Goal: Task Accomplishment & Management: Use online tool/utility

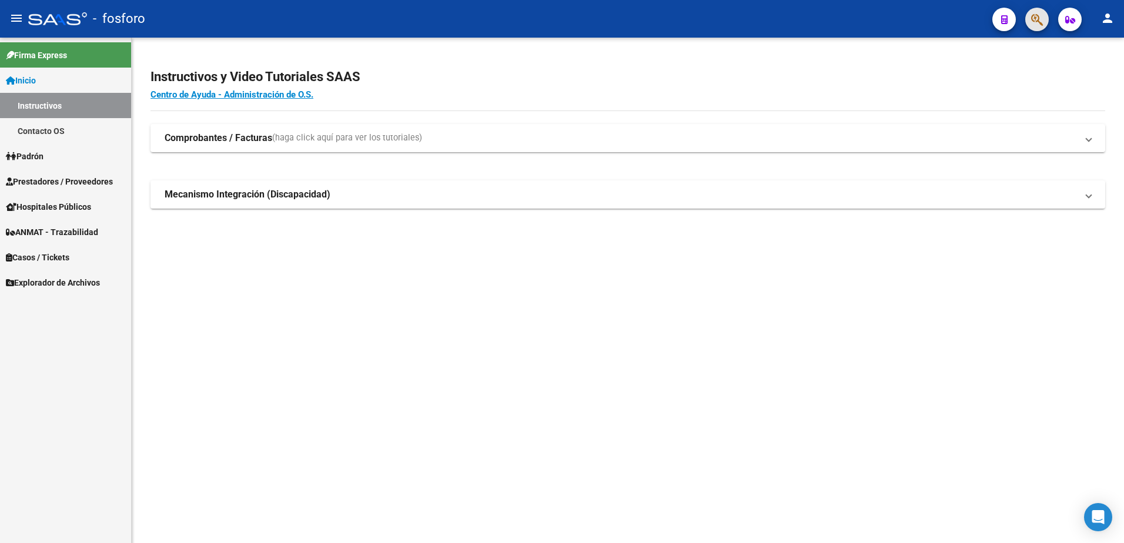
click at [1035, 28] on span "button" at bounding box center [1037, 20] width 12 height 24
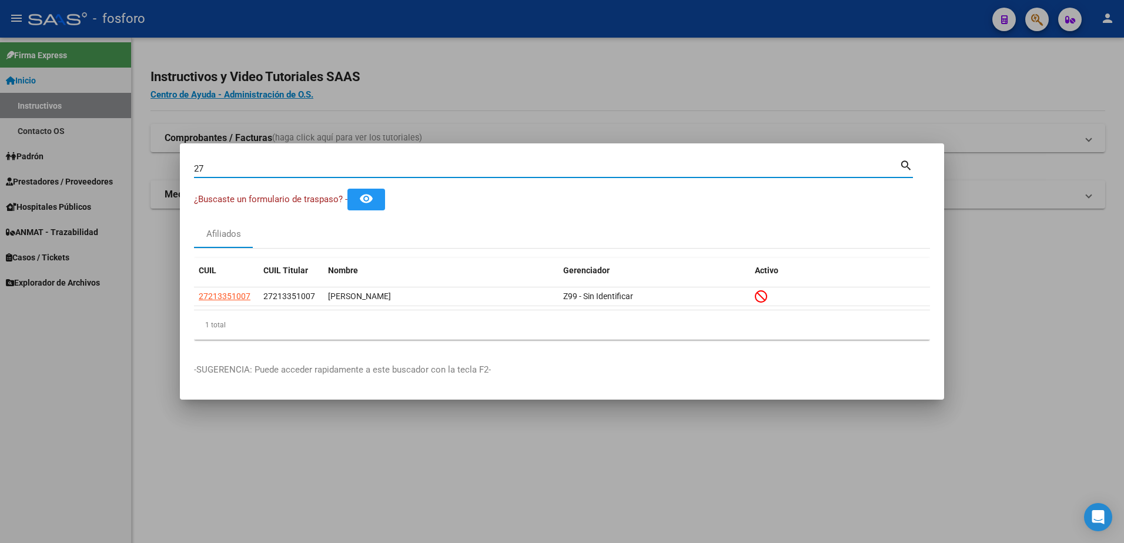
type input "2"
type input "56738925"
click at [118, 243] on div at bounding box center [562, 271] width 1124 height 543
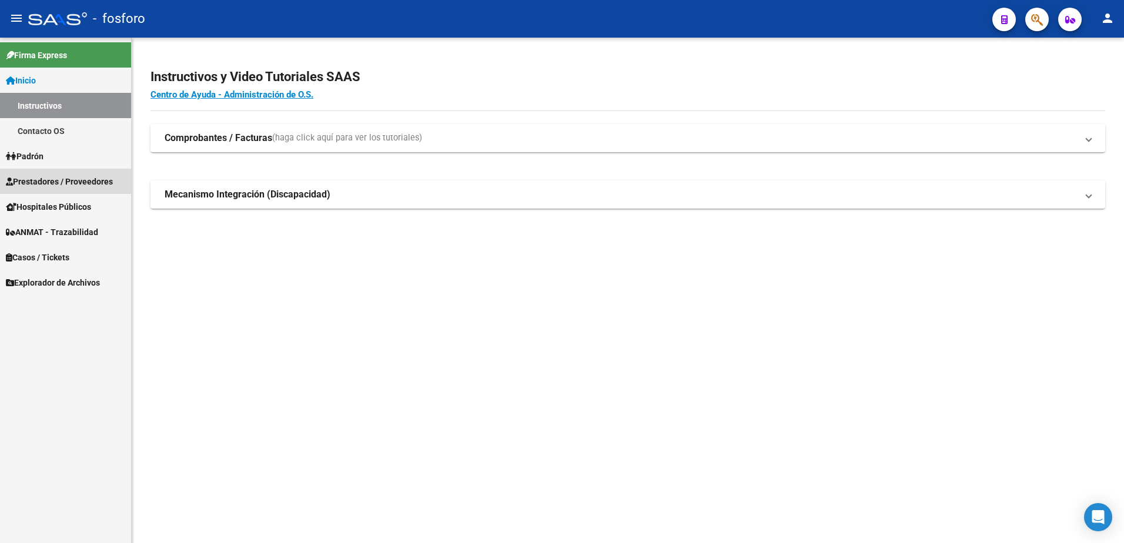
click at [80, 178] on span "Prestadores / Proveedores" at bounding box center [59, 181] width 107 height 13
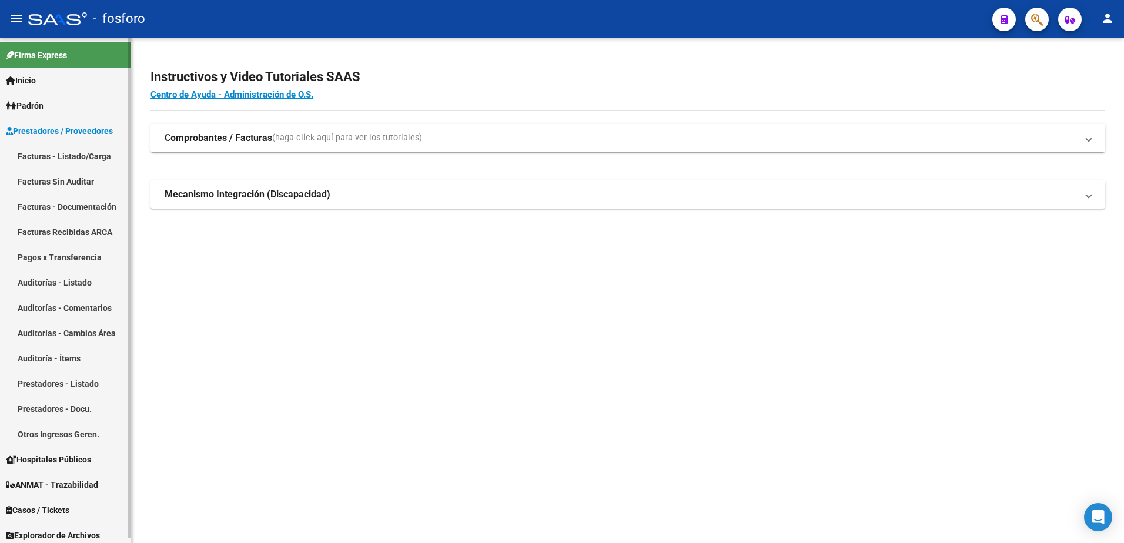
click at [83, 155] on link "Facturas - Listado/Carga" at bounding box center [65, 155] width 131 height 25
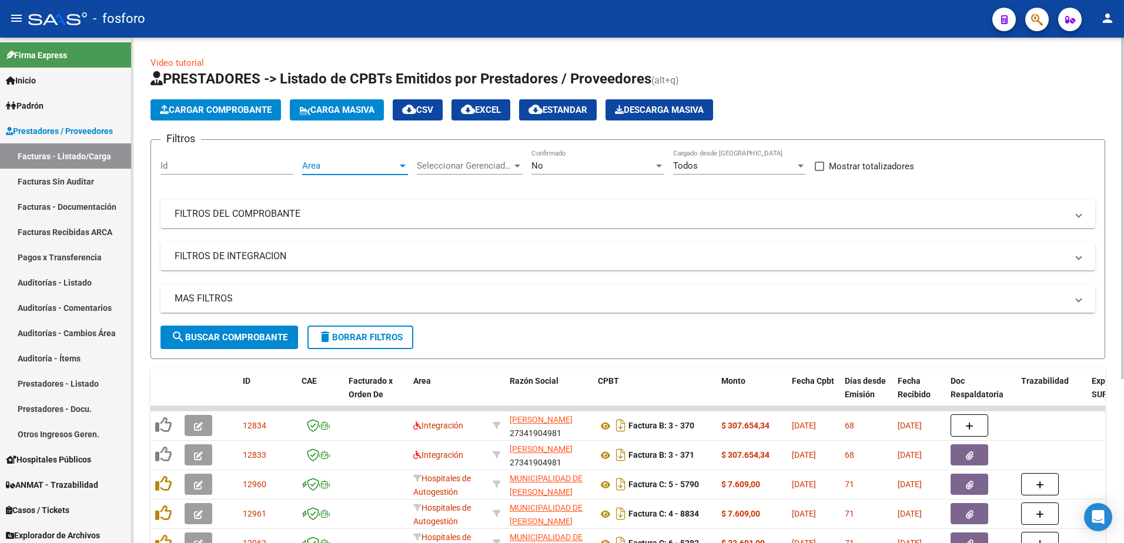
click at [403, 165] on div at bounding box center [403, 166] width 6 height 3
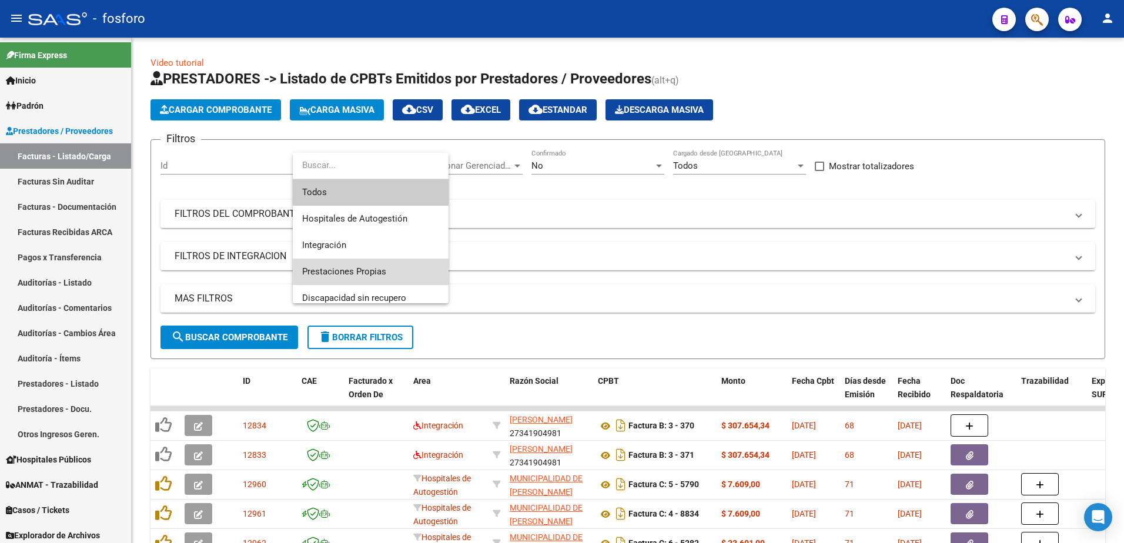
click at [357, 277] on span "Prestaciones Propias" at bounding box center [370, 272] width 137 height 26
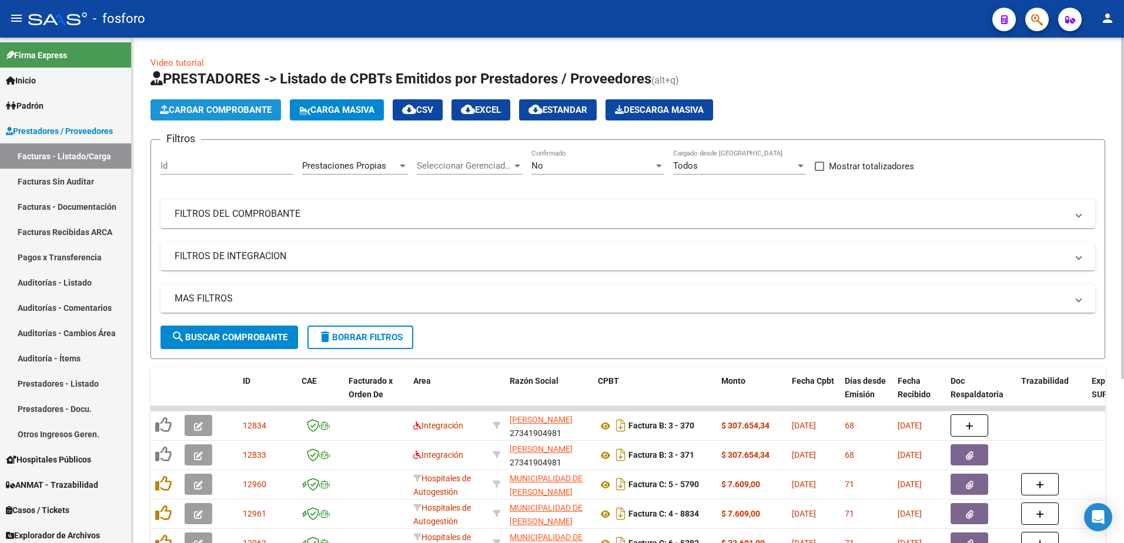
click at [227, 104] on button "Cargar Comprobante" at bounding box center [215, 109] width 130 height 21
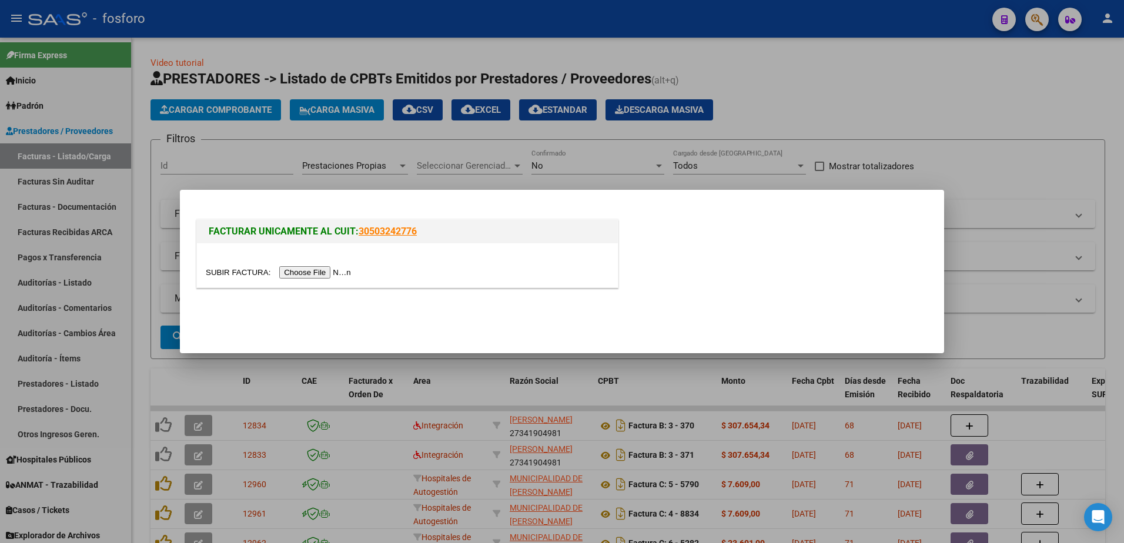
click at [269, 174] on div at bounding box center [562, 271] width 1124 height 543
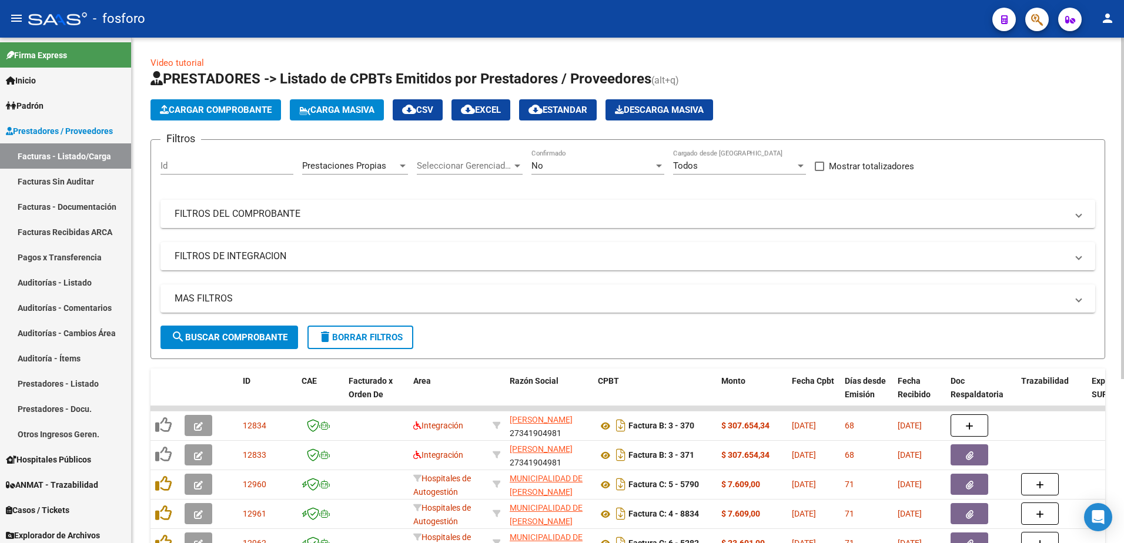
click at [214, 337] on span "search Buscar Comprobante" at bounding box center [229, 337] width 116 height 11
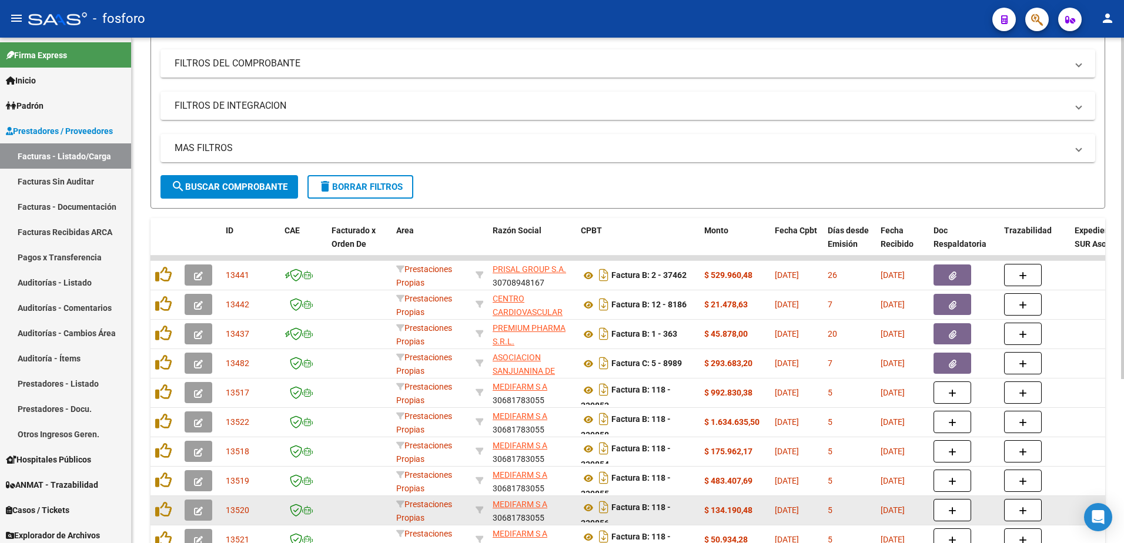
scroll to position [242, 0]
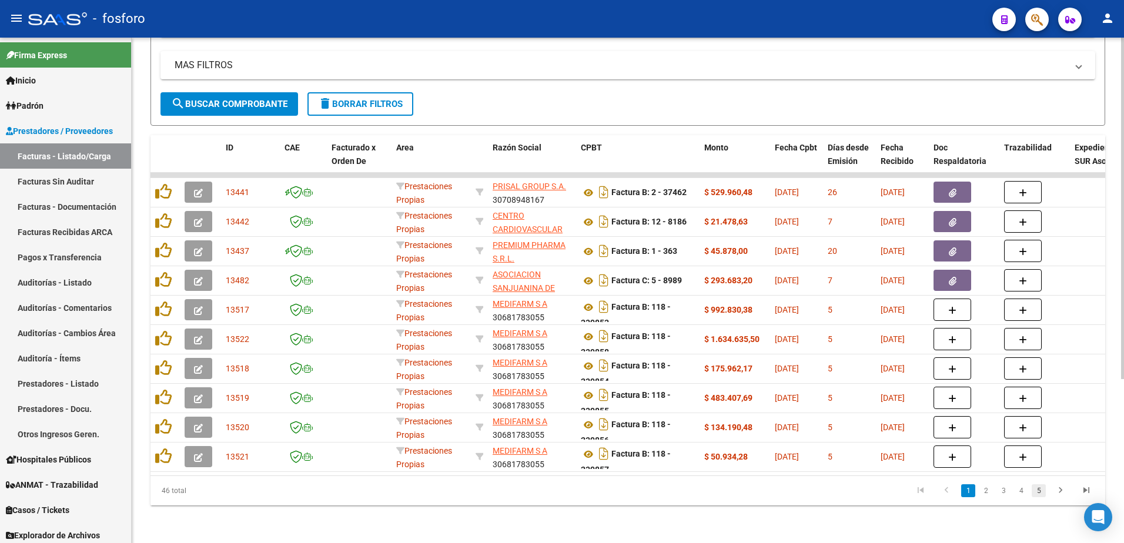
click at [1037, 492] on link "5" at bounding box center [1038, 490] width 14 height 13
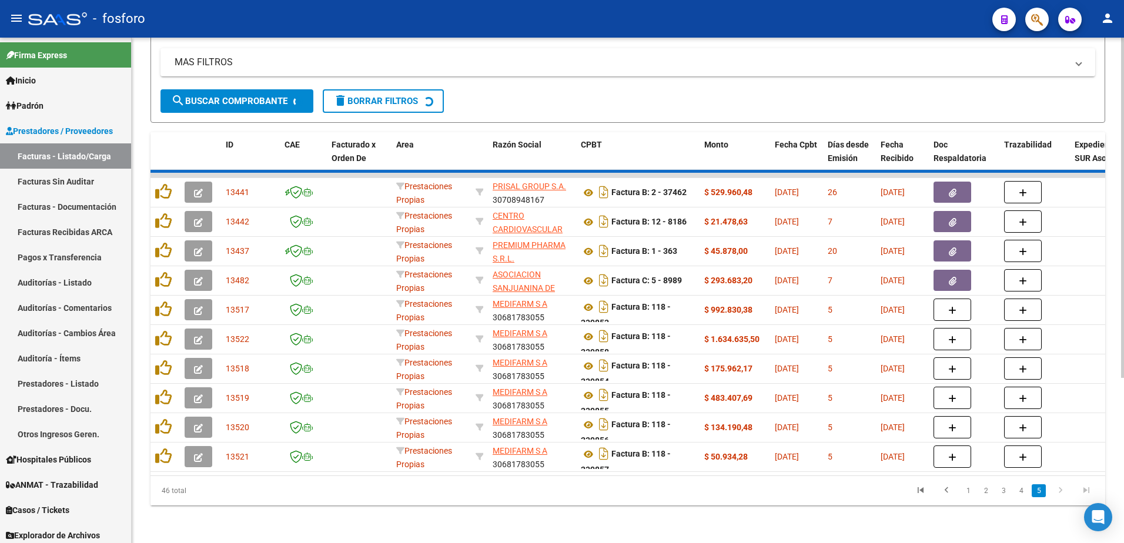
scroll to position [125, 0]
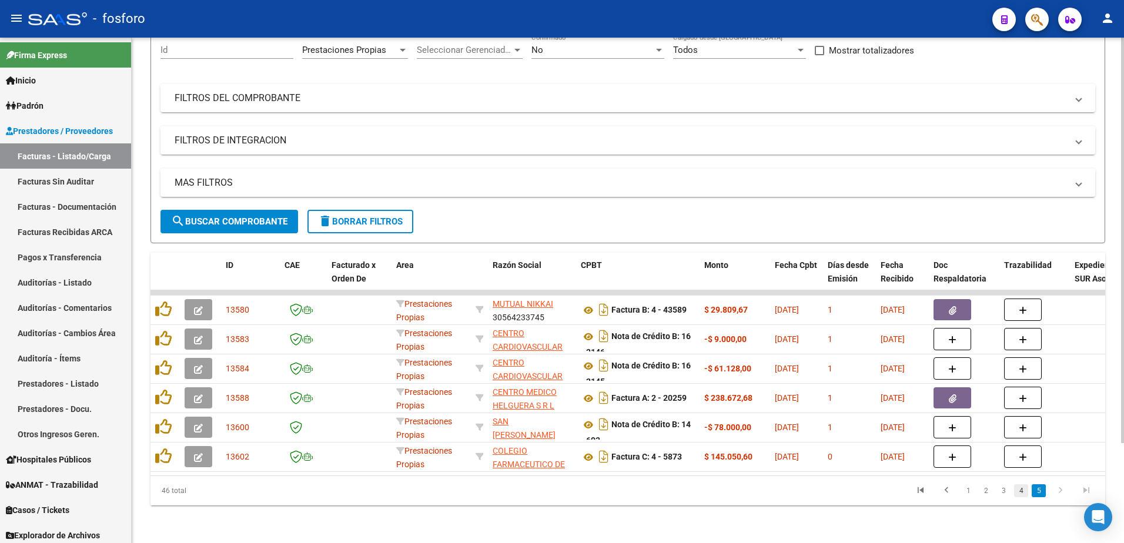
click at [1020, 494] on link "4" at bounding box center [1021, 490] width 14 height 13
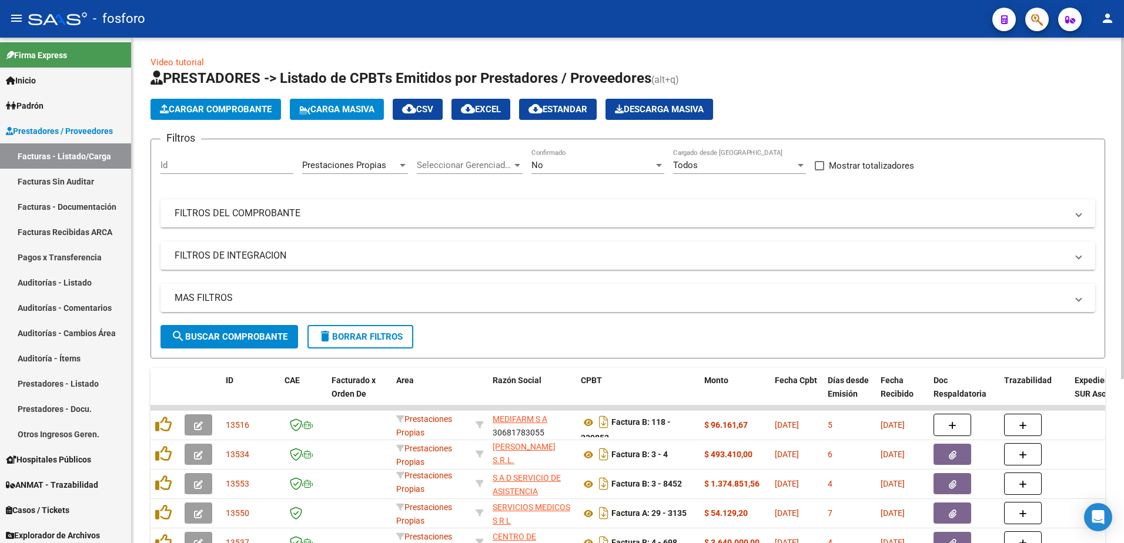
scroll to position [0, 0]
click at [260, 219] on mat-panel-title "FILTROS DEL COMPROBANTE" at bounding box center [621, 213] width 892 height 13
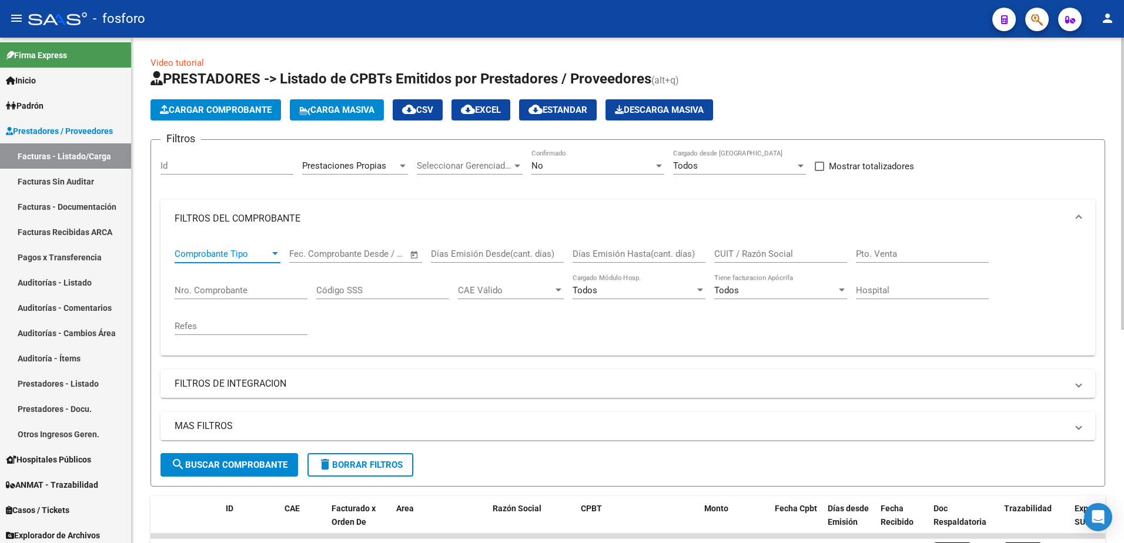
click at [277, 252] on div at bounding box center [275, 253] width 6 height 3
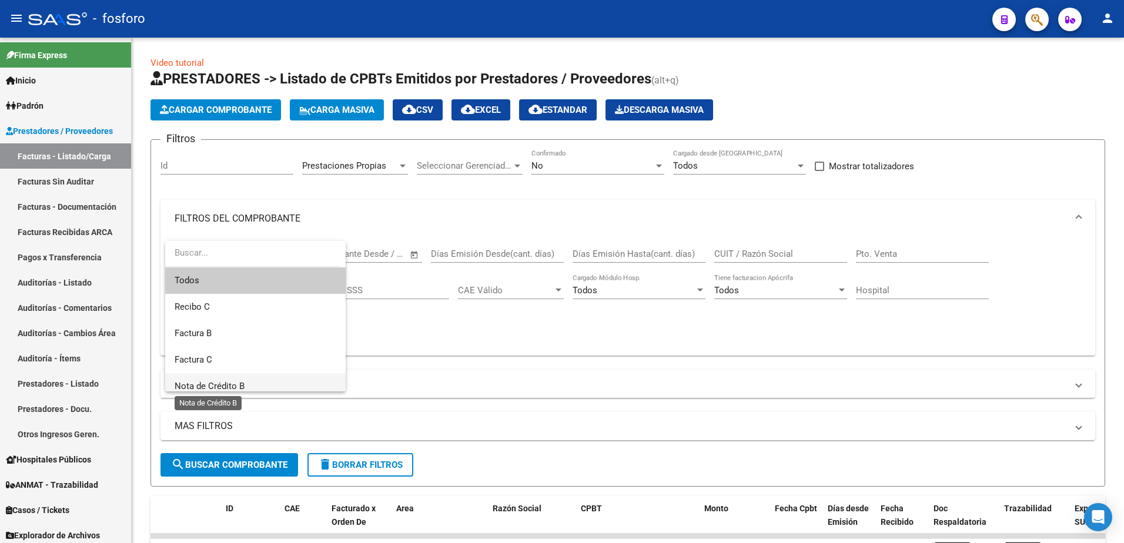
click at [226, 386] on span "Nota de Crédito B" at bounding box center [210, 386] width 70 height 11
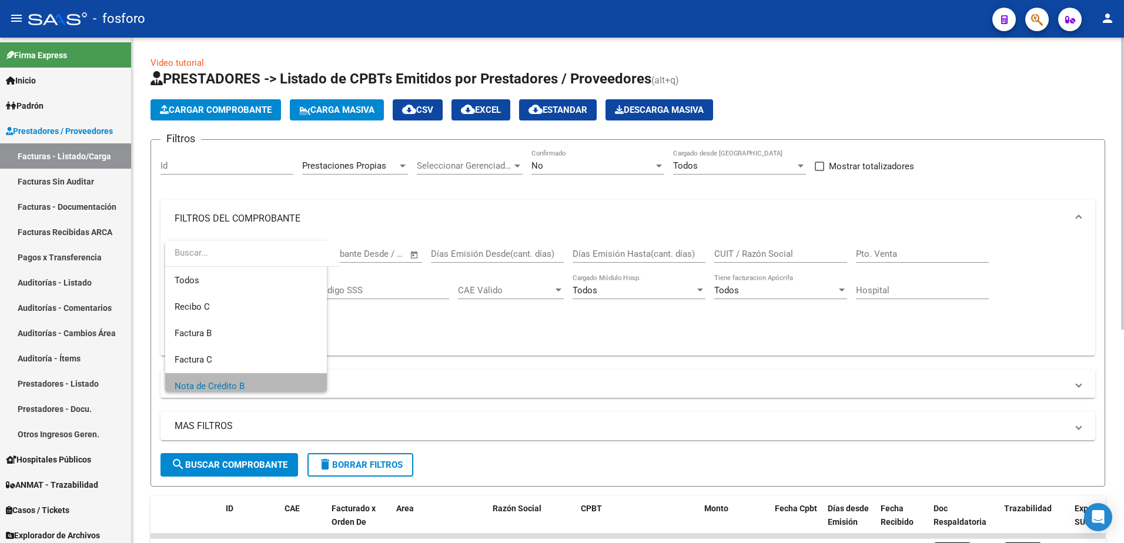
scroll to position [8, 0]
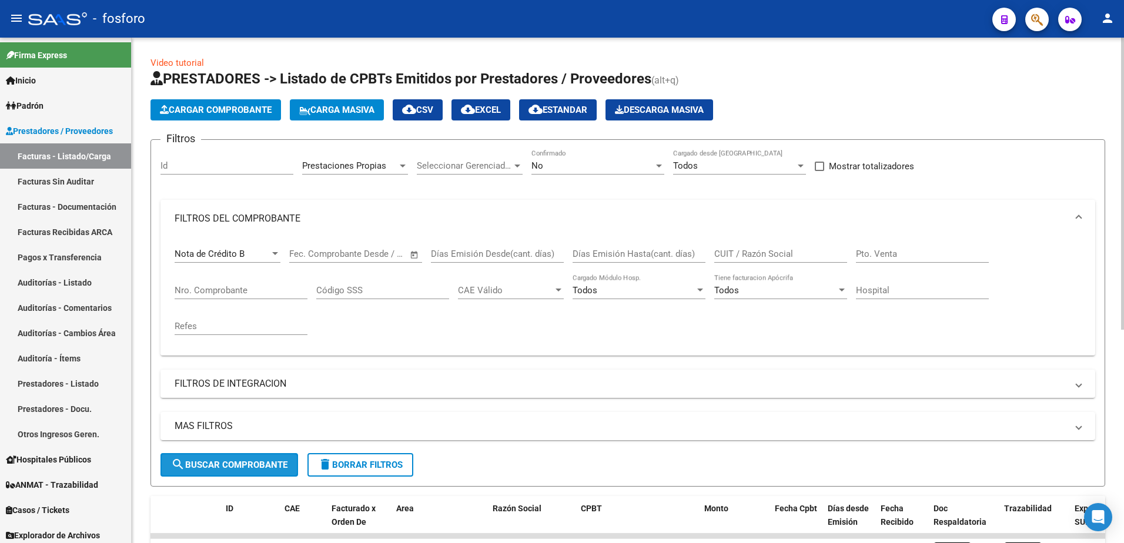
click at [213, 468] on span "search Buscar Comprobante" at bounding box center [229, 465] width 116 height 11
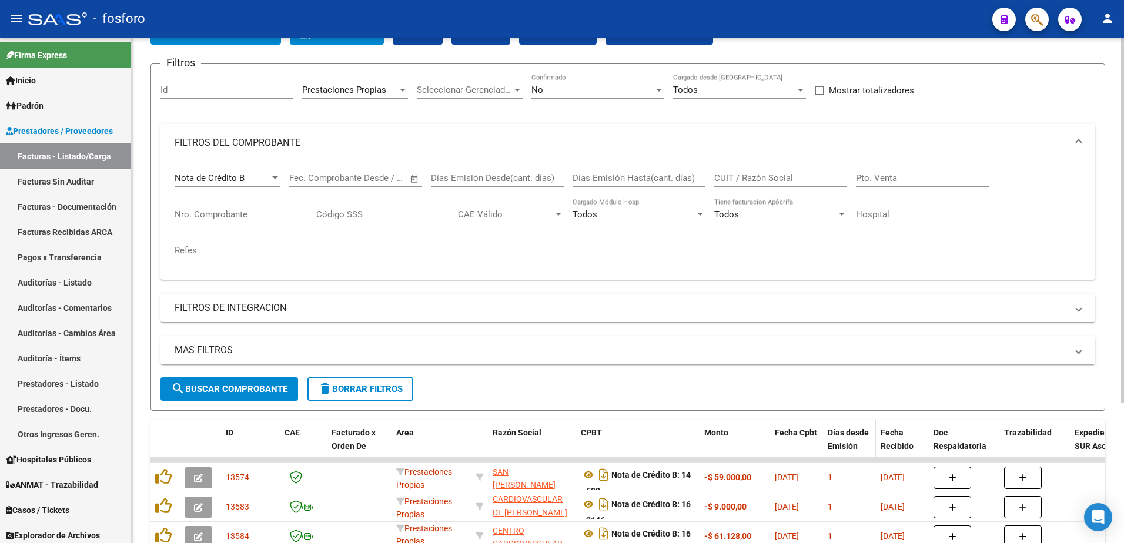
scroll to position [193, 0]
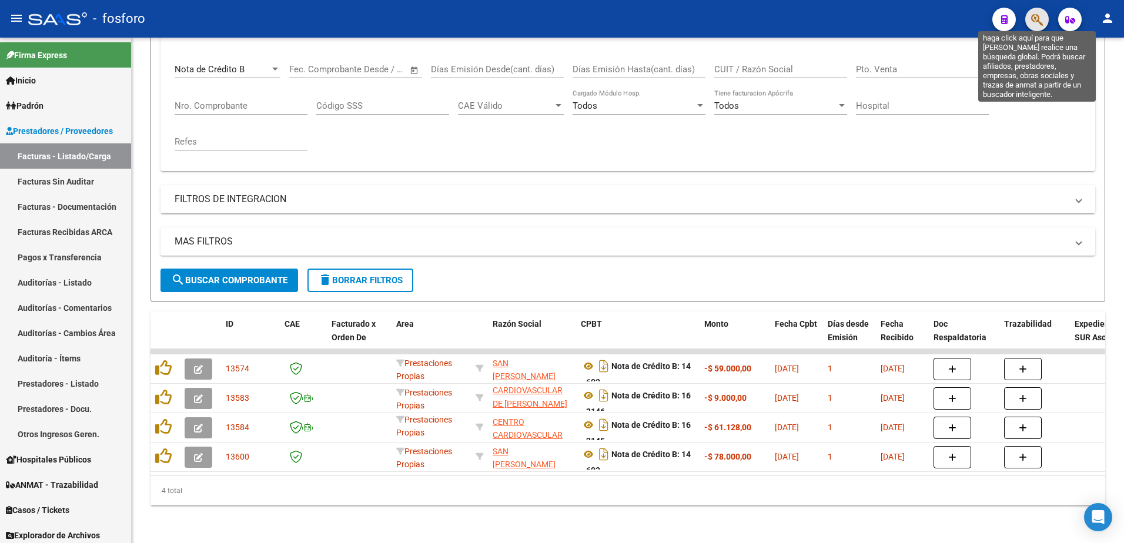
click at [1037, 24] on icon "button" at bounding box center [1037, 20] width 12 height 14
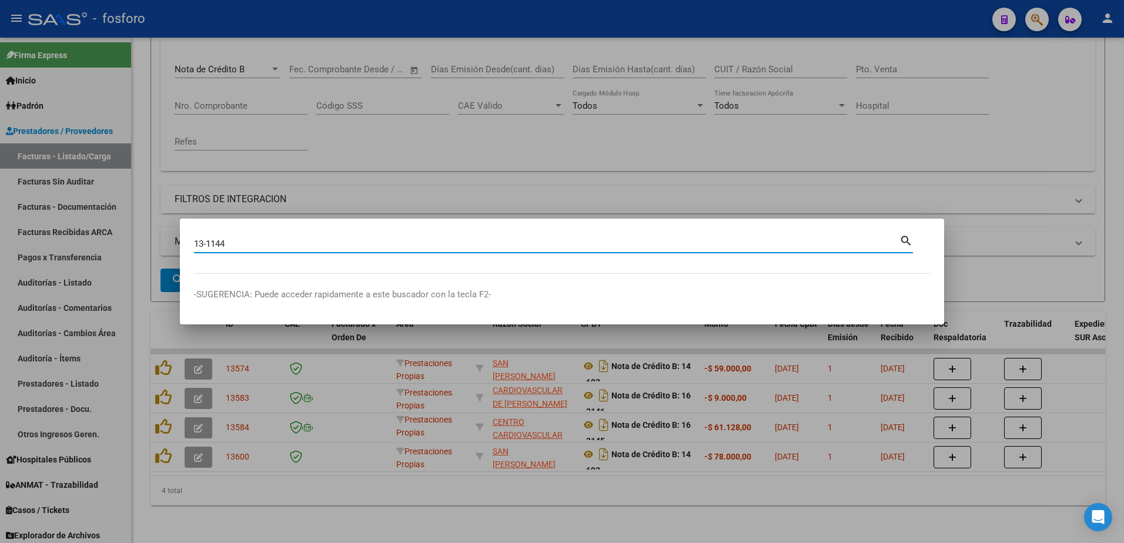
type input "13-1144"
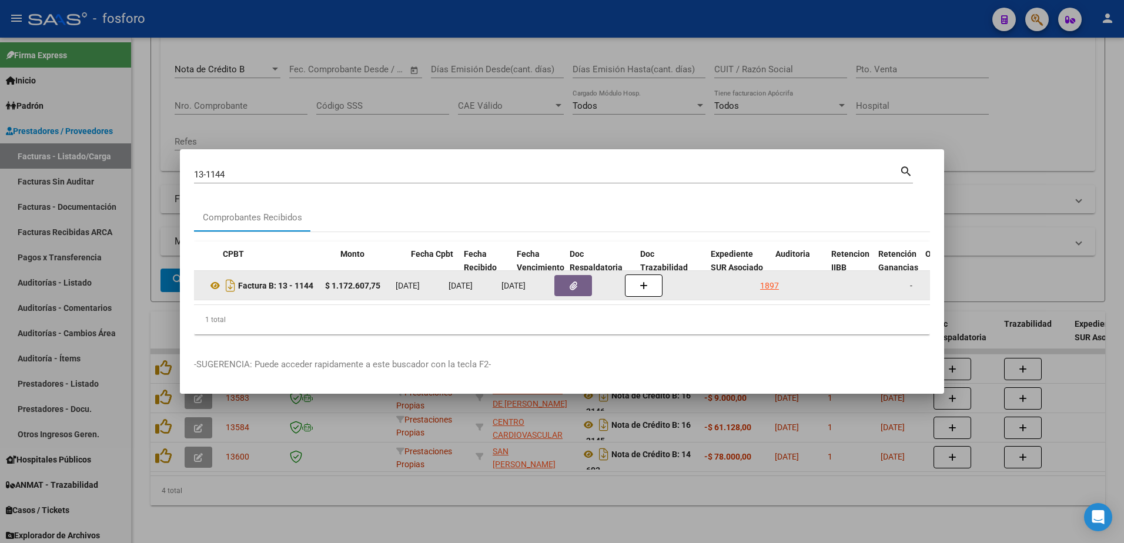
scroll to position [0, 400]
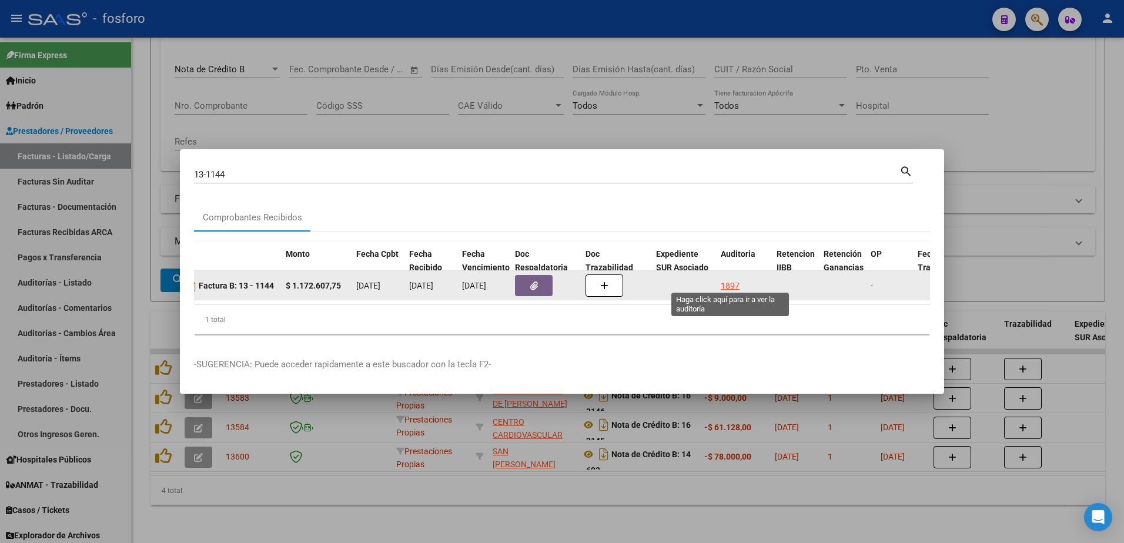
click at [735, 280] on div "1897" at bounding box center [729, 286] width 19 height 14
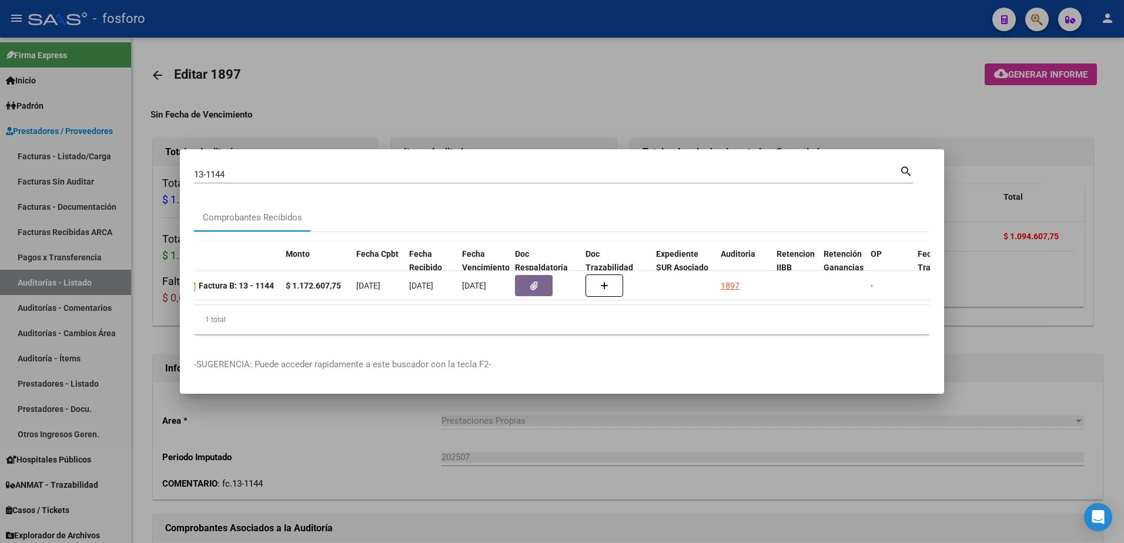
click at [694, 108] on div at bounding box center [562, 271] width 1124 height 543
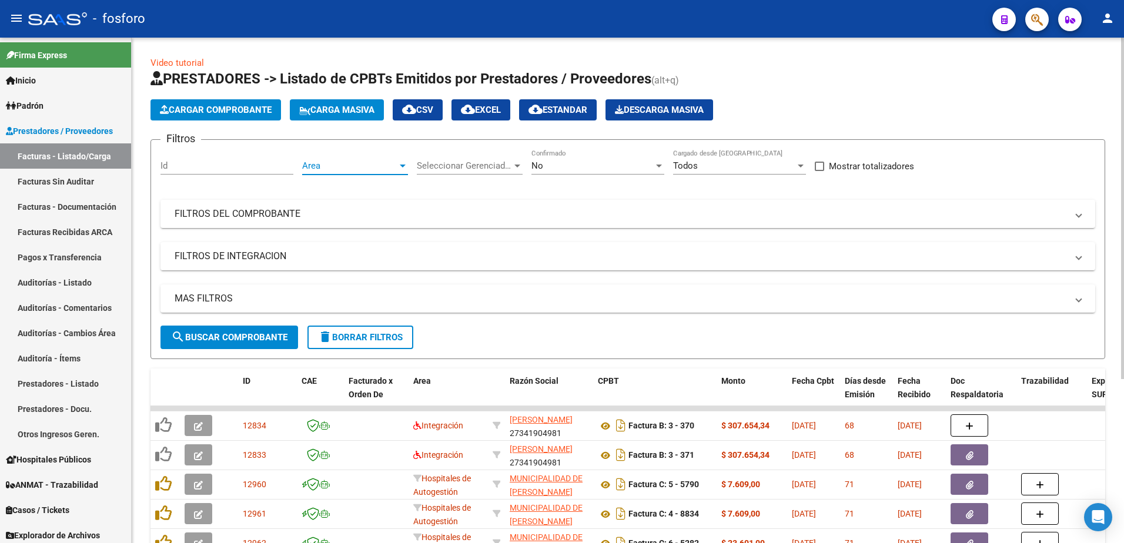
click at [401, 165] on div at bounding box center [403, 166] width 6 height 3
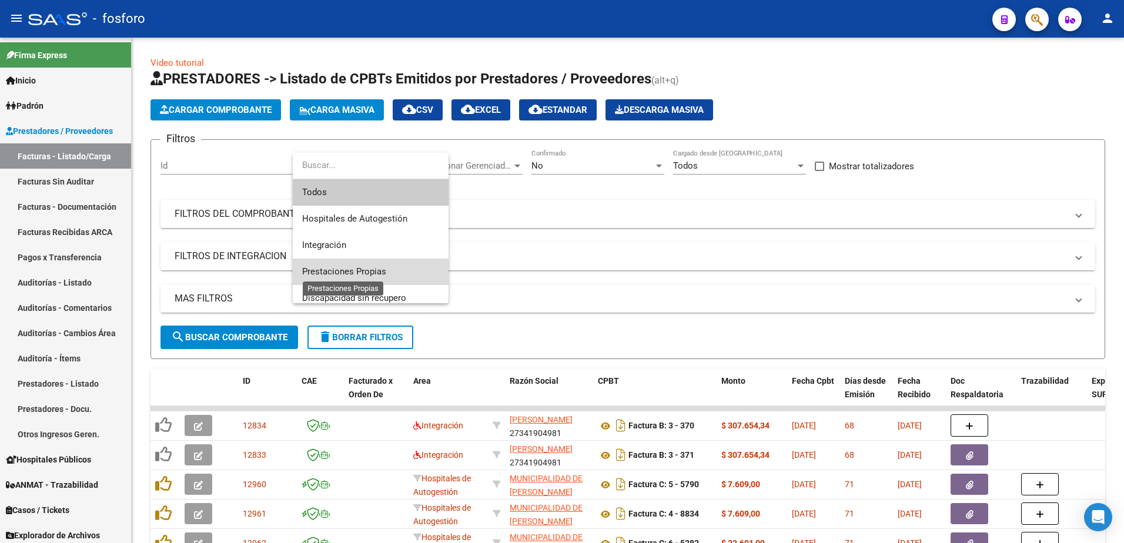
click at [350, 275] on span "Prestaciones Propias" at bounding box center [344, 271] width 84 height 11
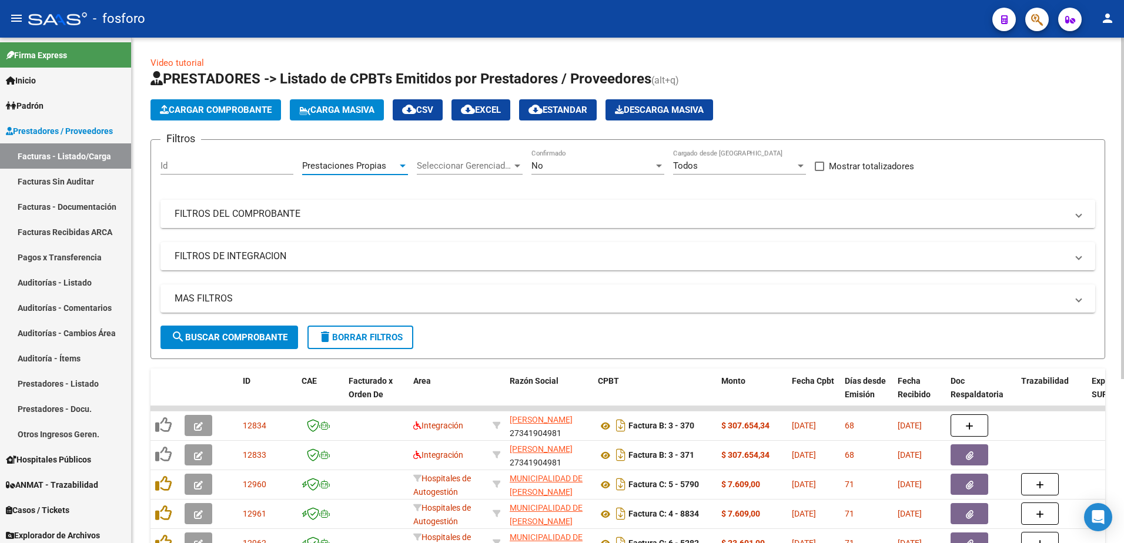
click at [256, 210] on mat-panel-title "FILTROS DEL COMPROBANTE" at bounding box center [621, 213] width 892 height 13
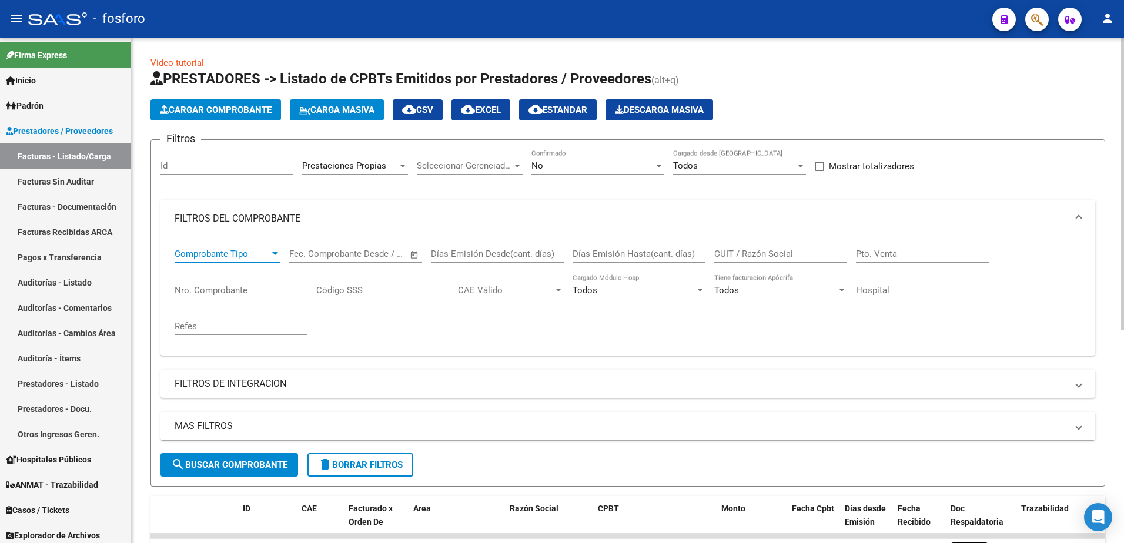
click at [273, 253] on div at bounding box center [275, 253] width 6 height 3
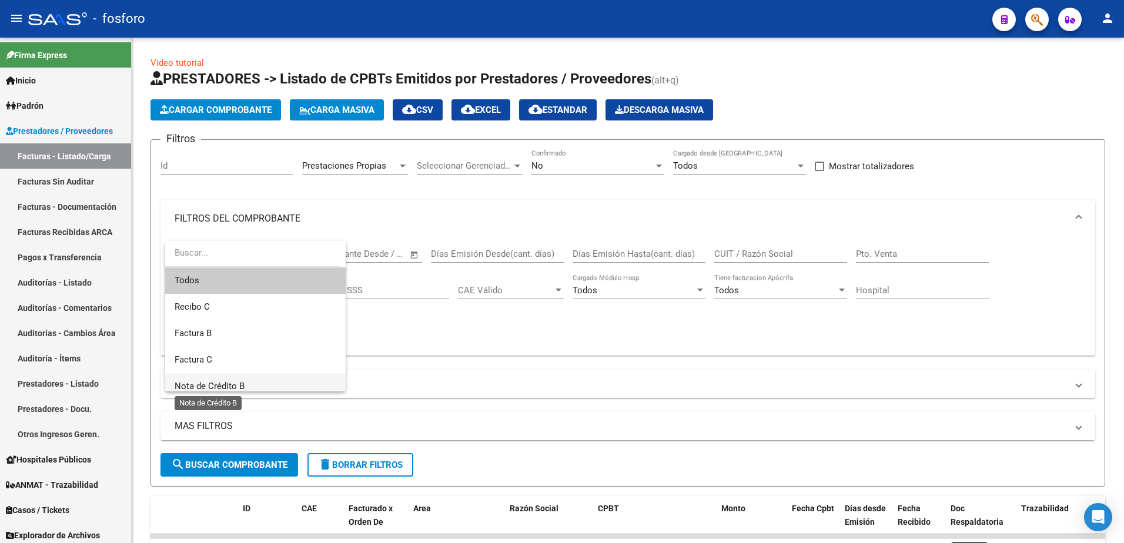
click at [224, 382] on span "Nota de Crédito B" at bounding box center [210, 386] width 70 height 11
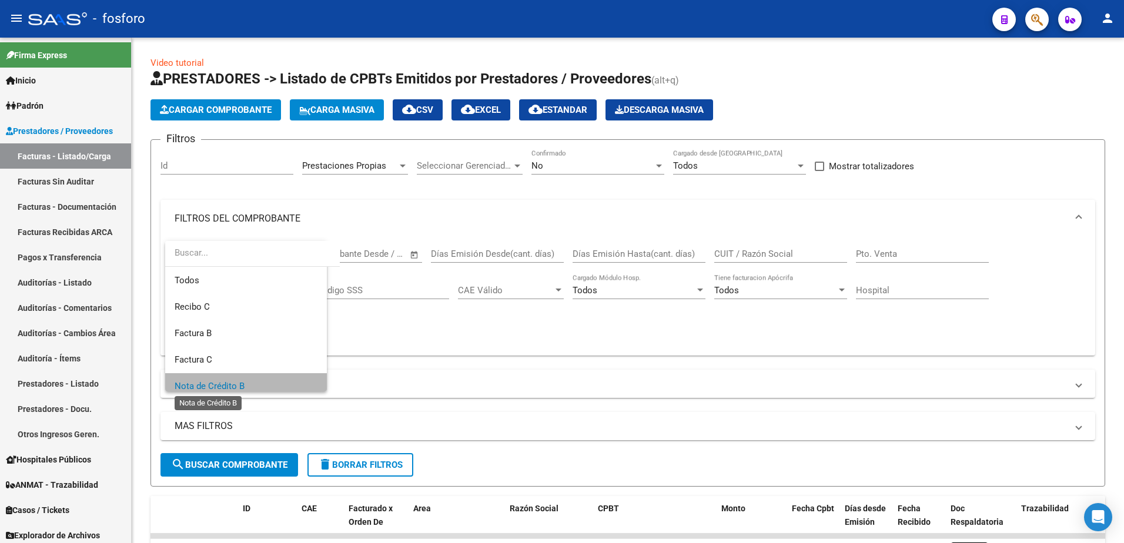
scroll to position [8, 0]
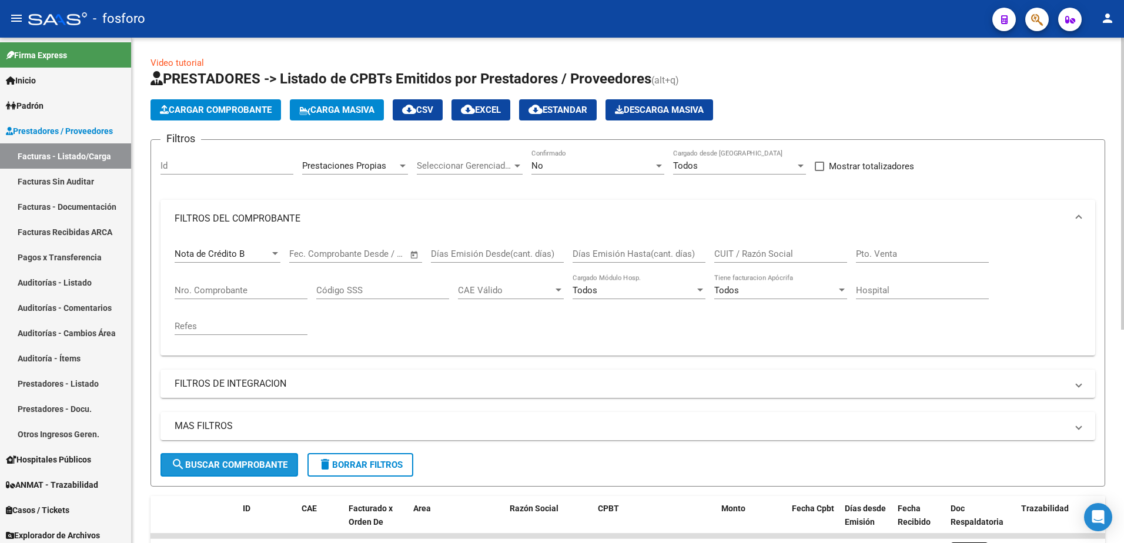
click at [241, 460] on span "search Buscar Comprobante" at bounding box center [229, 465] width 116 height 11
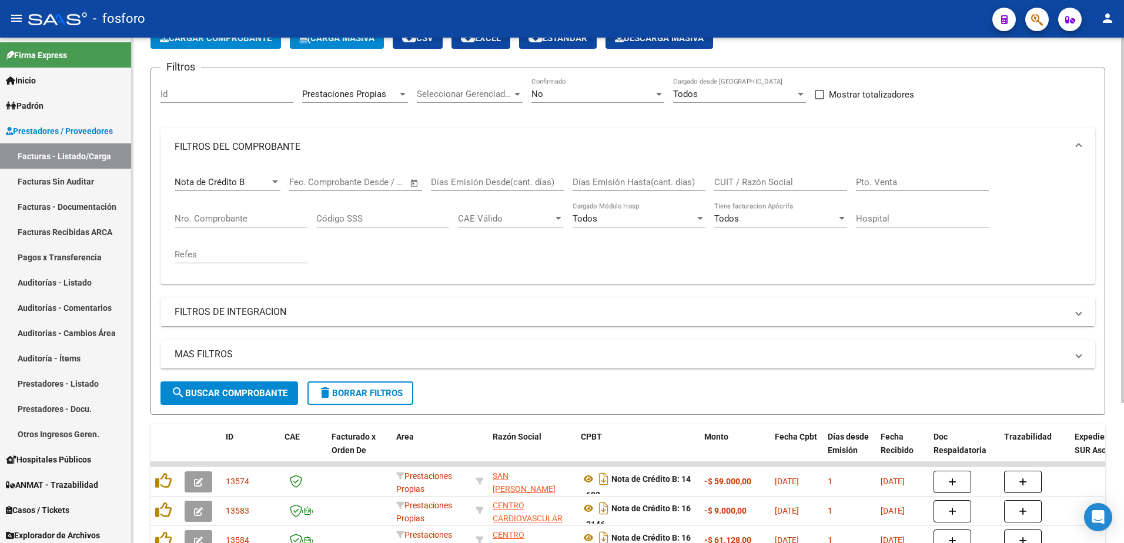
scroll to position [17, 0]
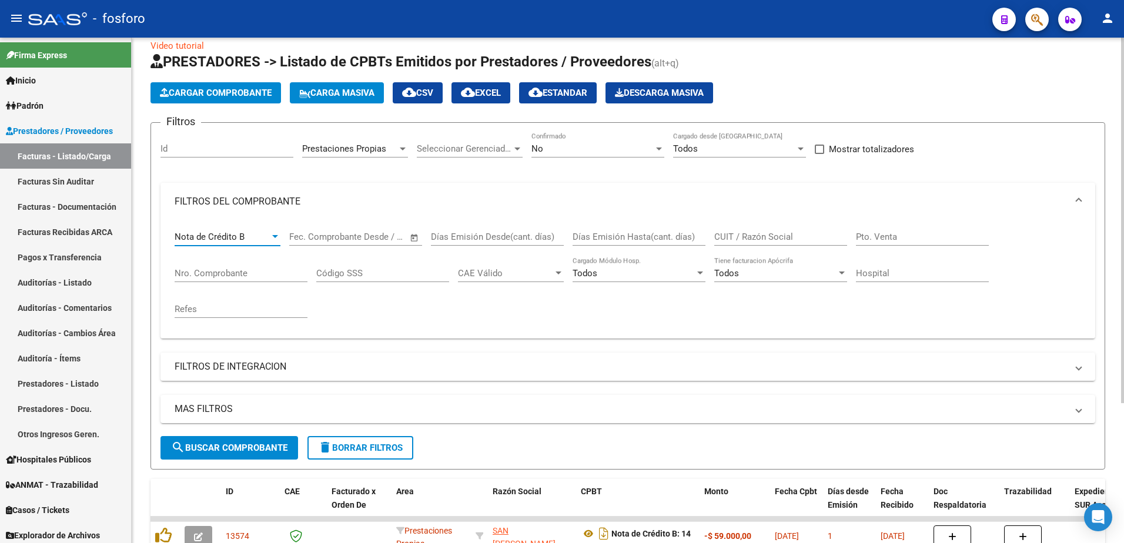
click at [274, 239] on div at bounding box center [275, 236] width 11 height 9
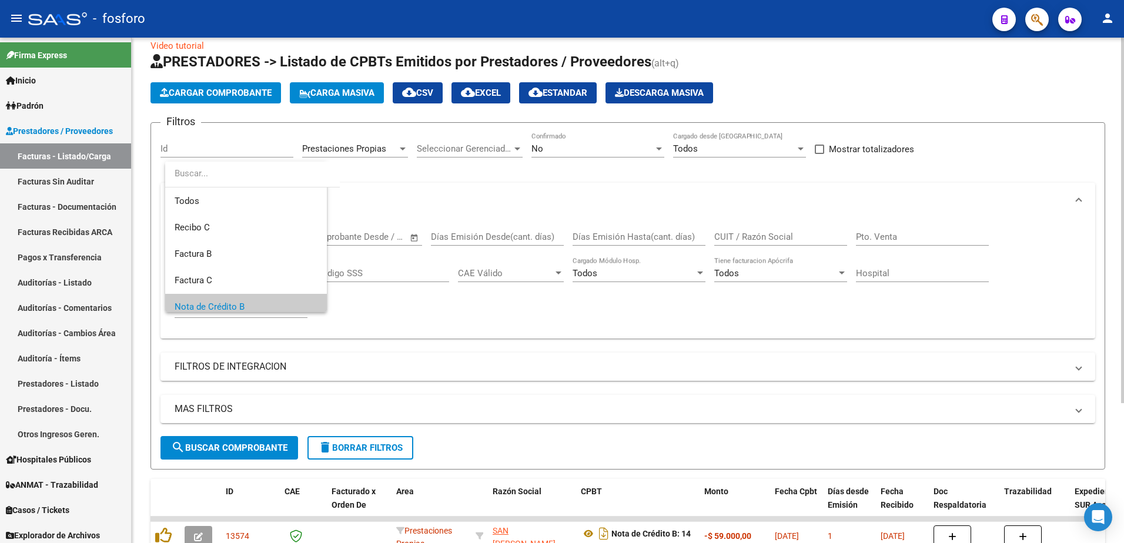
scroll to position [71, 0]
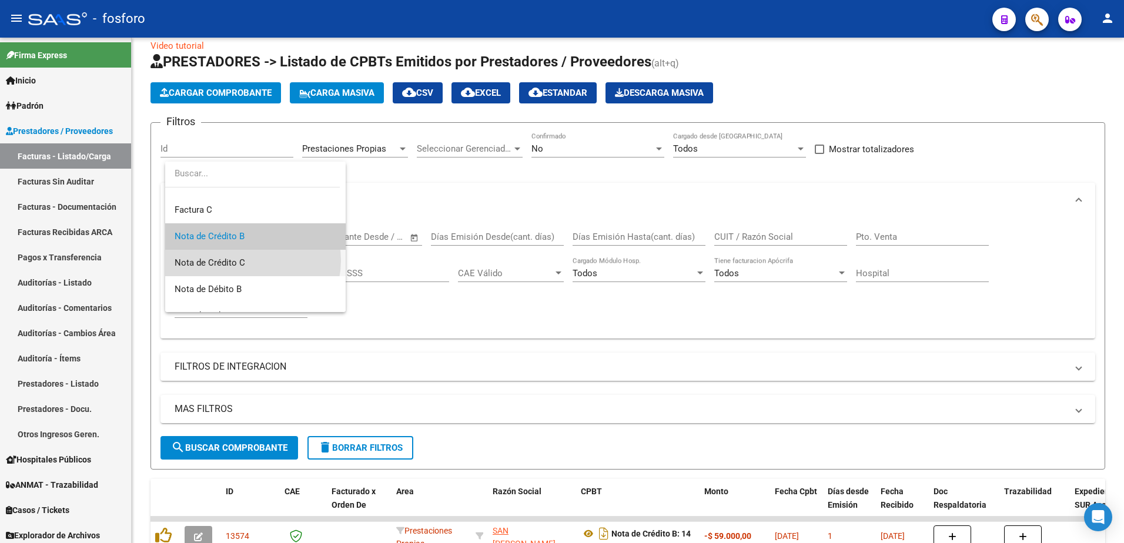
click at [245, 260] on span "Nota de Crédito C" at bounding box center [256, 263] width 162 height 26
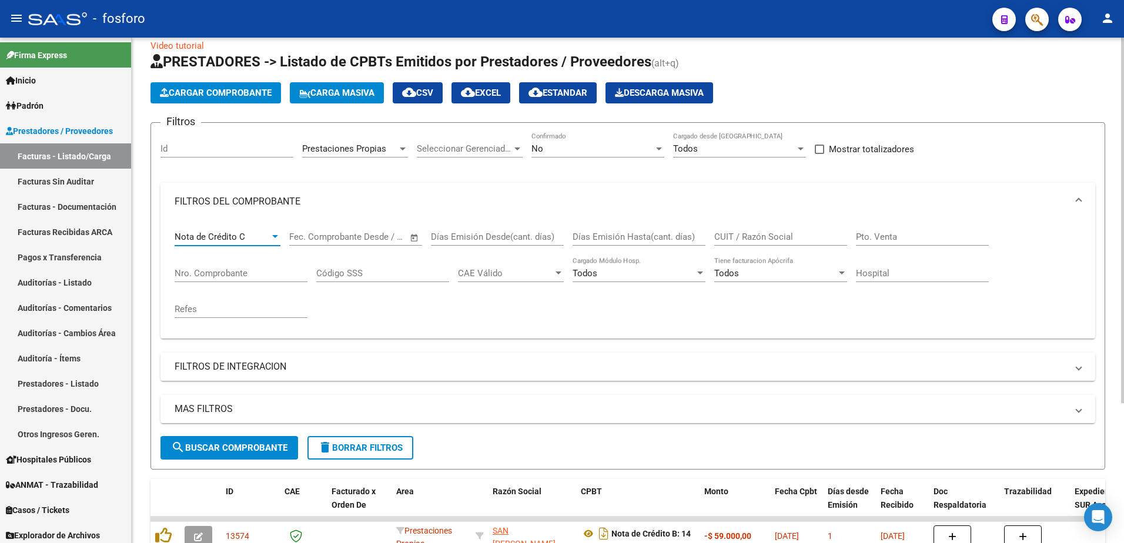
click at [220, 442] on button "search Buscar Comprobante" at bounding box center [229, 448] width 138 height 24
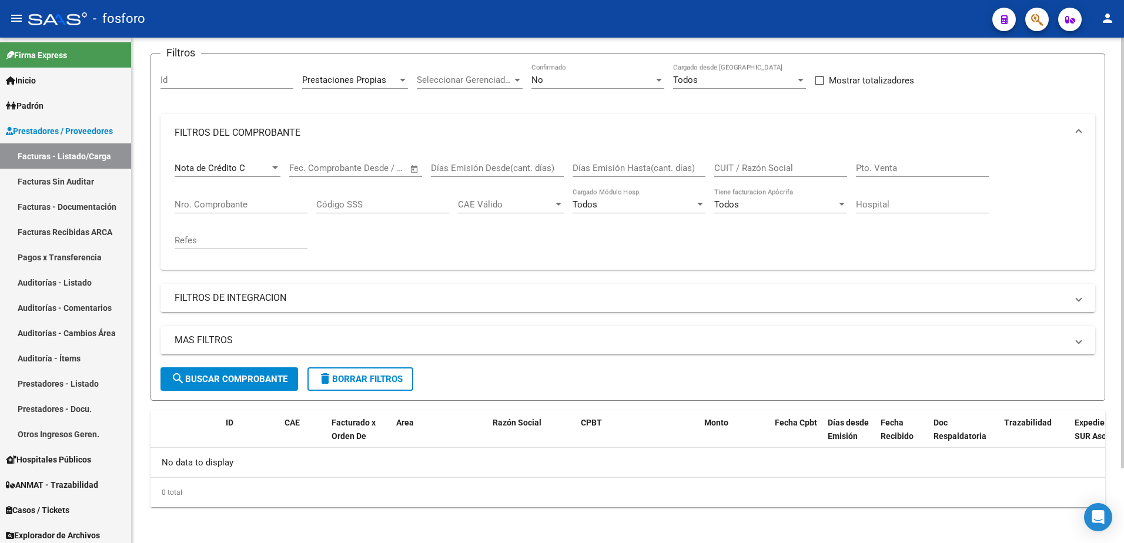
scroll to position [88, 0]
drag, startPoint x: 212, startPoint y: 378, endPoint x: 229, endPoint y: 371, distance: 19.2
click at [212, 378] on span "search Buscar Comprobante" at bounding box center [229, 377] width 116 height 11
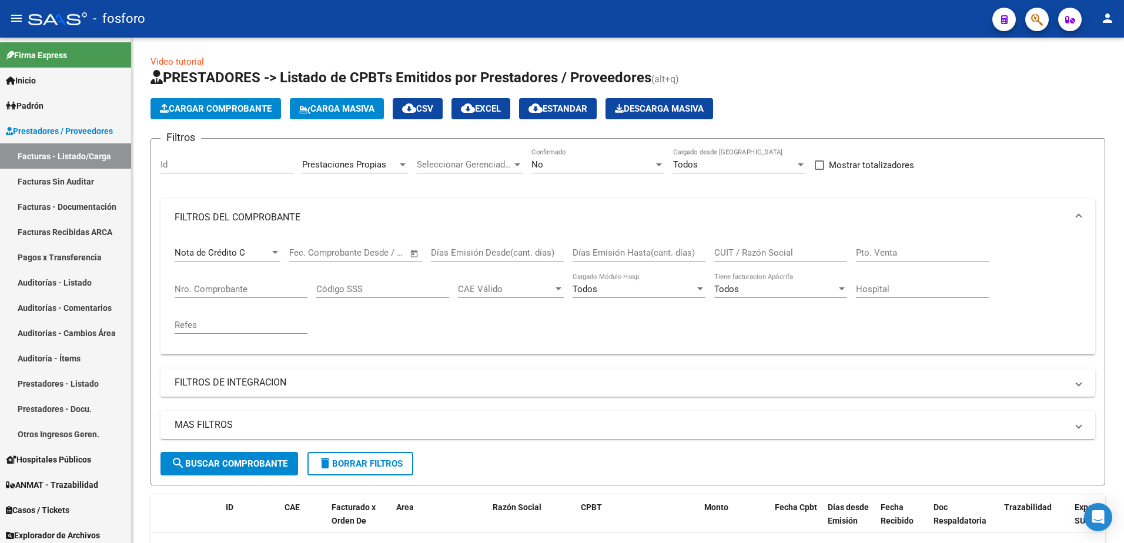
scroll to position [0, 0]
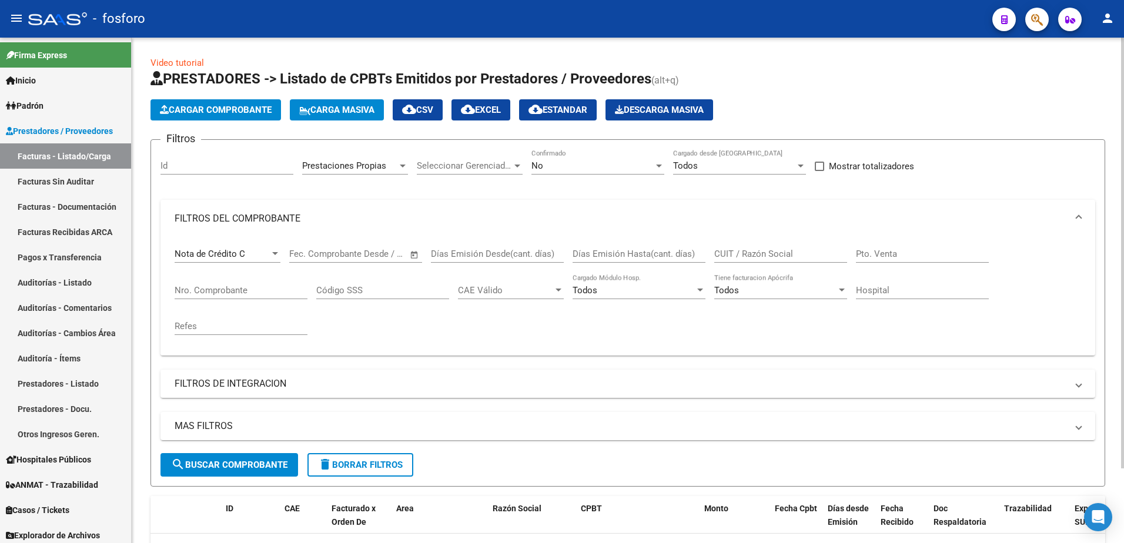
click at [216, 102] on button "Cargar Comprobante" at bounding box center [215, 109] width 130 height 21
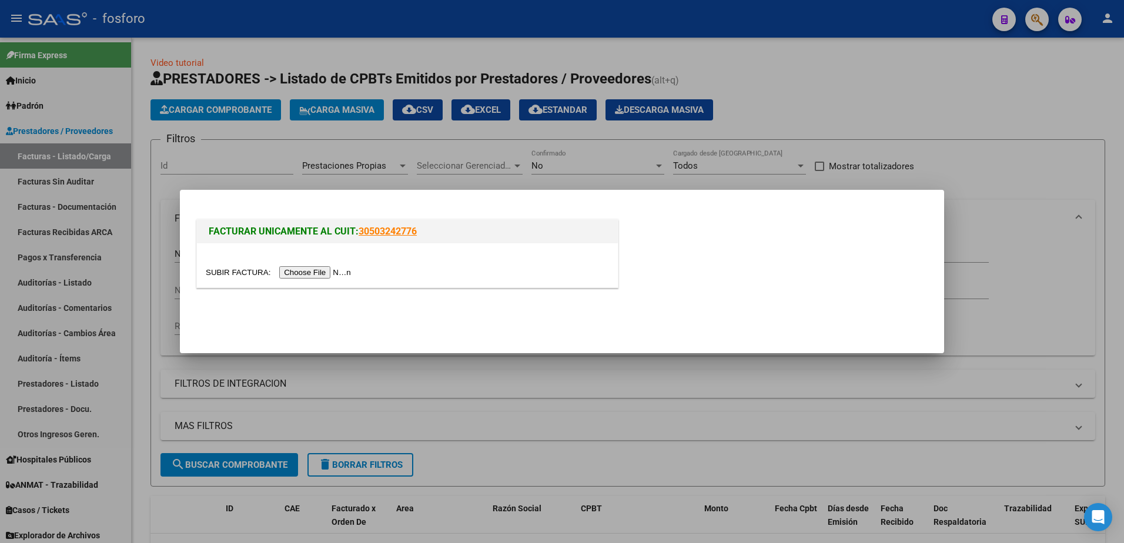
click at [299, 267] on input "file" at bounding box center [280, 272] width 149 height 12
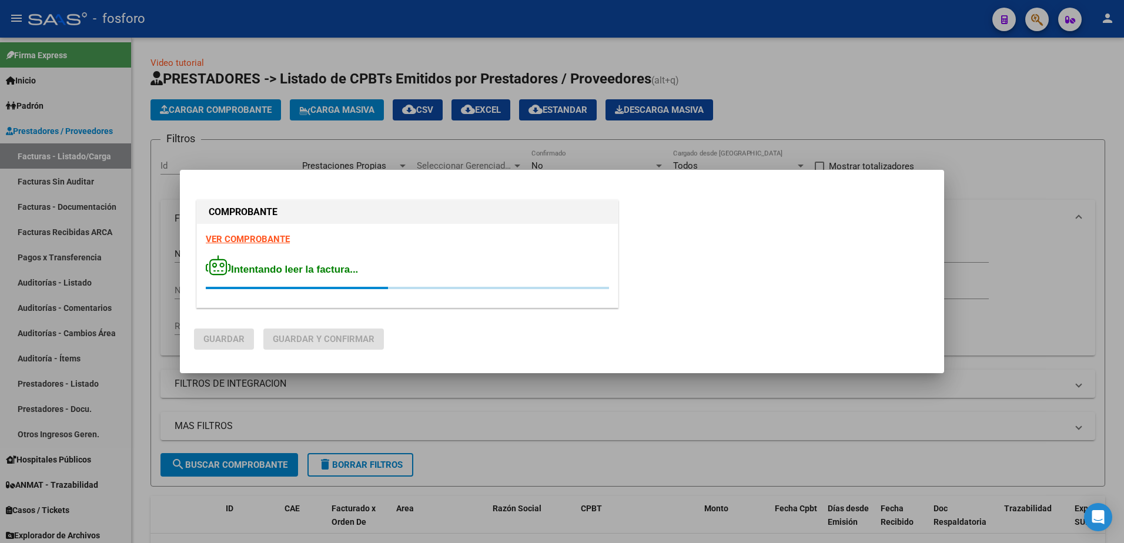
click at [254, 241] on strong "VER COMPROBANTE" at bounding box center [248, 239] width 84 height 11
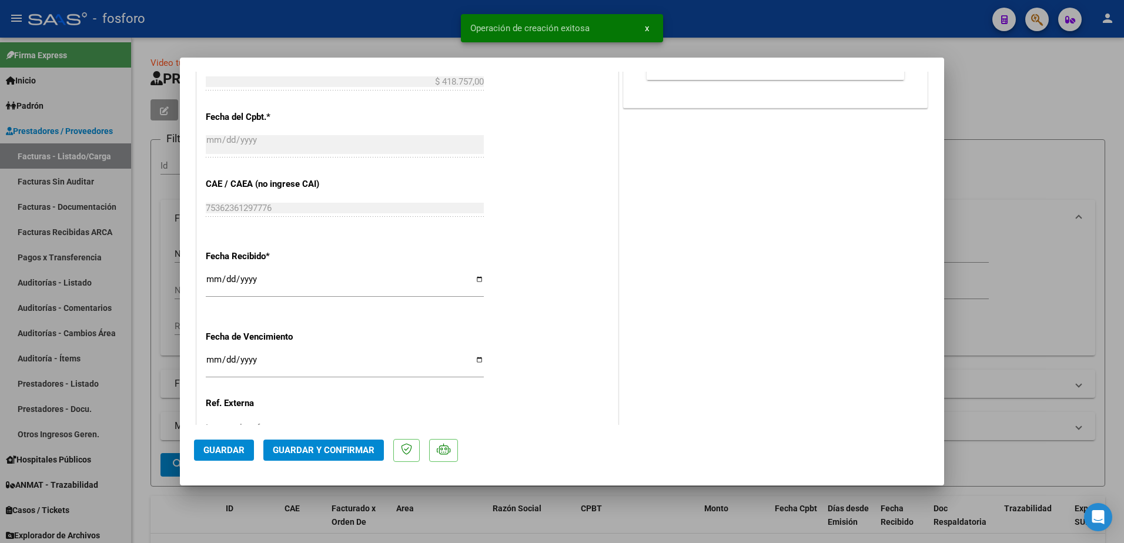
scroll to position [646, 0]
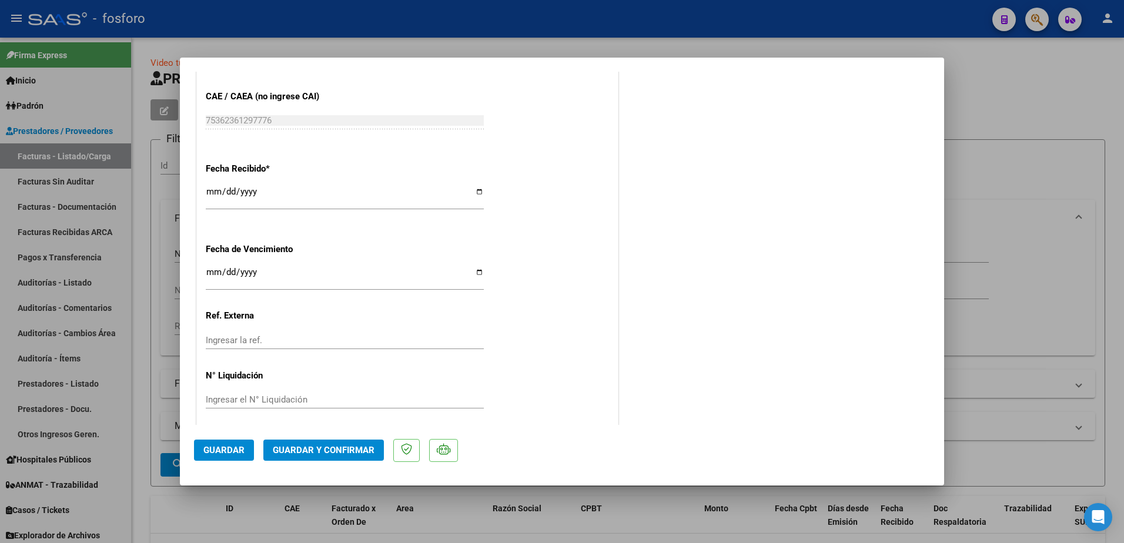
click at [209, 275] on input "Ingresar la fecha" at bounding box center [345, 276] width 278 height 19
type input "[DATE]"
click at [284, 447] on span "Guardar y Confirmar" at bounding box center [324, 450] width 102 height 11
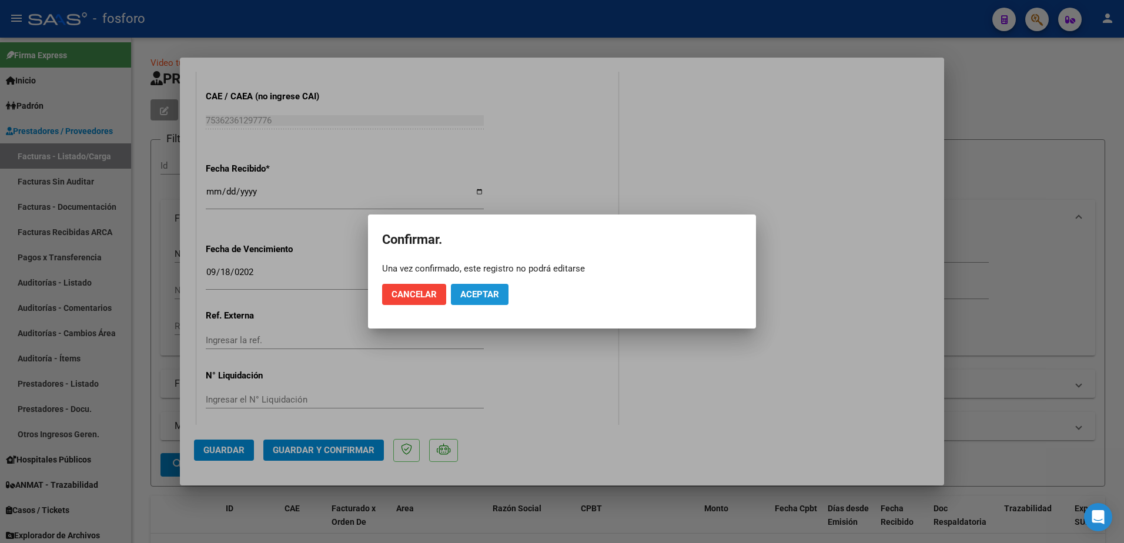
click at [479, 294] on span "Aceptar" at bounding box center [479, 294] width 39 height 11
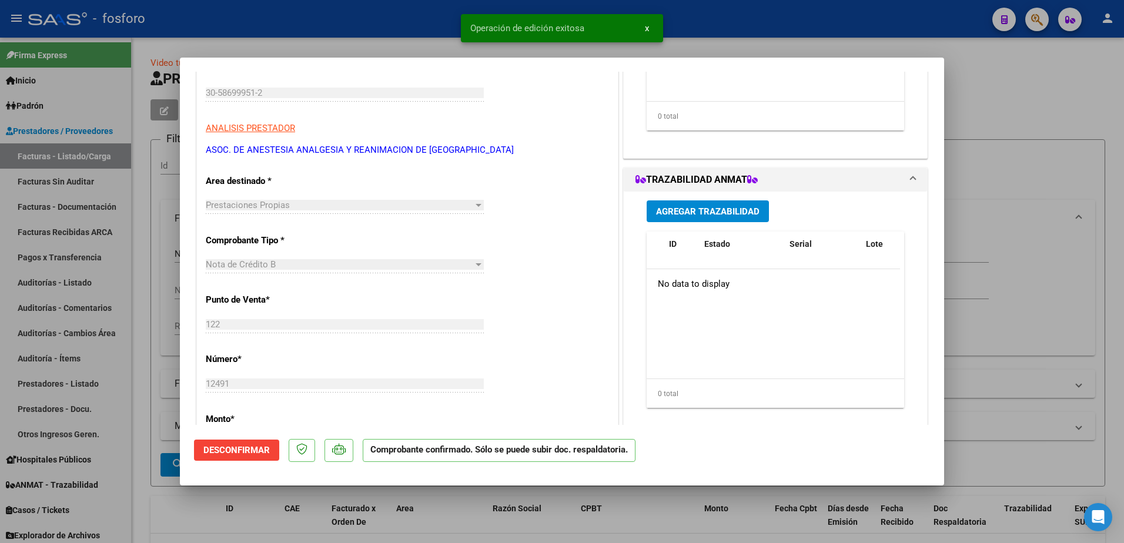
scroll to position [0, 0]
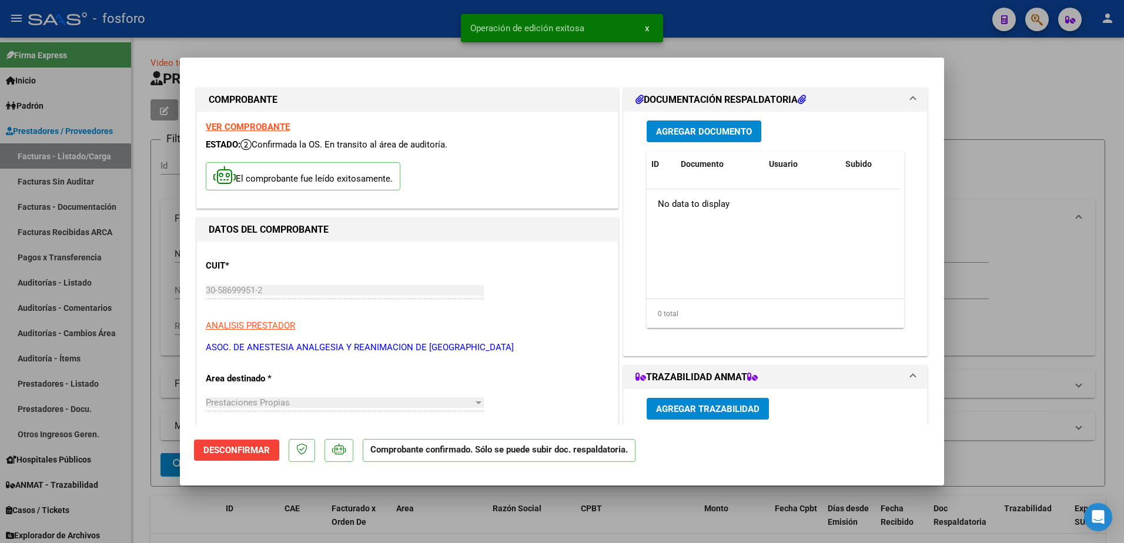
click at [143, 381] on div at bounding box center [562, 271] width 1124 height 543
type input "$ 0,00"
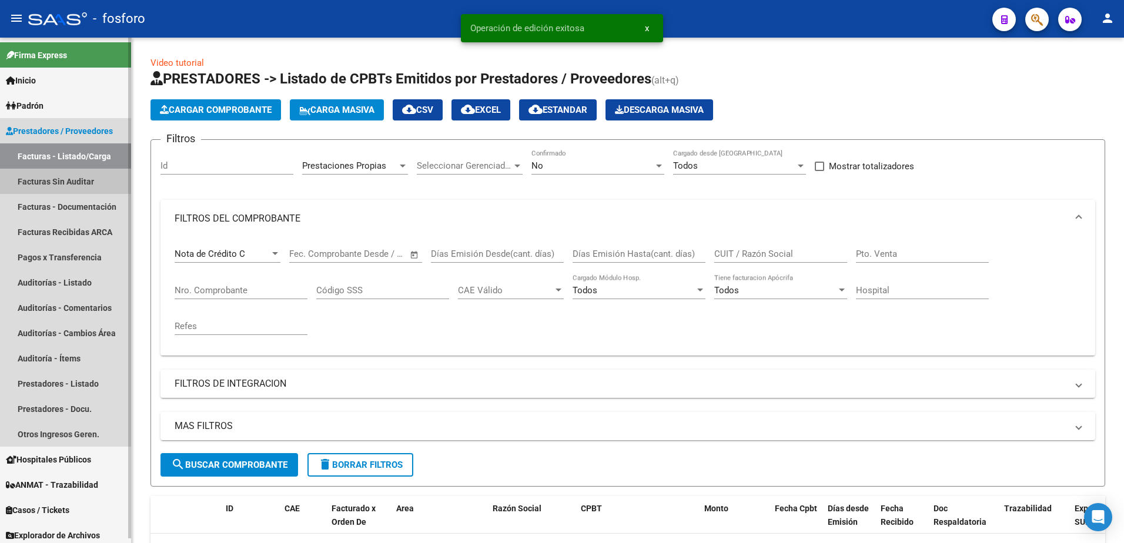
drag, startPoint x: 76, startPoint y: 186, endPoint x: 123, endPoint y: 170, distance: 49.4
click at [76, 185] on link "Facturas Sin Auditar" at bounding box center [65, 181] width 131 height 25
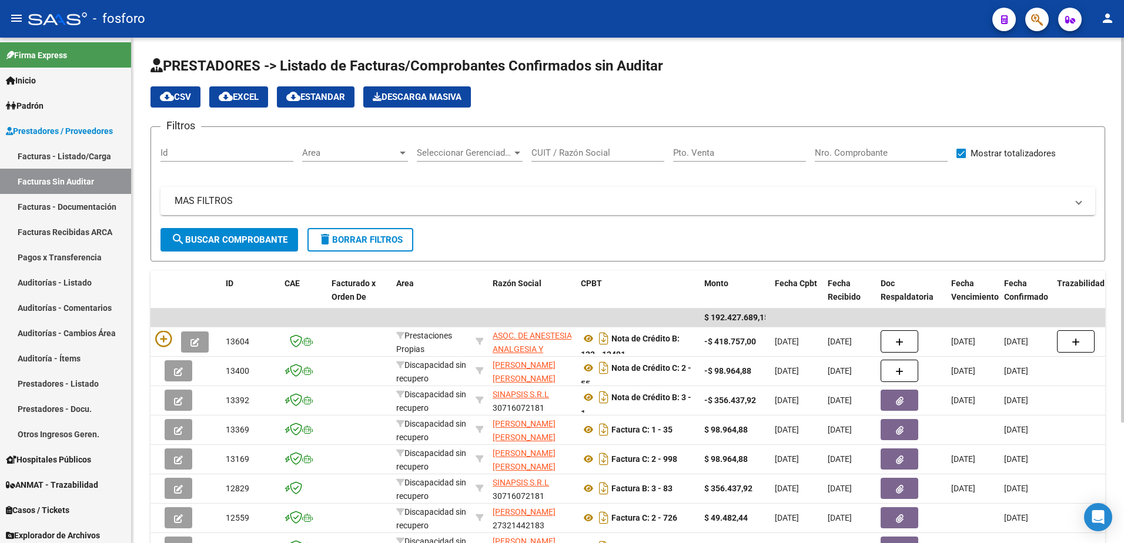
click at [403, 155] on div at bounding box center [402, 152] width 11 height 9
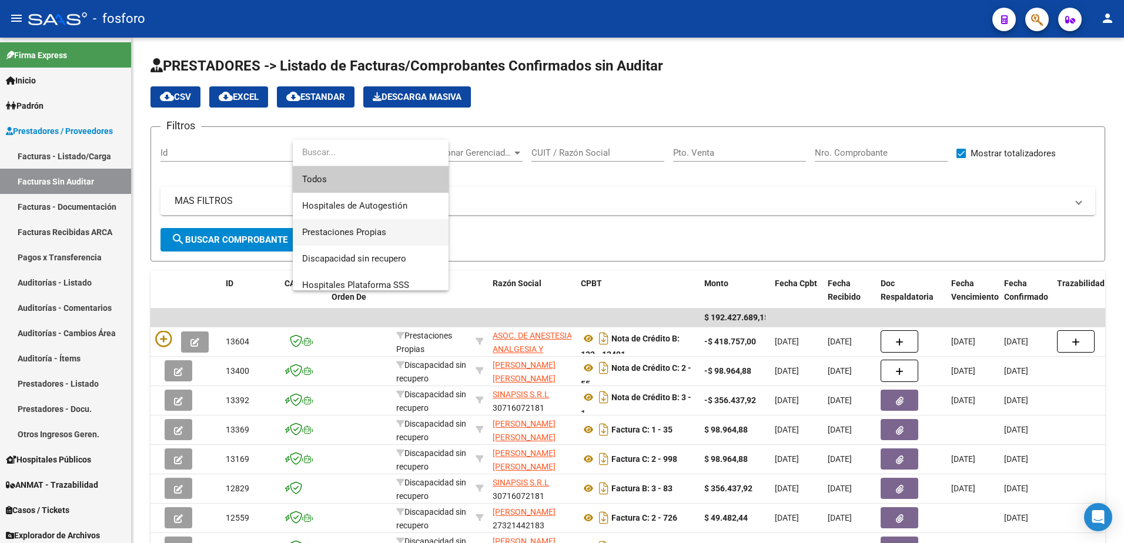
click at [356, 223] on span "Prestaciones Propias" at bounding box center [370, 232] width 137 height 26
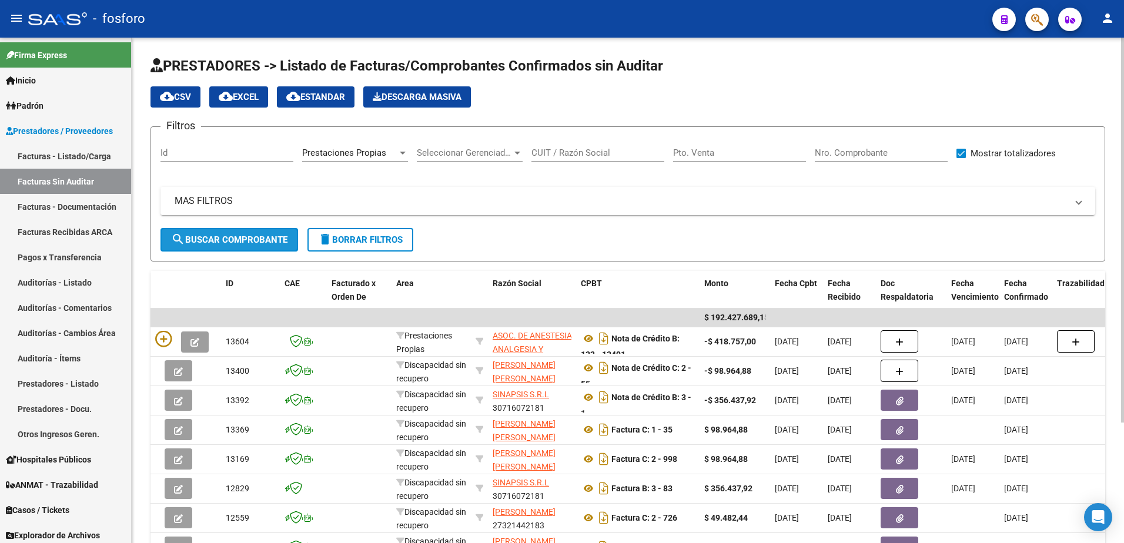
click at [242, 243] on span "search Buscar Comprobante" at bounding box center [229, 239] width 116 height 11
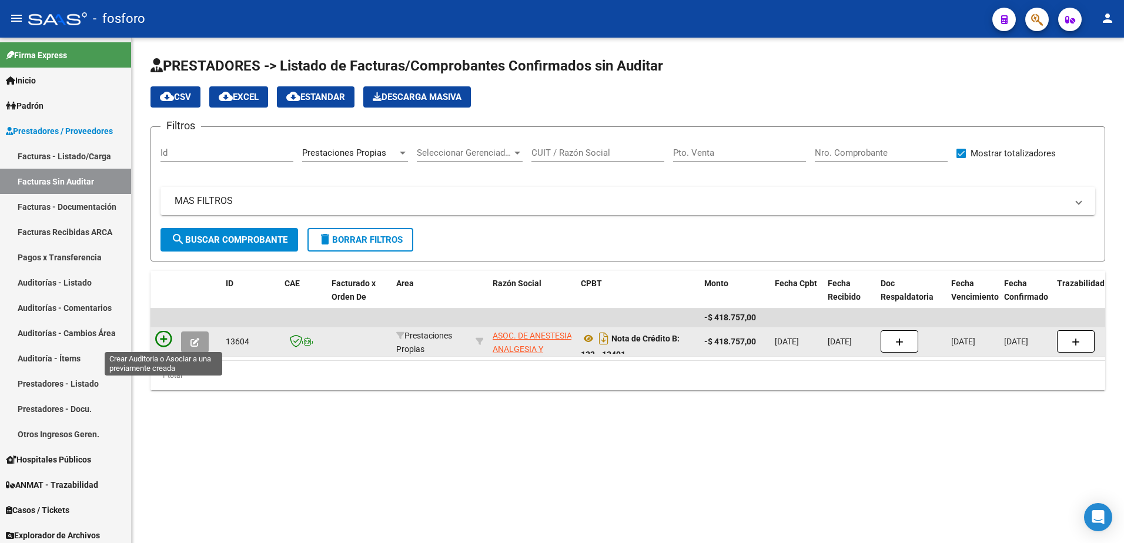
click at [162, 336] on icon at bounding box center [163, 339] width 16 height 16
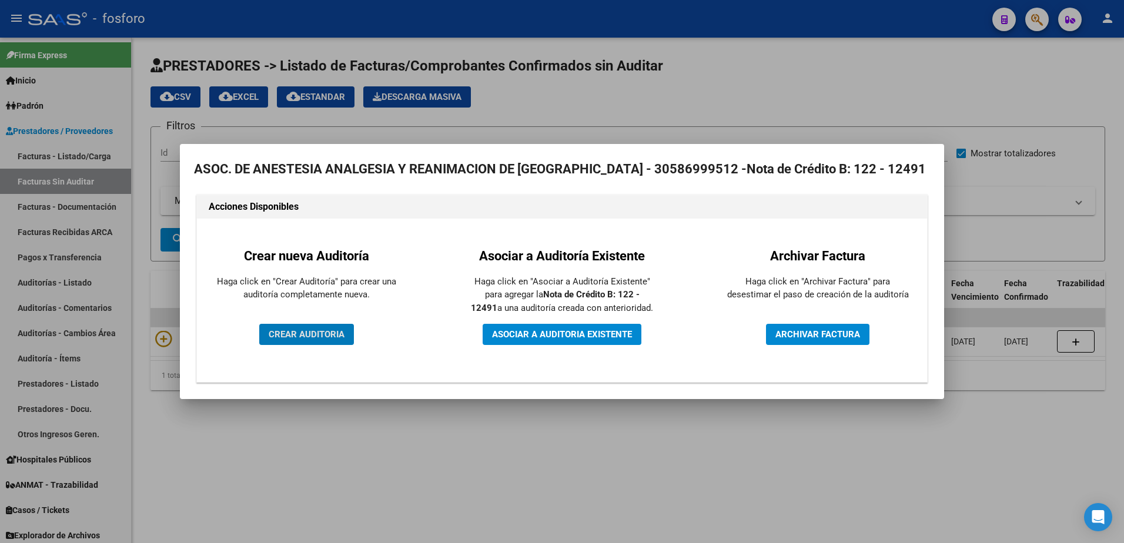
click at [285, 338] on span "CREAR AUDITORIA" at bounding box center [307, 334] width 76 height 11
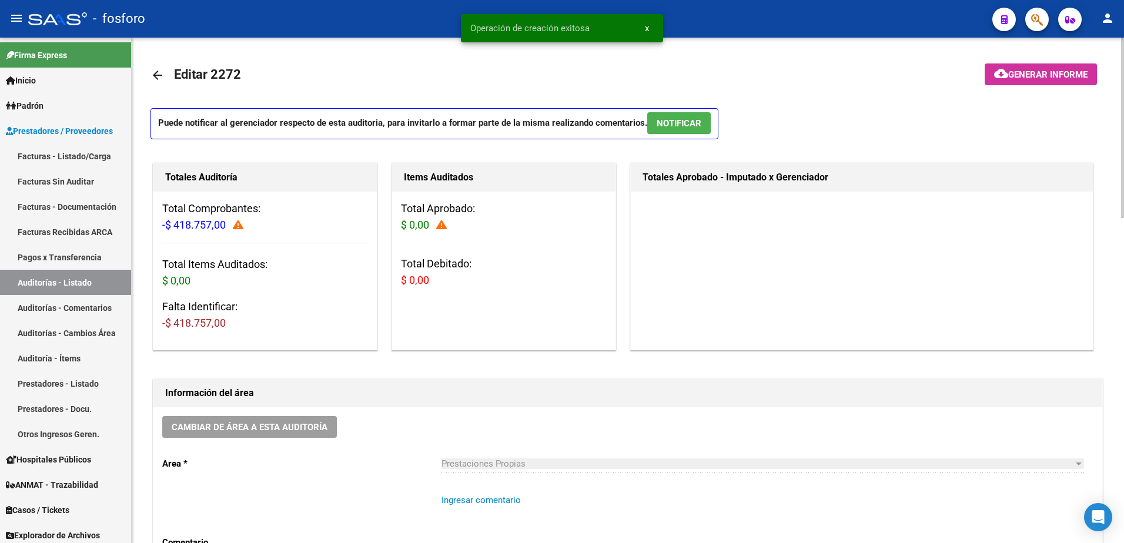
click at [460, 508] on textarea "Ingresar comentario" at bounding box center [762, 521] width 642 height 55
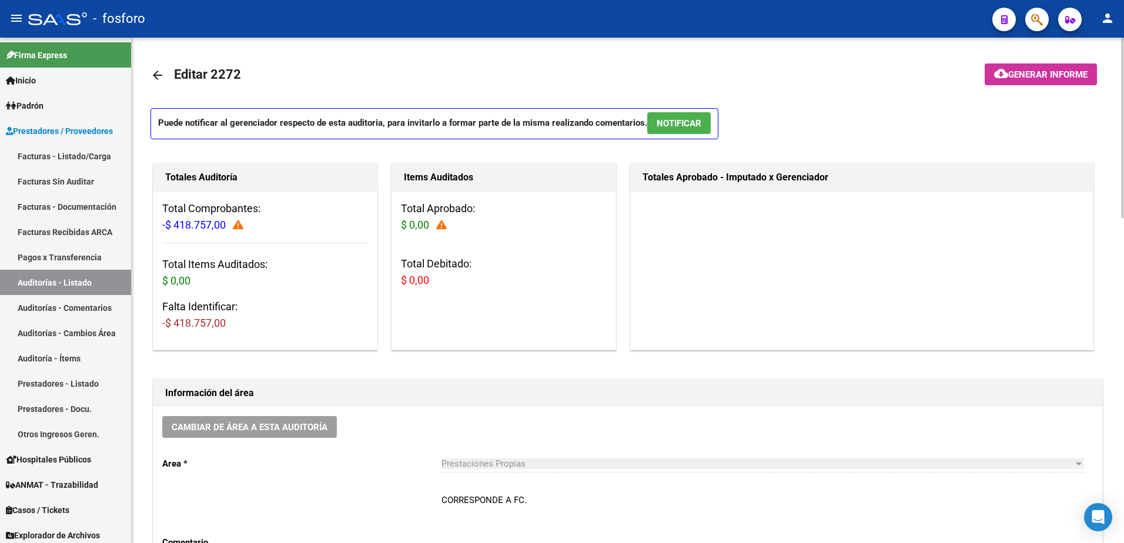
scroll to position [118, 0]
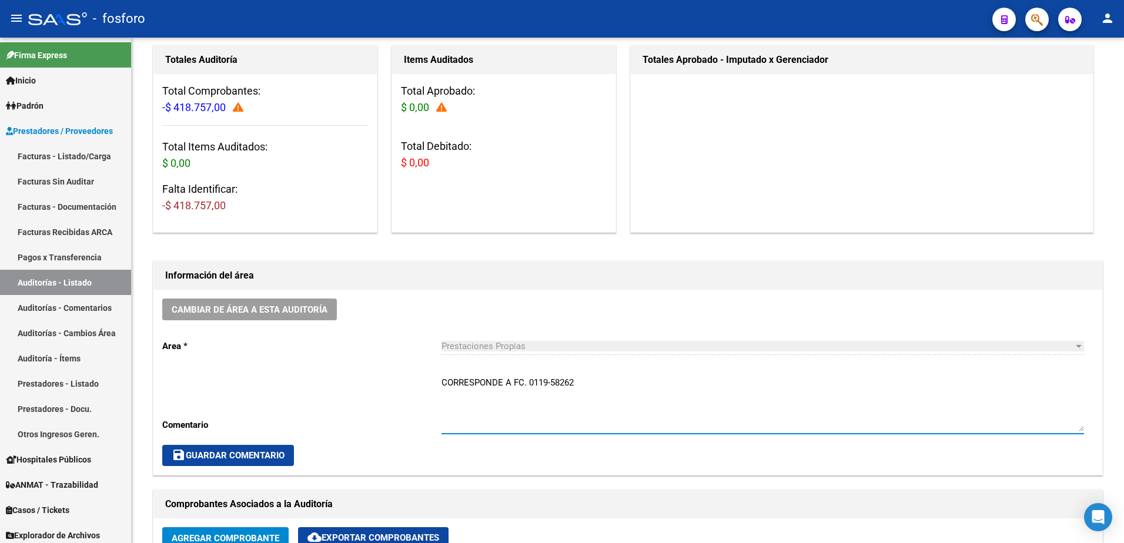
type textarea "CORRESPONDE A FC. 0119-58262"
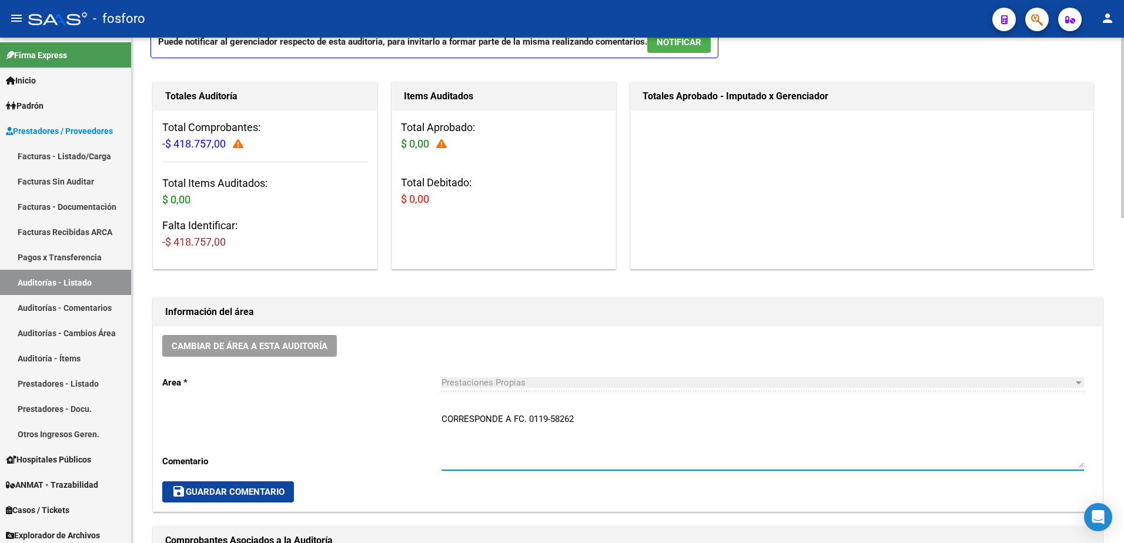
scroll to position [294, 0]
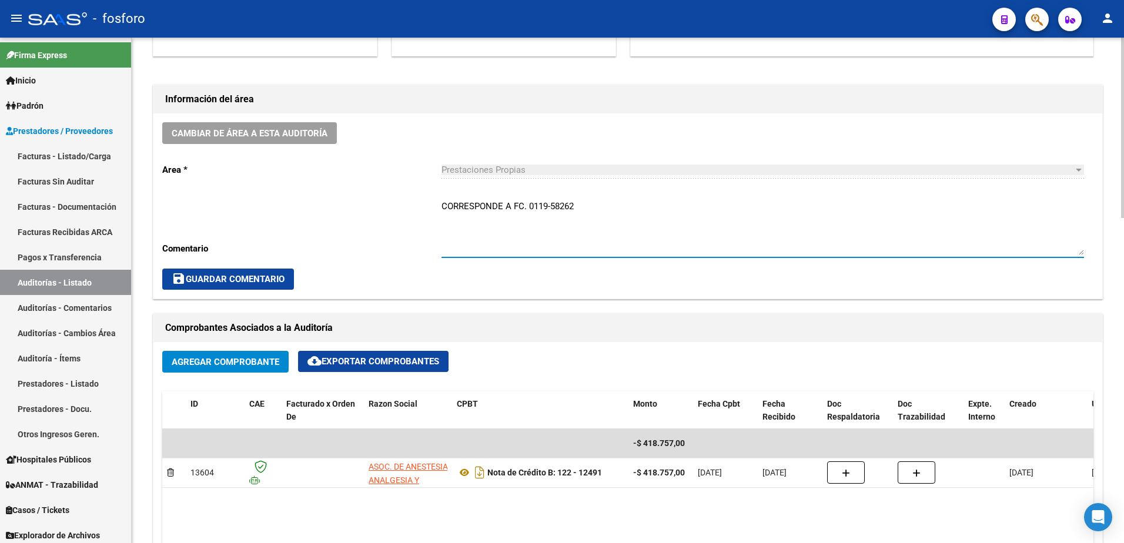
click at [232, 279] on span "save Guardar Comentario" at bounding box center [228, 279] width 113 height 11
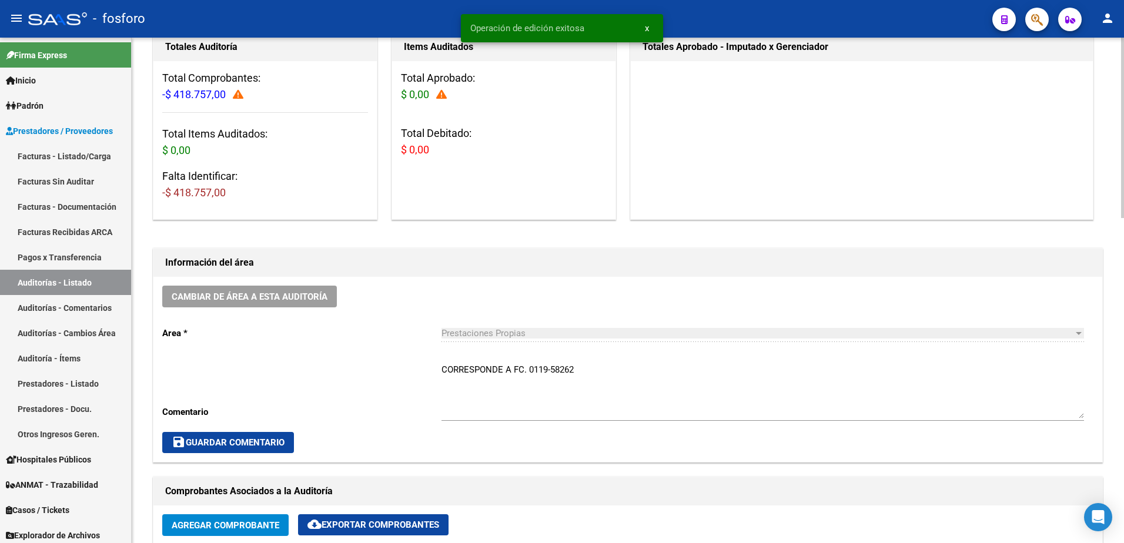
scroll to position [0, 0]
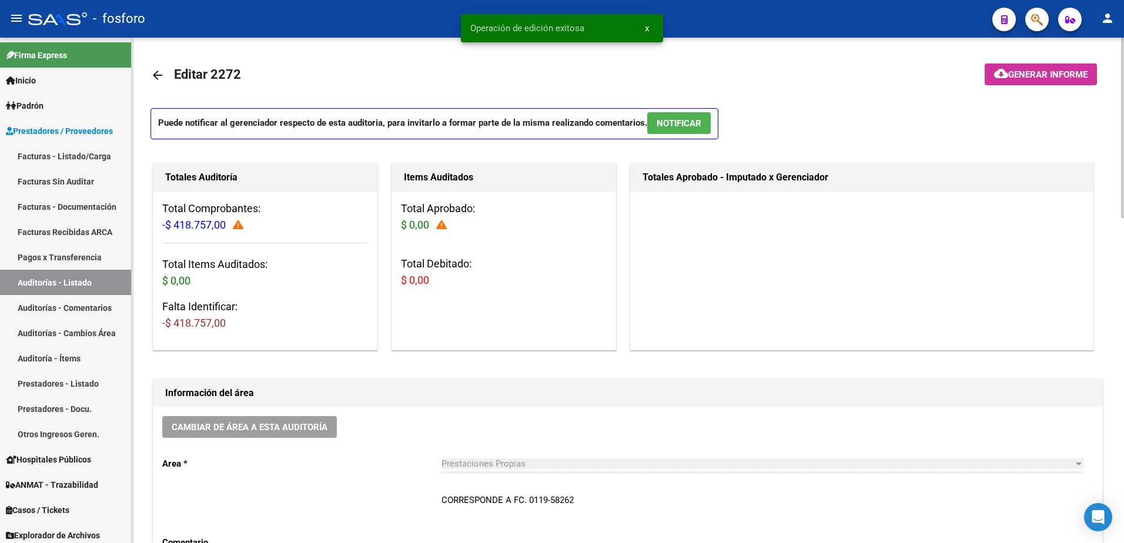
click at [994, 83] on button "cloud_download Generar informe" at bounding box center [1040, 74] width 112 height 22
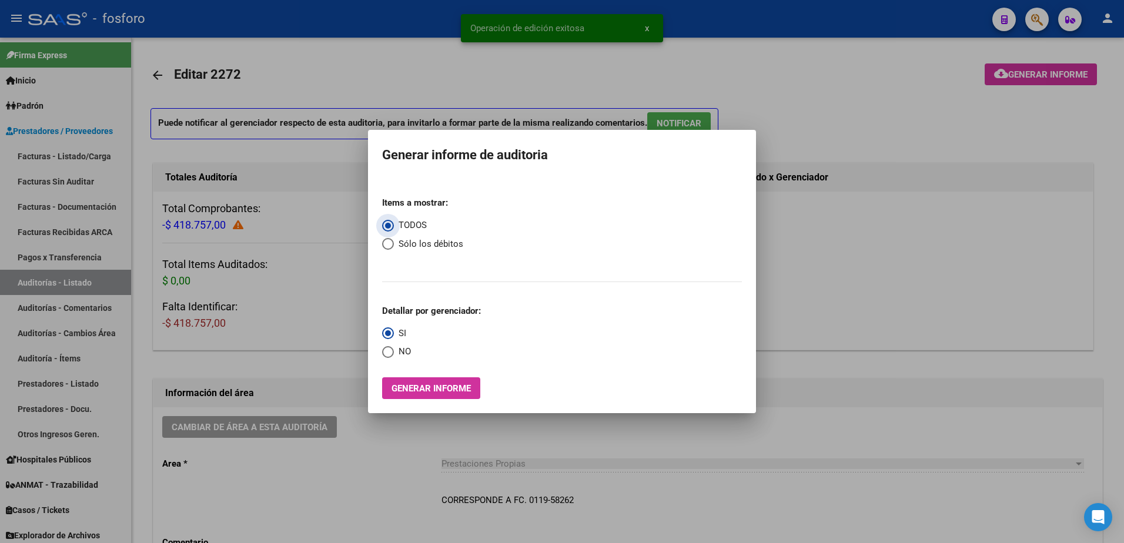
click at [425, 392] on span "Generar informe" at bounding box center [430, 388] width 79 height 11
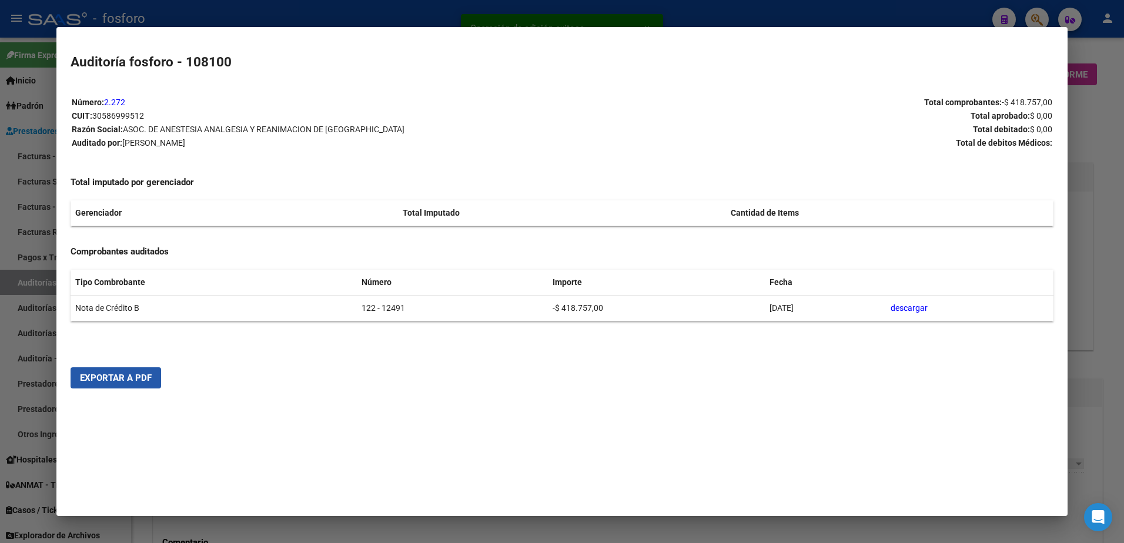
click at [131, 384] on button "Exportar a PDF" at bounding box center [116, 377] width 90 height 21
click at [45, 388] on div at bounding box center [562, 271] width 1124 height 543
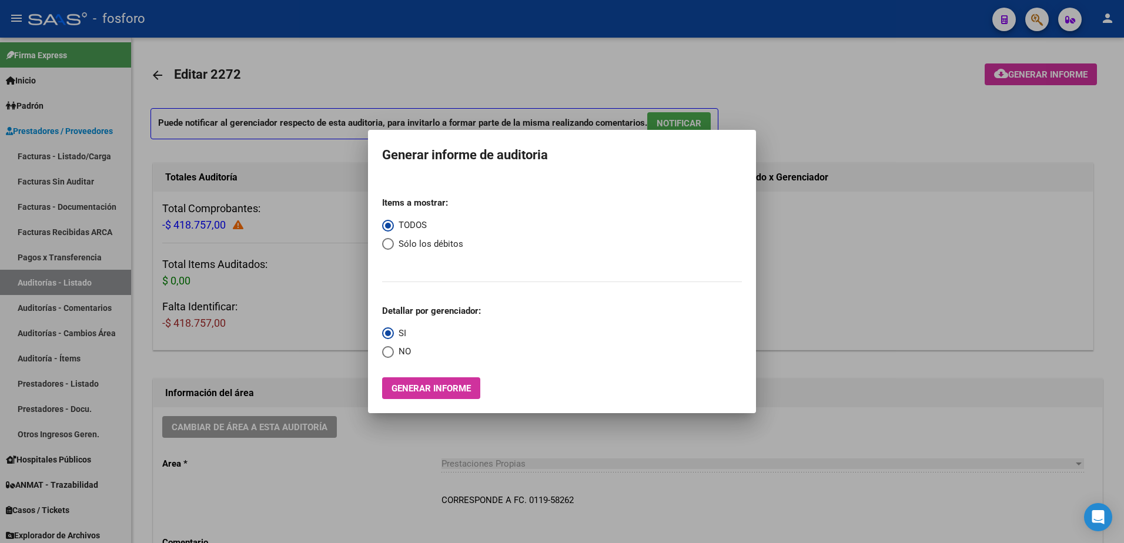
click at [173, 154] on div at bounding box center [562, 271] width 1124 height 543
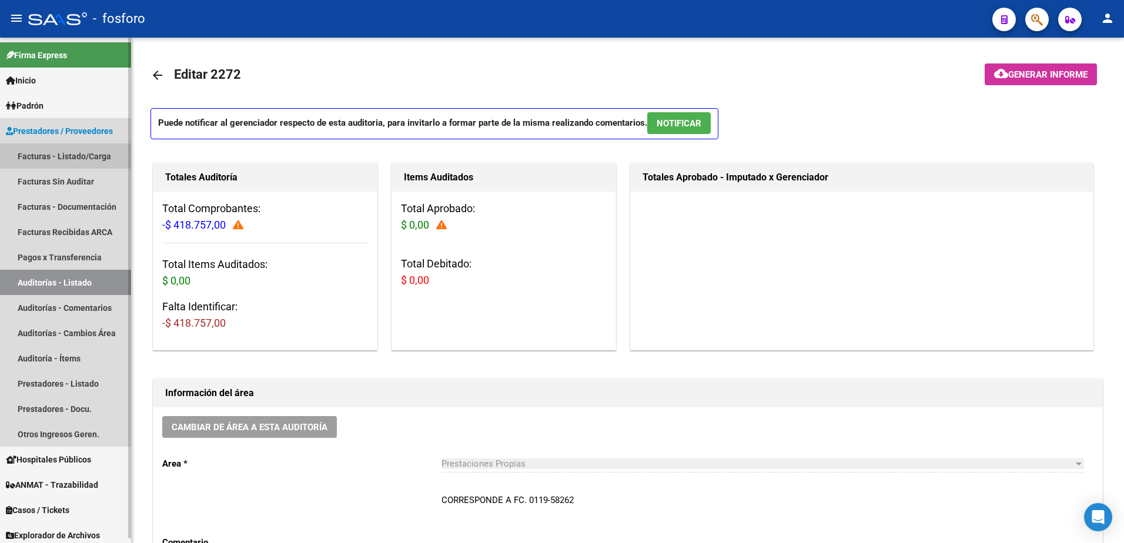
click at [90, 160] on link "Facturas - Listado/Carga" at bounding box center [65, 155] width 131 height 25
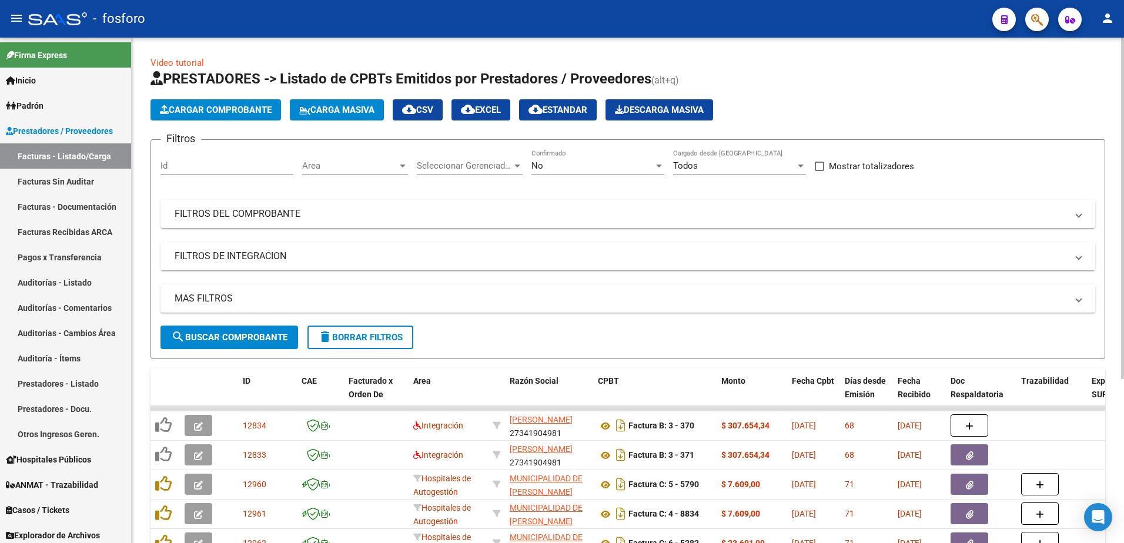
click at [404, 165] on div at bounding box center [403, 166] width 6 height 3
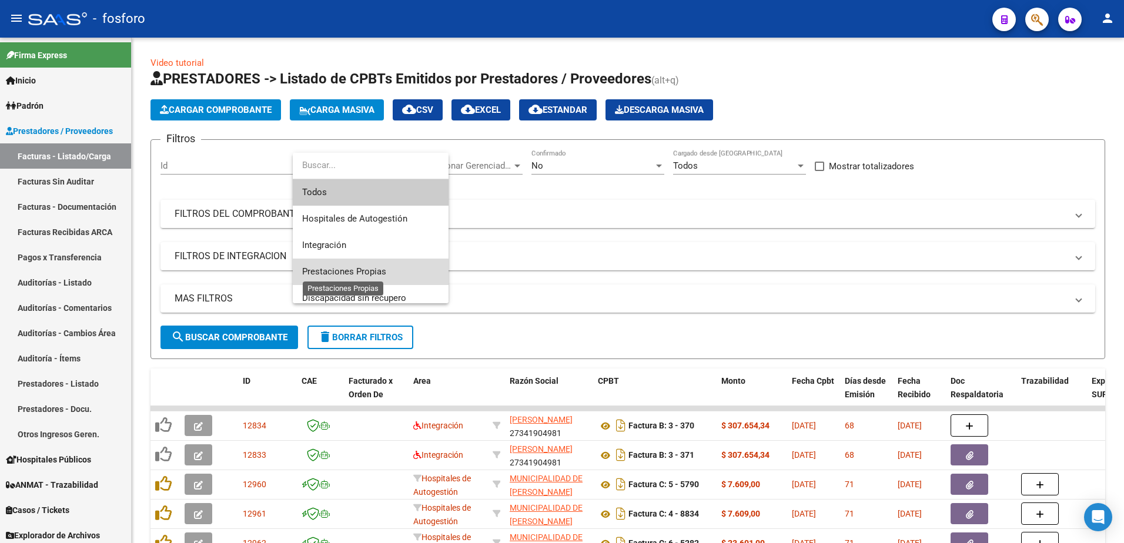
click at [377, 272] on span "Prestaciones Propias" at bounding box center [344, 271] width 84 height 11
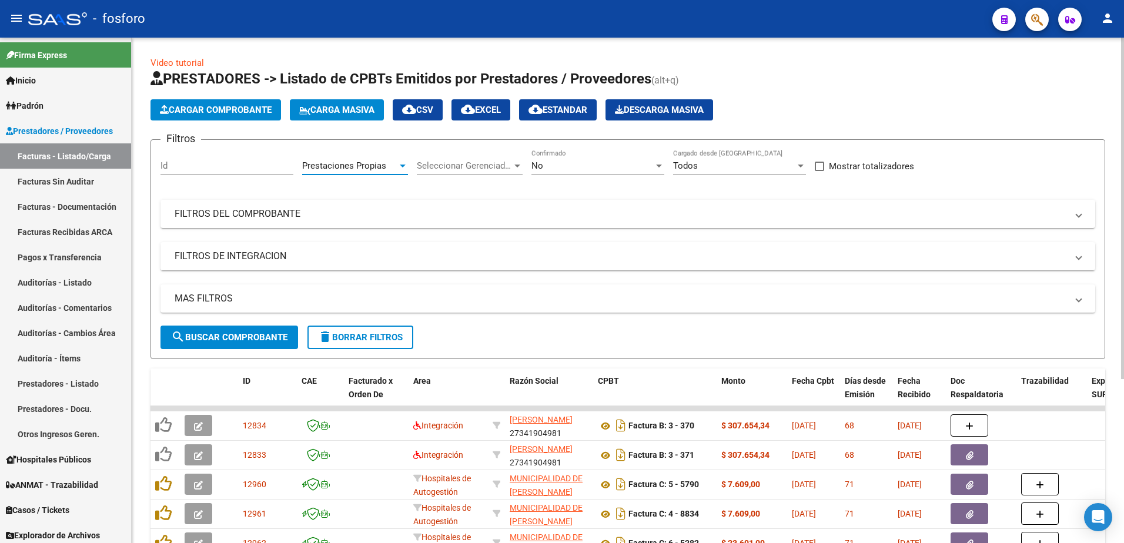
drag, startPoint x: 220, startPoint y: 338, endPoint x: 227, endPoint y: 338, distance: 7.1
click at [225, 338] on span "search Buscar Comprobante" at bounding box center [229, 337] width 116 height 11
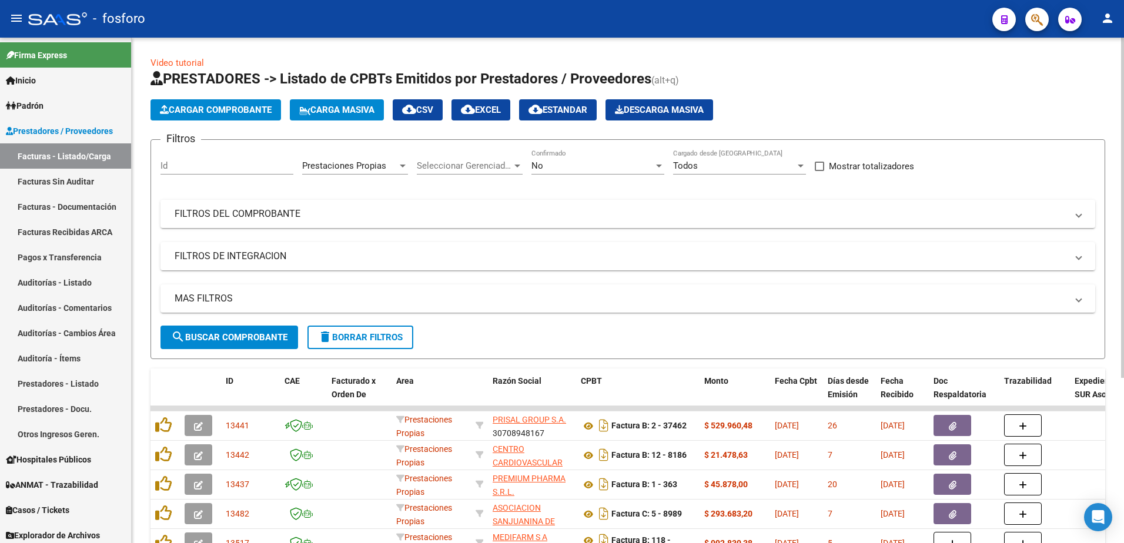
scroll to position [242, 0]
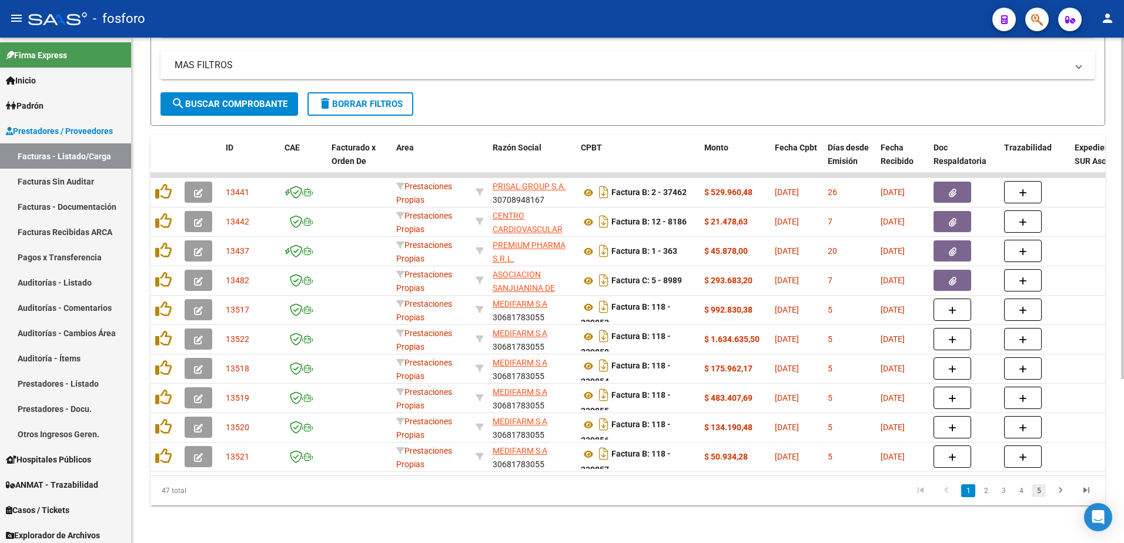
click at [1037, 495] on link "5" at bounding box center [1038, 490] width 14 height 13
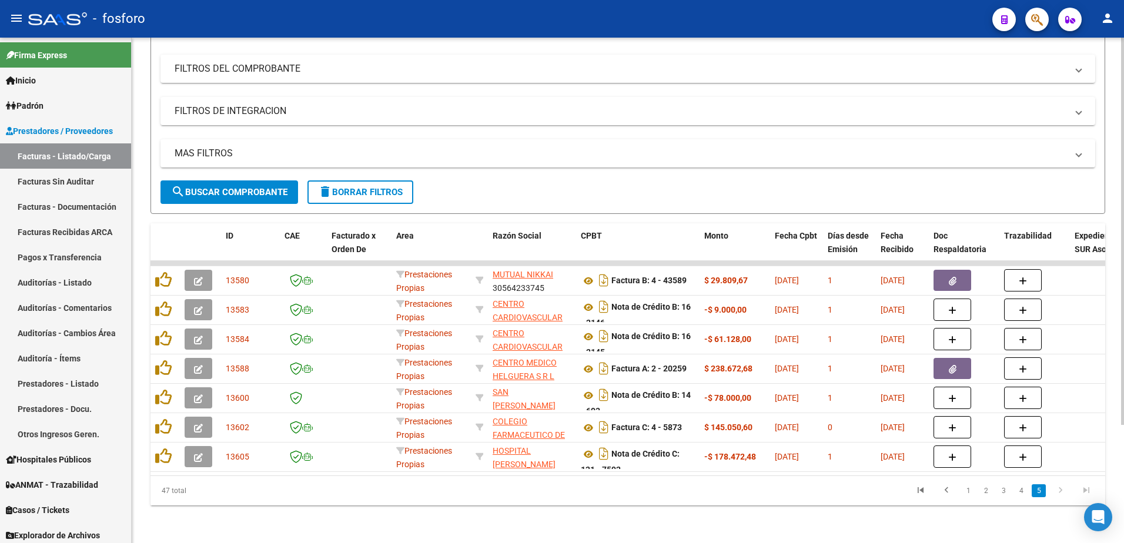
scroll to position [154, 0]
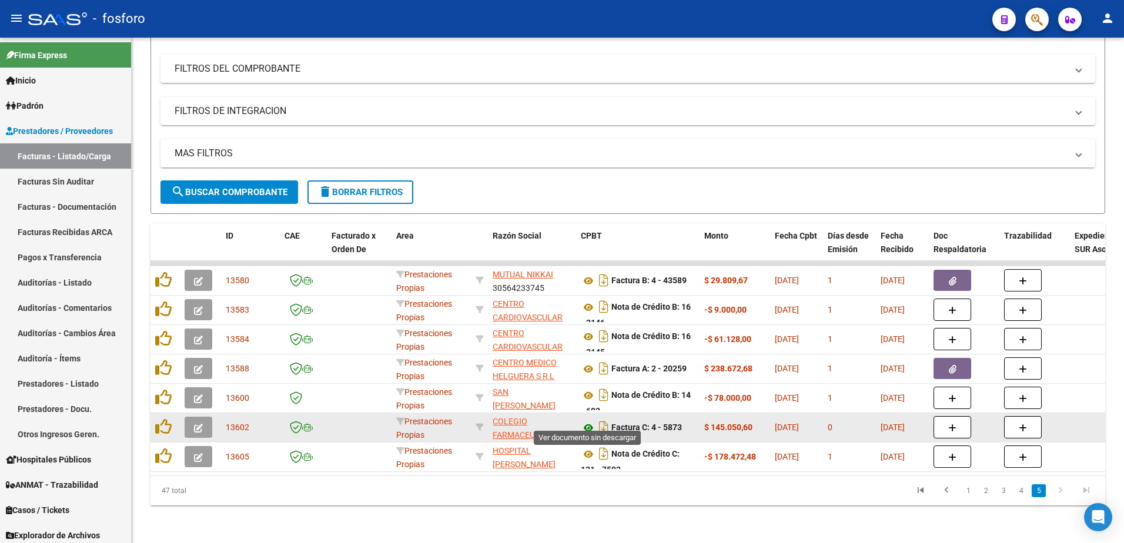
click at [590, 421] on icon at bounding box center [588, 428] width 15 height 14
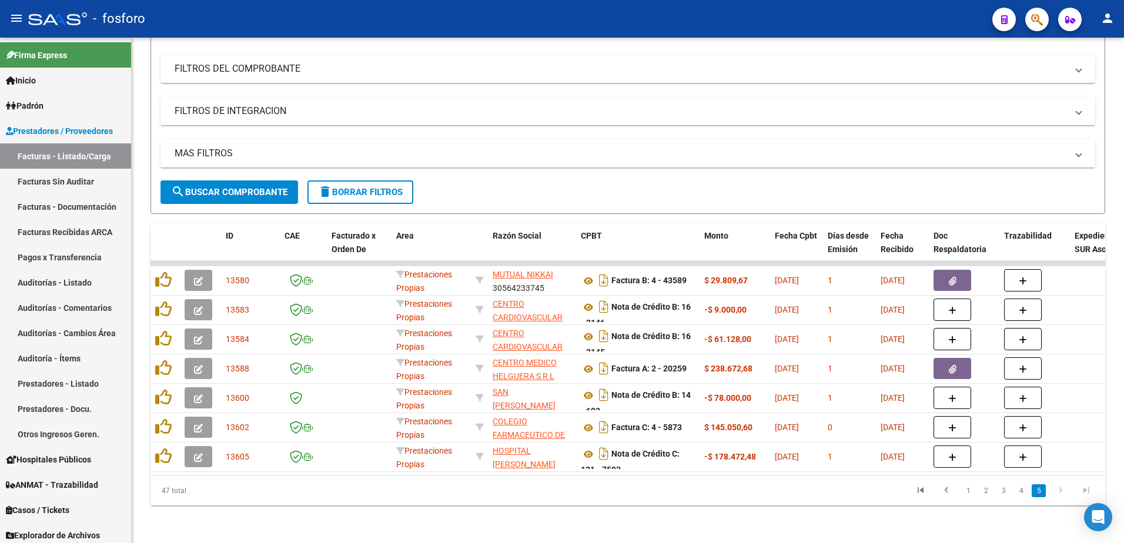
drag, startPoint x: 851, startPoint y: 157, endPoint x: 999, endPoint y: 28, distance: 196.1
click at [855, 155] on mat-expansion-panel-header "MAS FILTROS" at bounding box center [627, 153] width 934 height 28
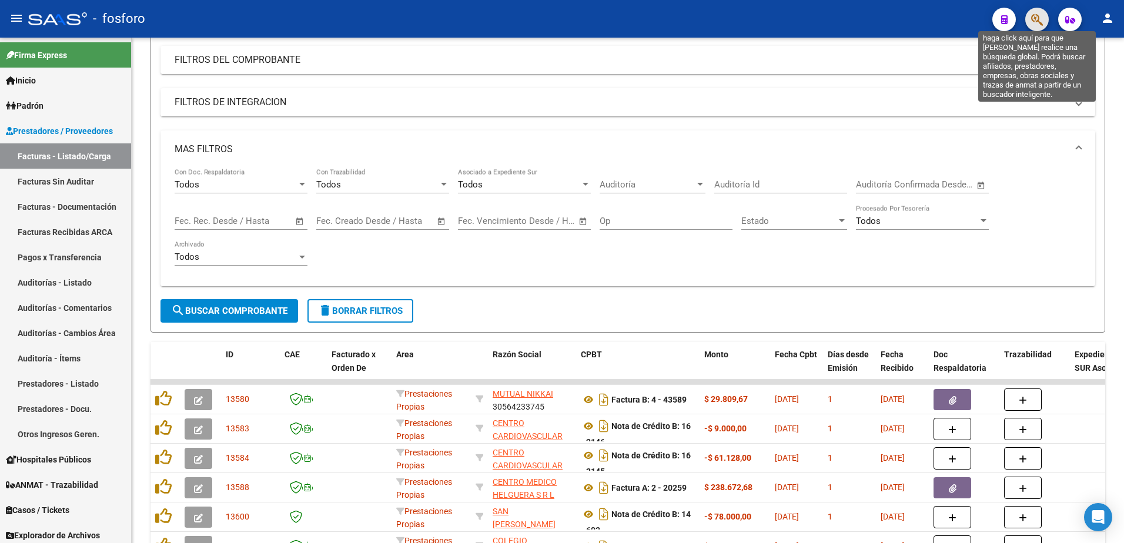
click at [1041, 18] on icon "button" at bounding box center [1037, 20] width 12 height 14
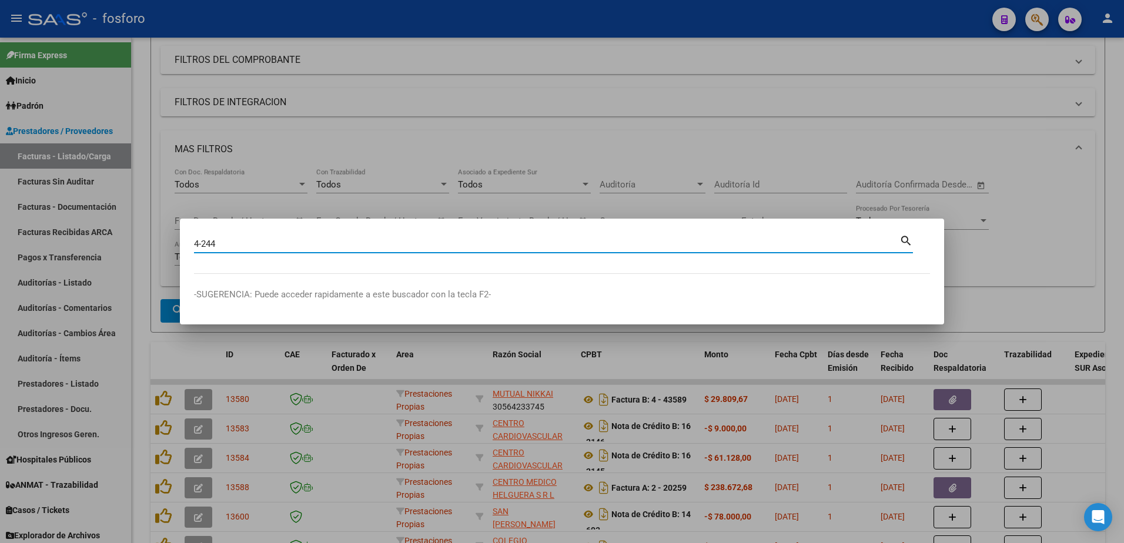
type input "4-244"
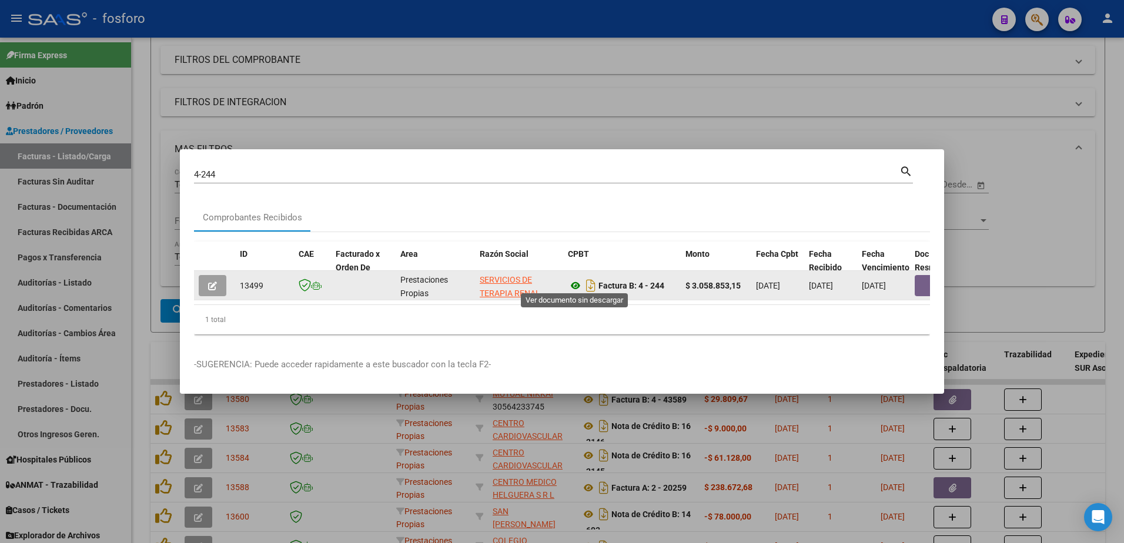
click at [575, 283] on icon at bounding box center [575, 286] width 15 height 14
click at [589, 283] on icon "Descargar documento" at bounding box center [590, 285] width 15 height 19
click at [925, 286] on button "button" at bounding box center [933, 285] width 38 height 21
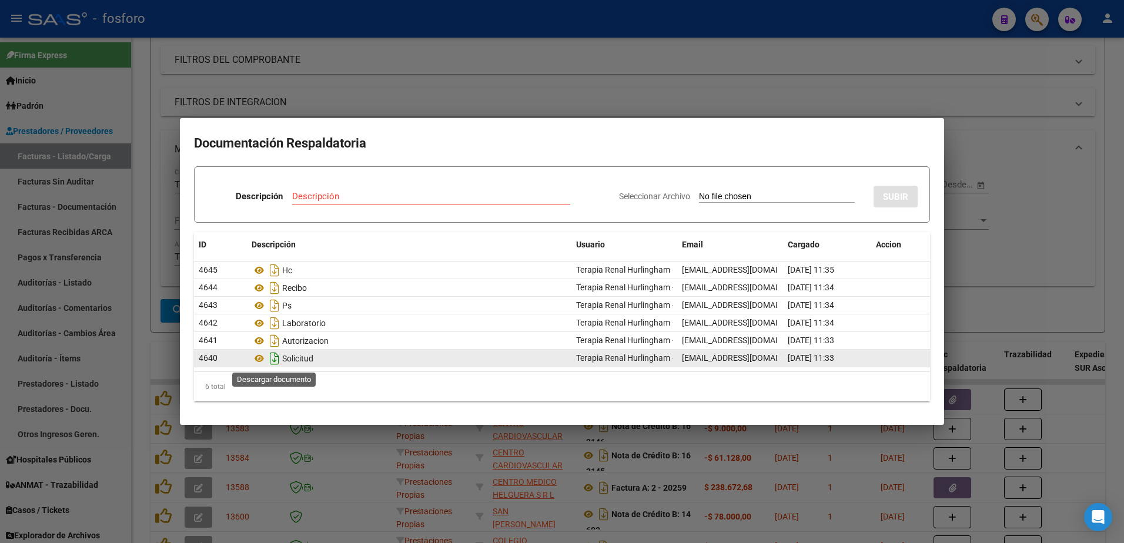
click at [273, 364] on icon "Descargar documento" at bounding box center [274, 358] width 15 height 19
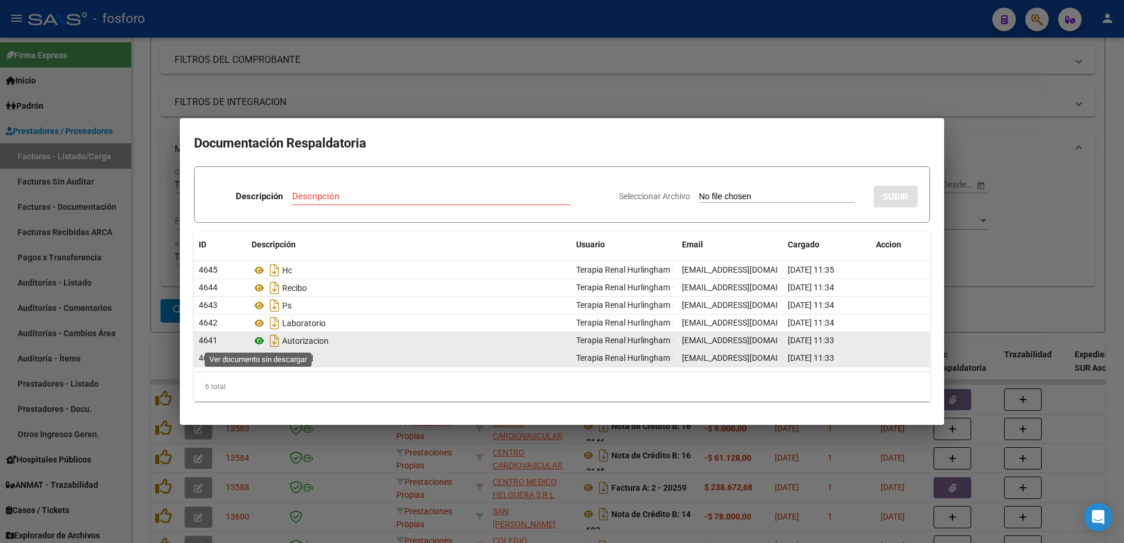
click at [259, 343] on icon at bounding box center [258, 341] width 15 height 14
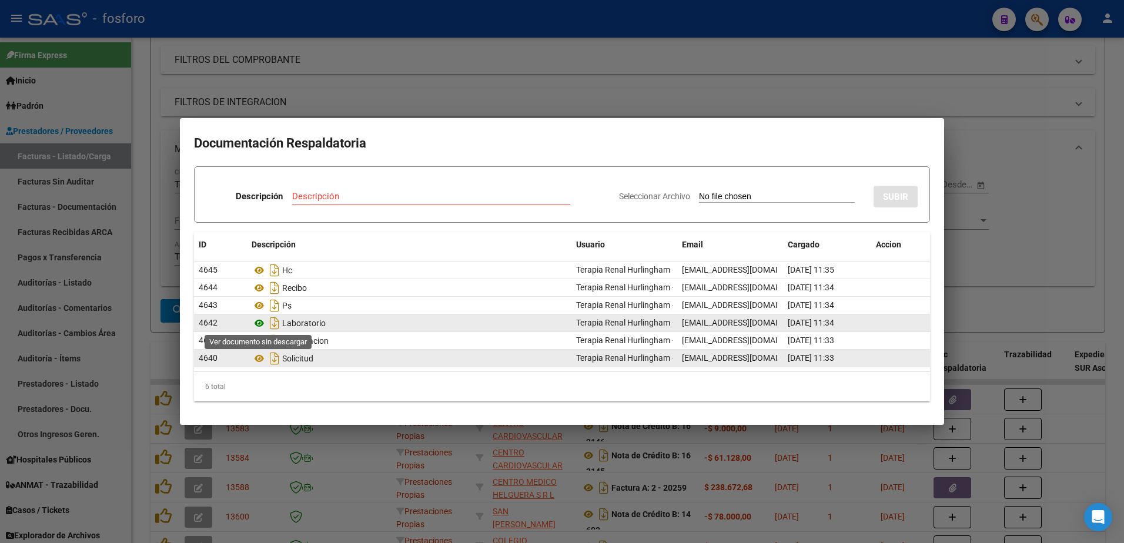
click at [259, 322] on icon at bounding box center [258, 323] width 15 height 14
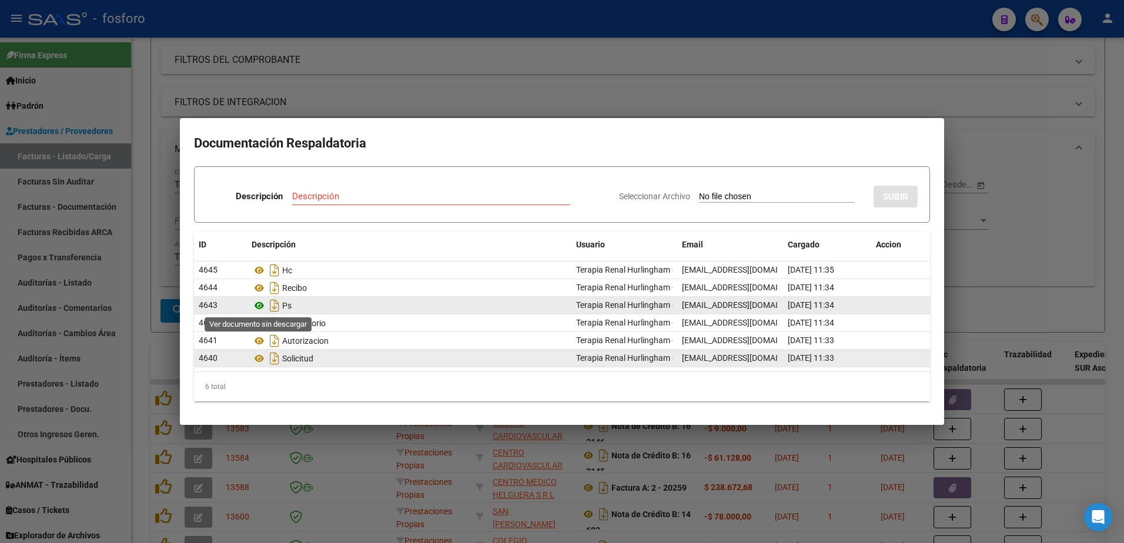
click at [256, 307] on icon at bounding box center [258, 306] width 15 height 14
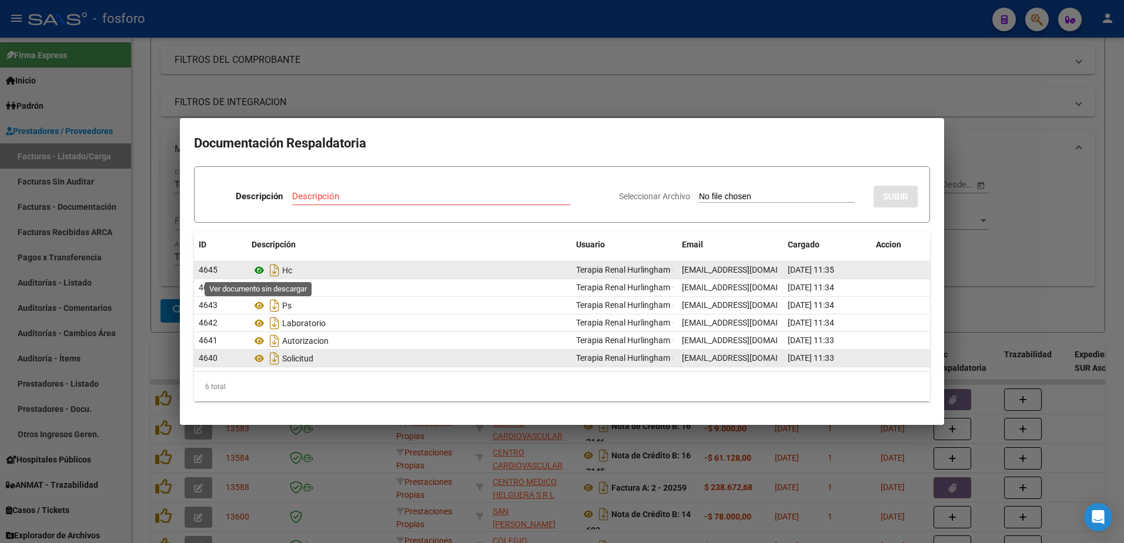
click at [261, 270] on icon at bounding box center [258, 270] width 15 height 14
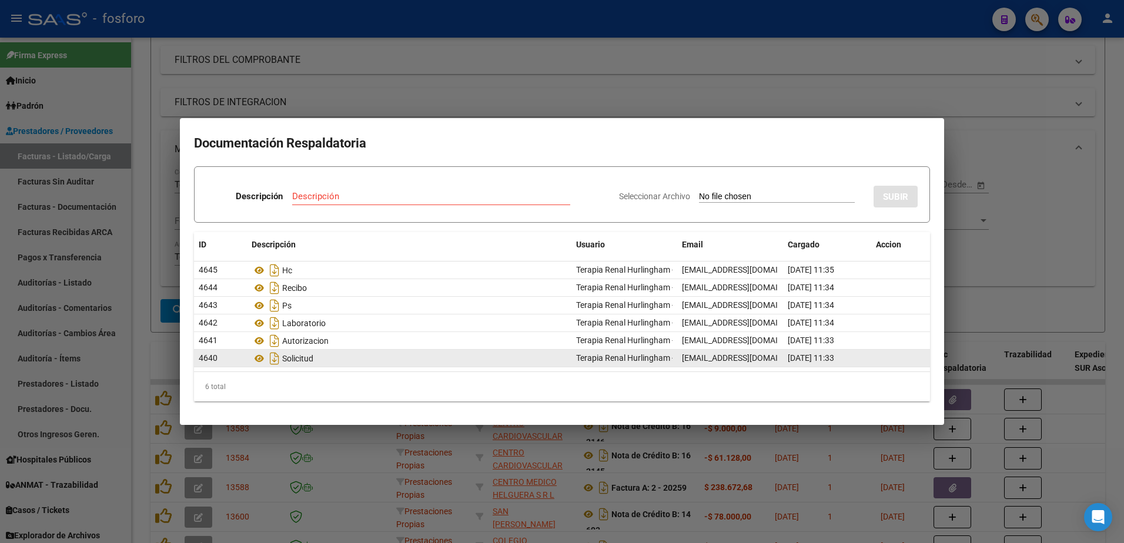
click at [490, 72] on div at bounding box center [562, 271] width 1124 height 543
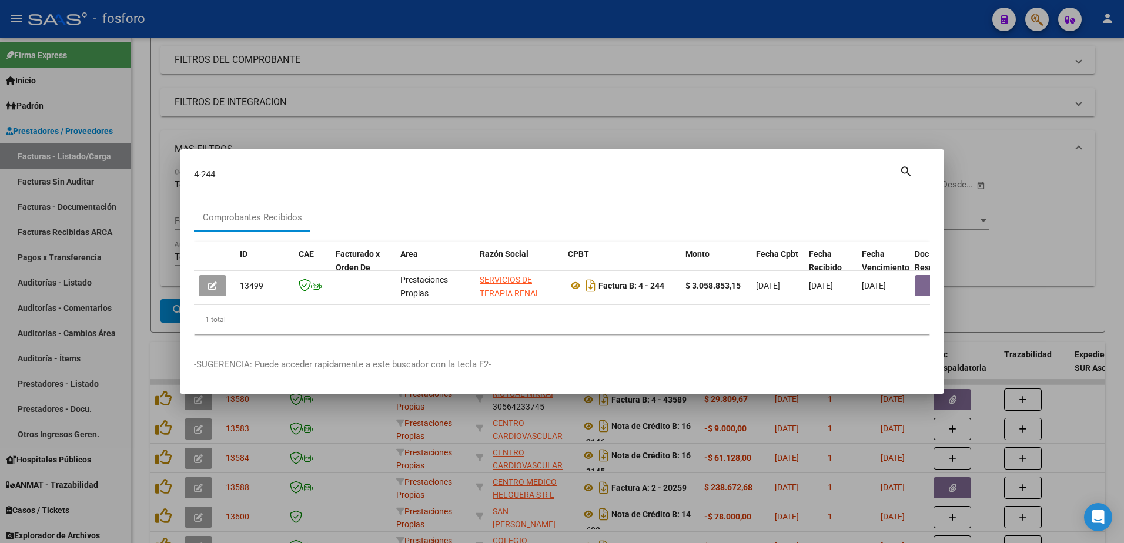
click at [674, 101] on div at bounding box center [562, 271] width 1124 height 543
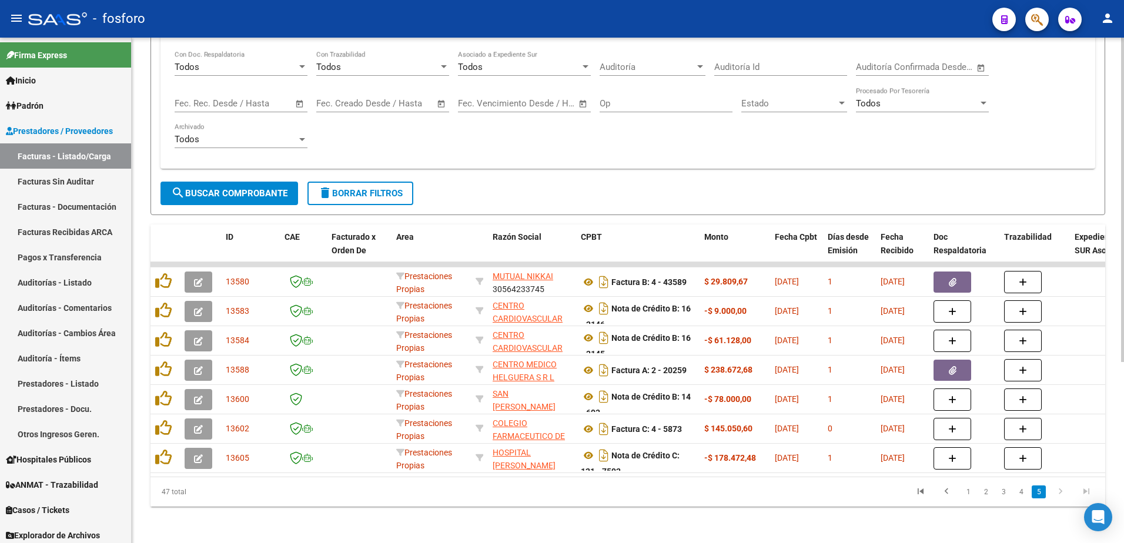
scroll to position [0, 0]
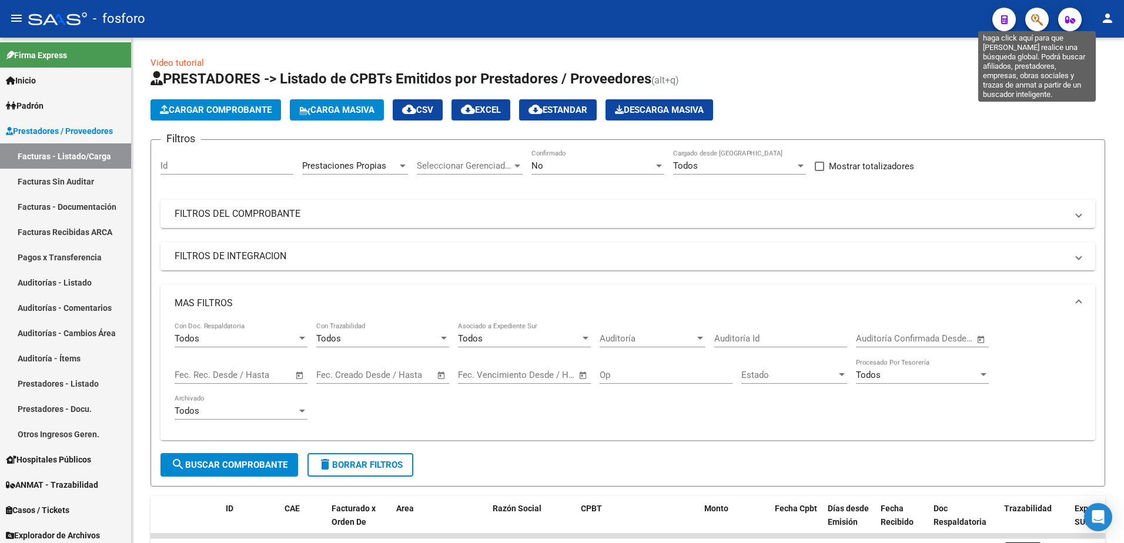
click at [1032, 21] on icon "button" at bounding box center [1037, 20] width 12 height 14
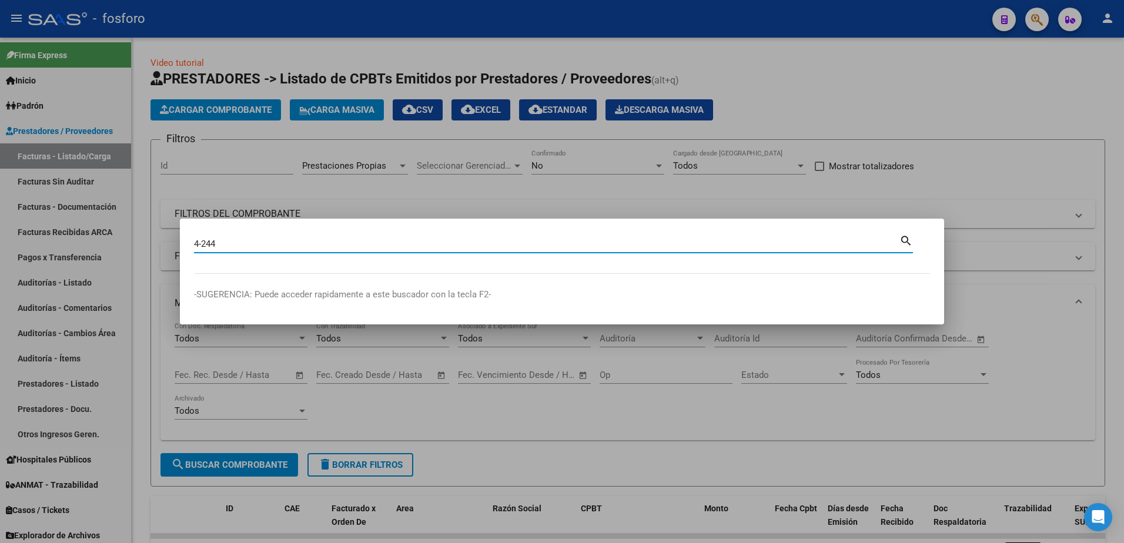
type input "4-244"
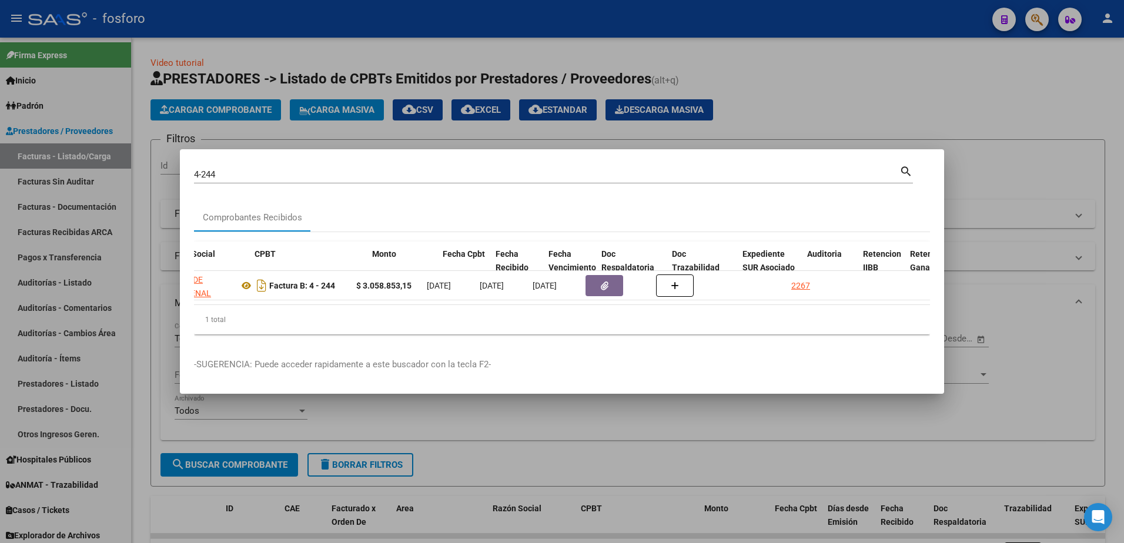
scroll to position [0, 400]
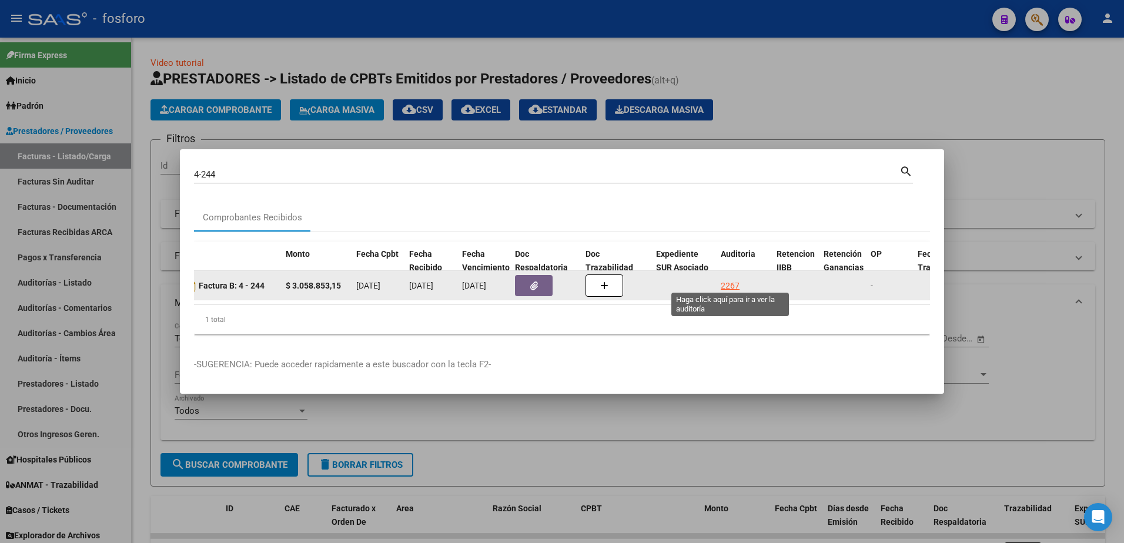
click at [735, 280] on div "2267" at bounding box center [729, 286] width 19 height 14
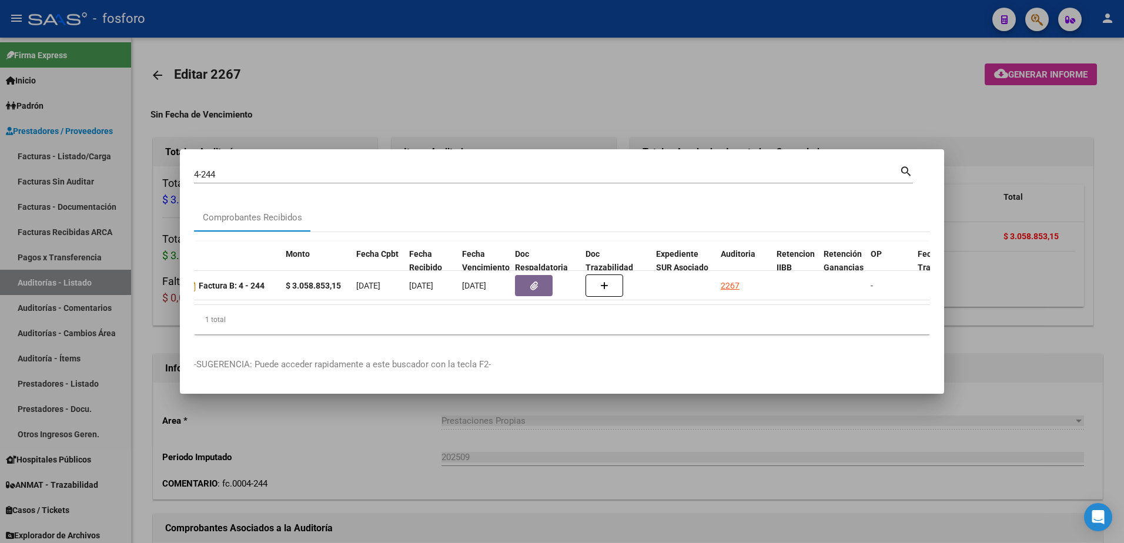
click at [867, 97] on div at bounding box center [562, 271] width 1124 height 543
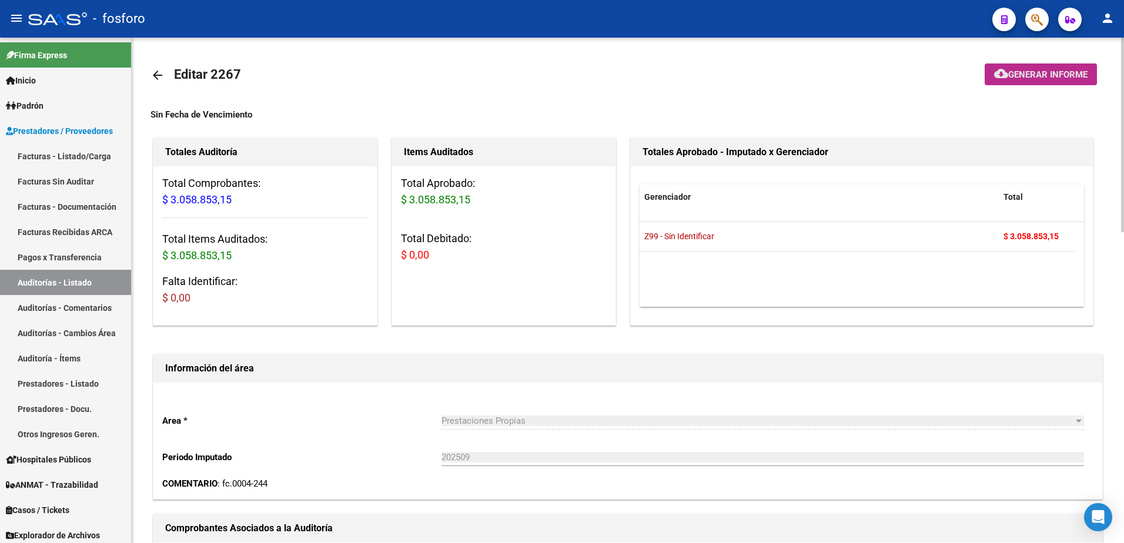
click at [1001, 73] on mat-icon "cloud_download" at bounding box center [1001, 73] width 14 height 14
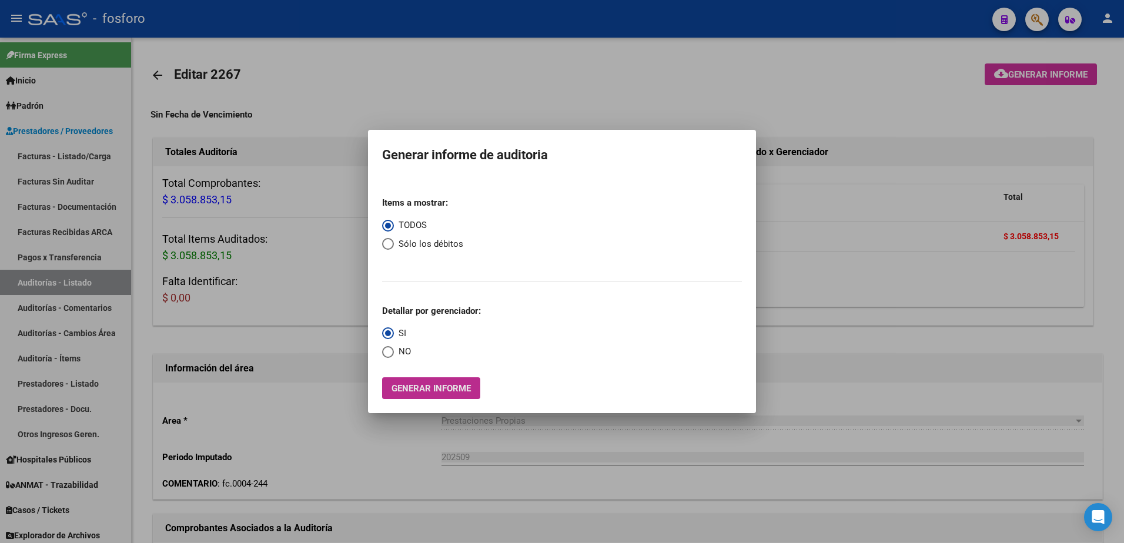
click at [397, 388] on span "Generar informe" at bounding box center [430, 388] width 79 height 11
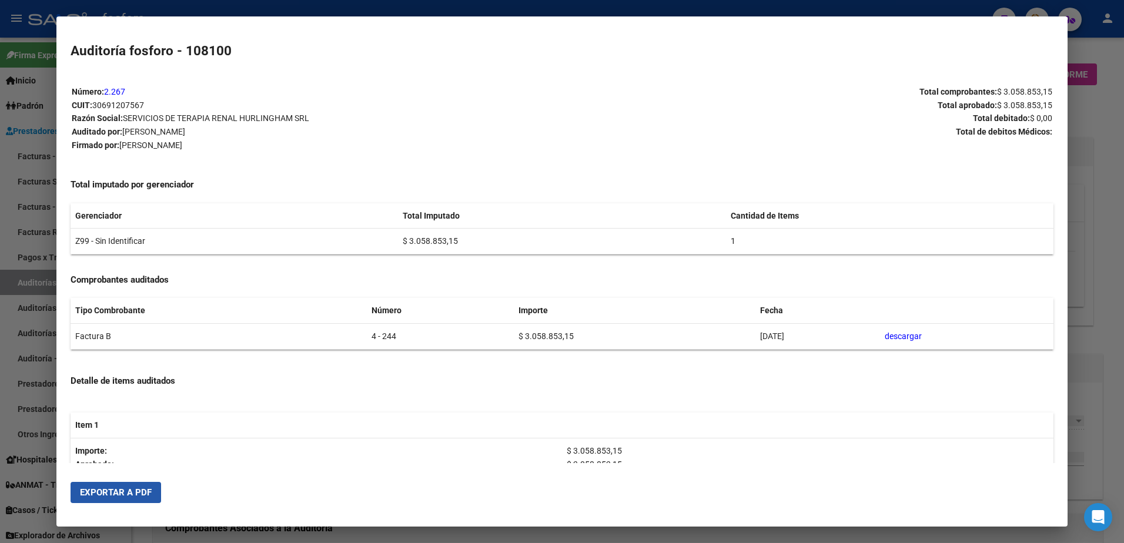
click at [134, 489] on span "Exportar a PDF" at bounding box center [116, 492] width 72 height 11
click at [35, 203] on div at bounding box center [562, 271] width 1124 height 543
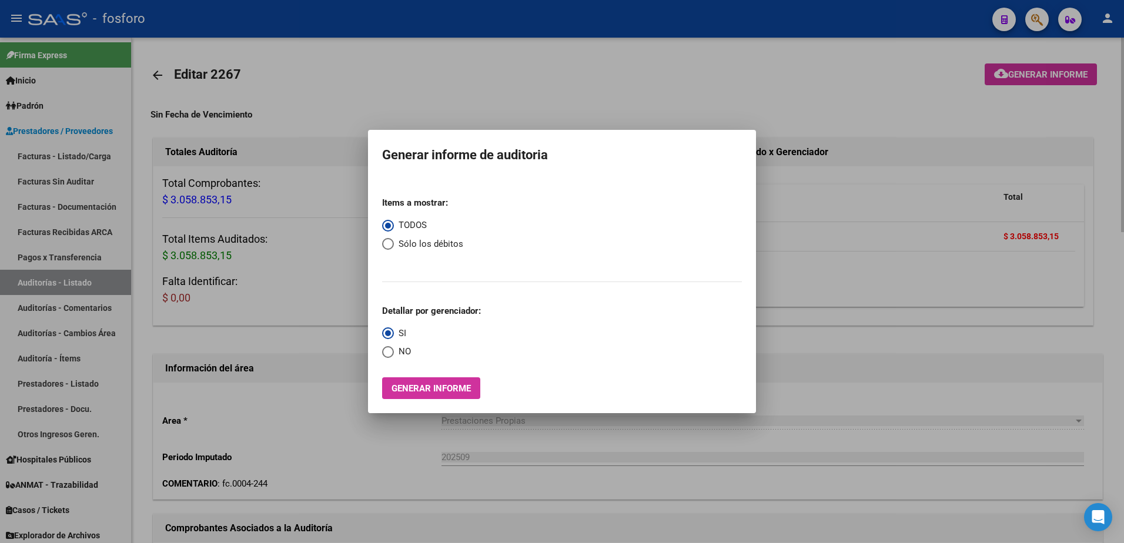
drag, startPoint x: 609, startPoint y: 59, endPoint x: 973, endPoint y: 76, distance: 364.1
click at [633, 60] on div at bounding box center [562, 271] width 1124 height 543
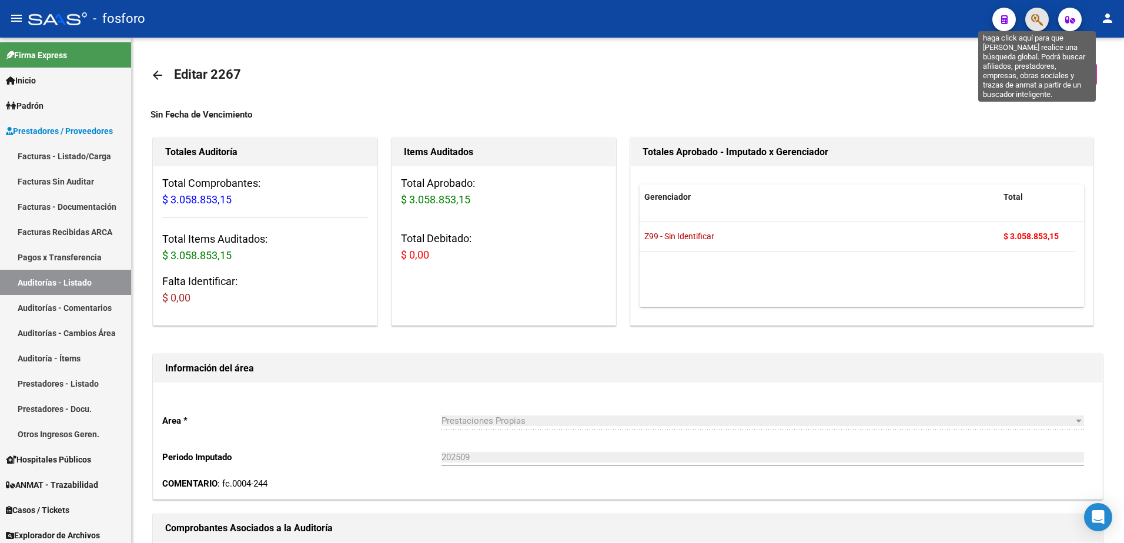
click at [1042, 23] on icon "button" at bounding box center [1037, 20] width 12 height 14
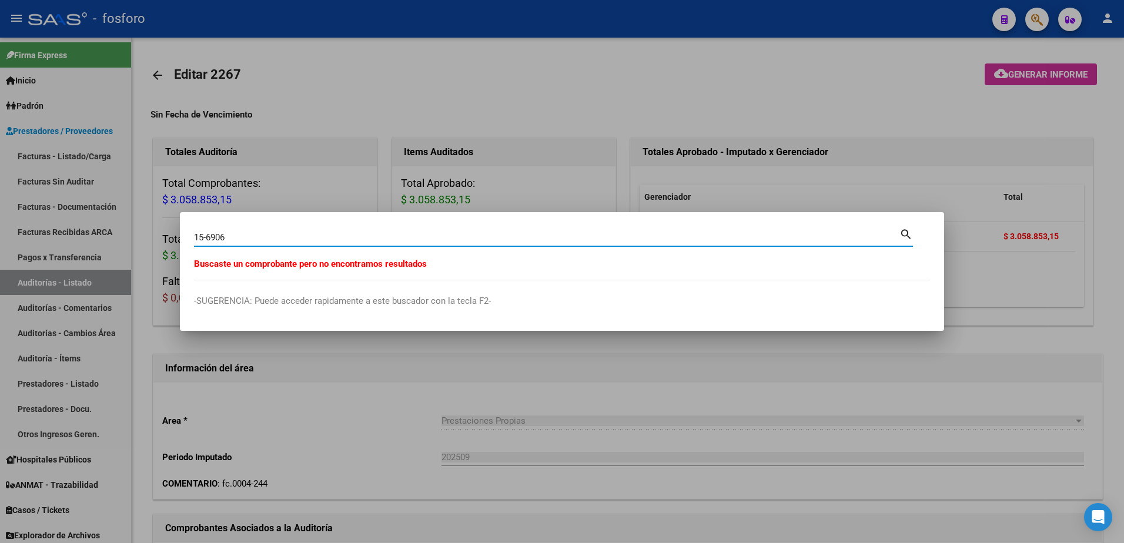
type input "15-6906"
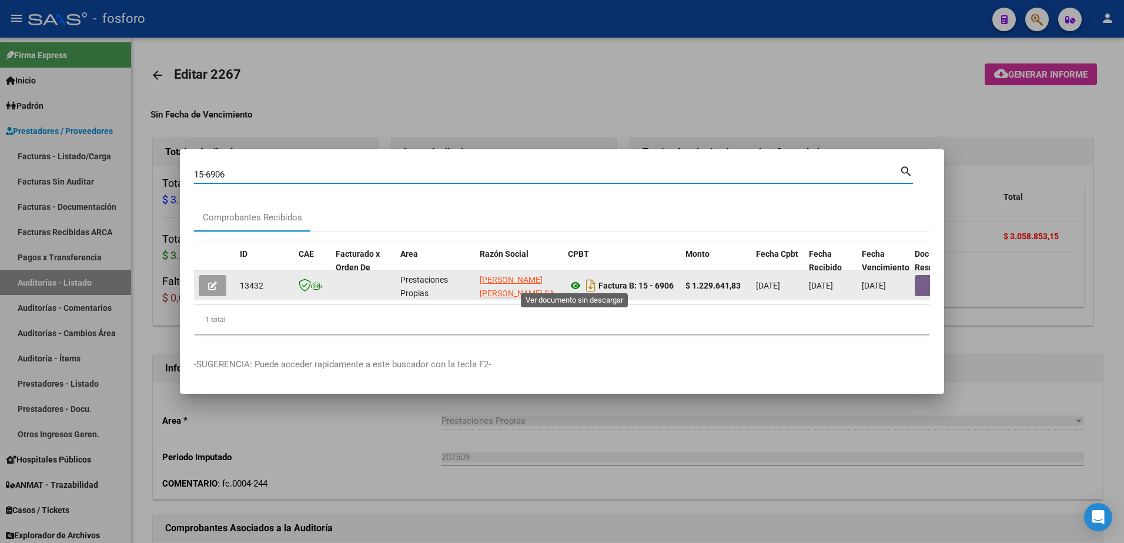
click at [579, 283] on icon at bounding box center [575, 286] width 15 height 14
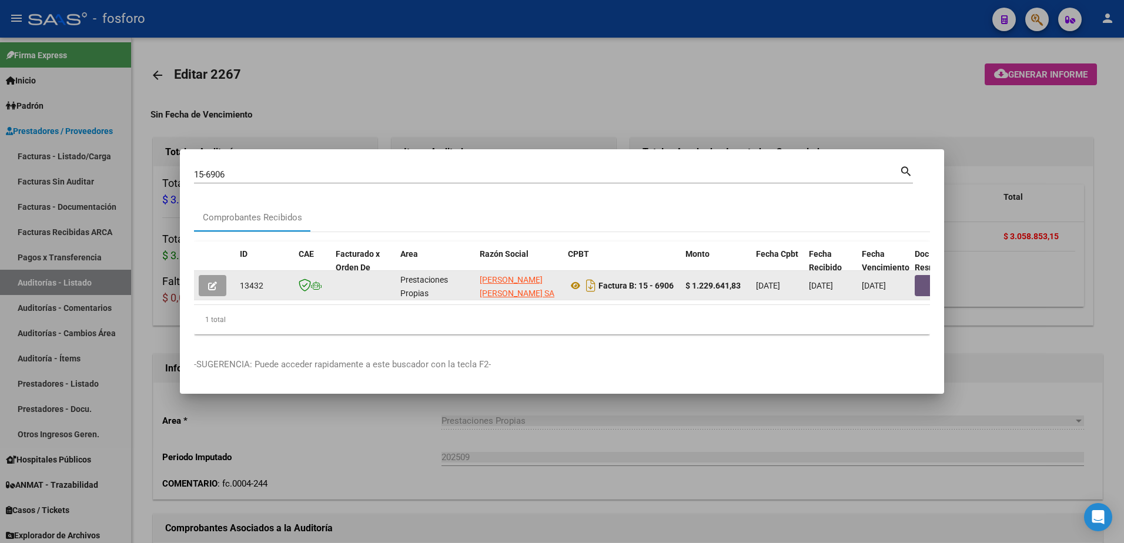
click at [923, 280] on button "button" at bounding box center [933, 285] width 38 height 21
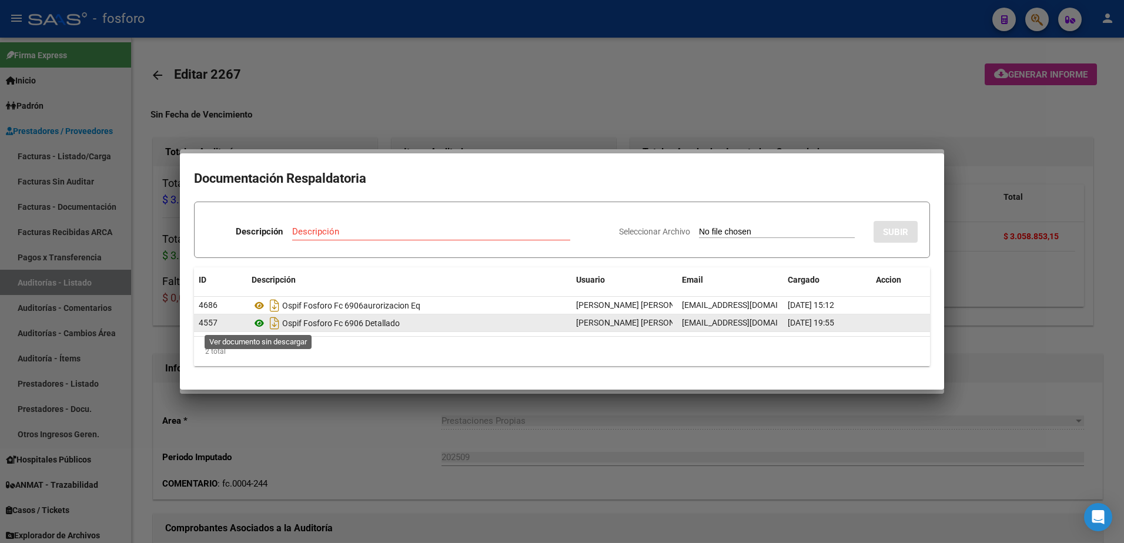
click at [255, 325] on icon at bounding box center [258, 323] width 15 height 14
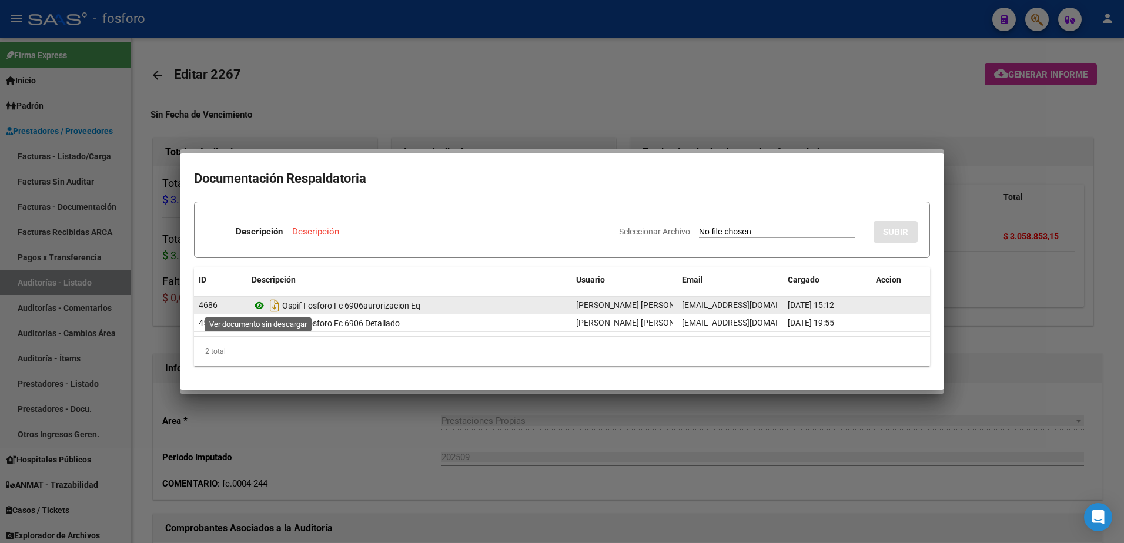
click at [257, 304] on icon at bounding box center [258, 306] width 15 height 14
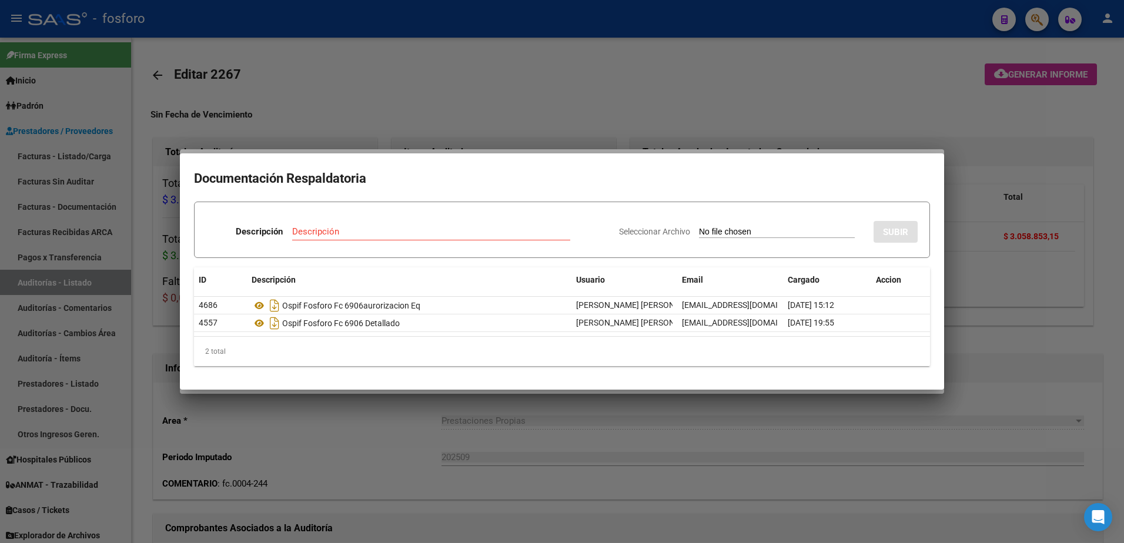
drag, startPoint x: 398, startPoint y: 442, endPoint x: 548, endPoint y: 395, distance: 156.7
click at [404, 434] on div at bounding box center [562, 271] width 1124 height 543
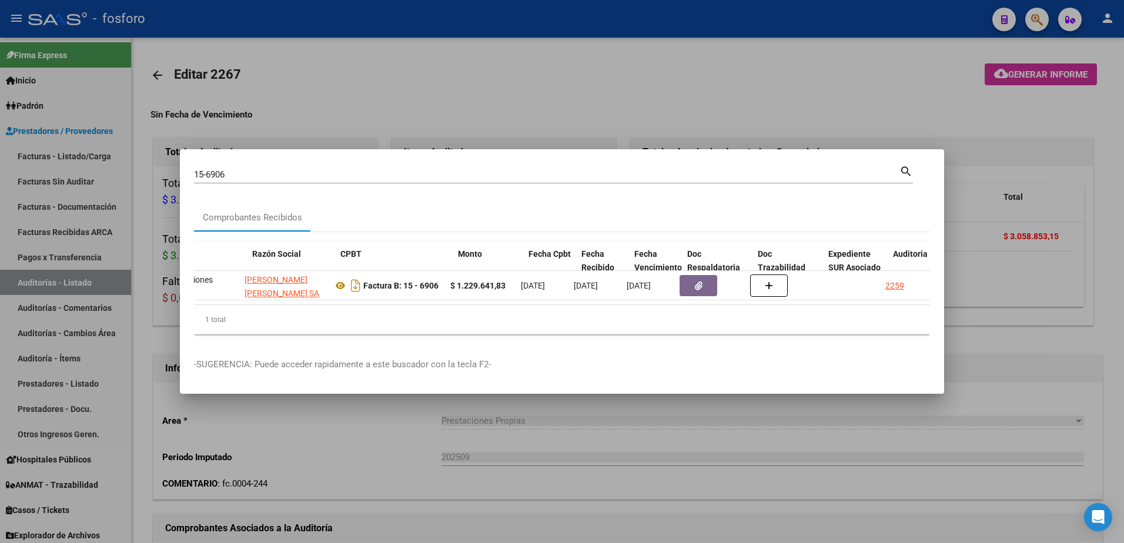
scroll to position [0, 274]
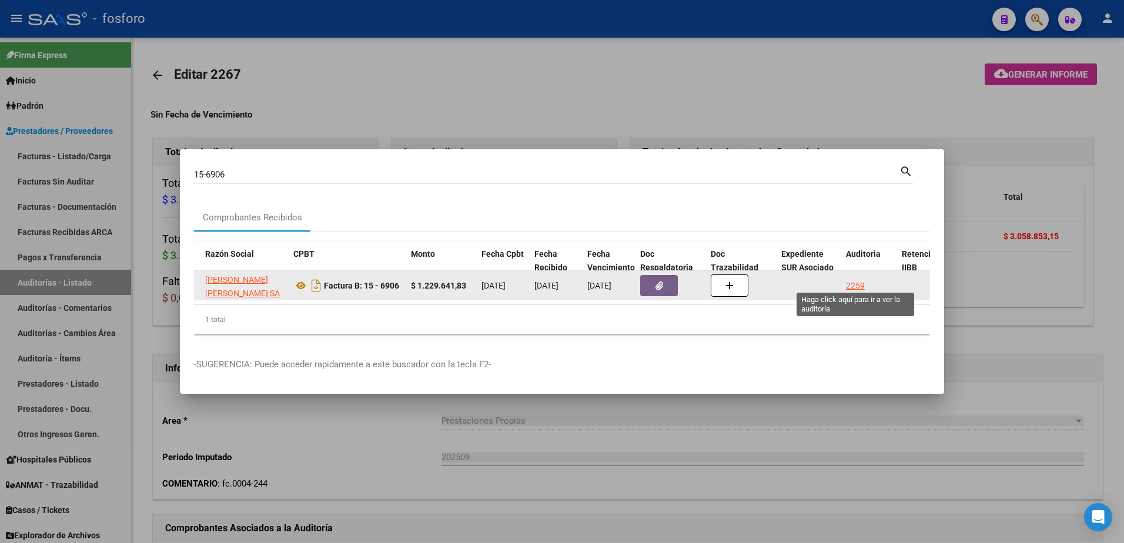
click at [857, 283] on div "2259" at bounding box center [855, 286] width 19 height 14
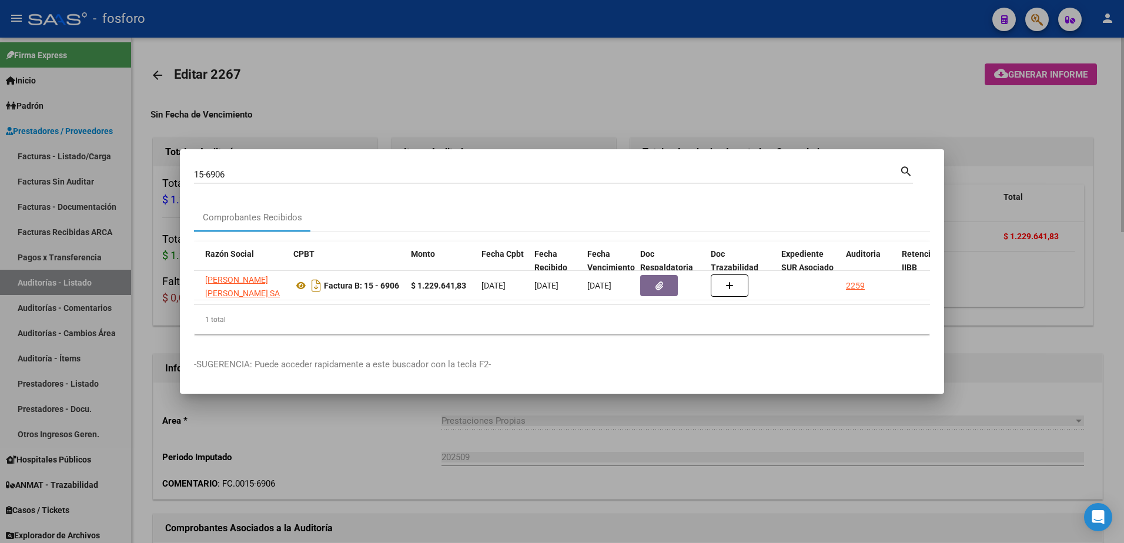
click at [849, 98] on div at bounding box center [562, 271] width 1124 height 543
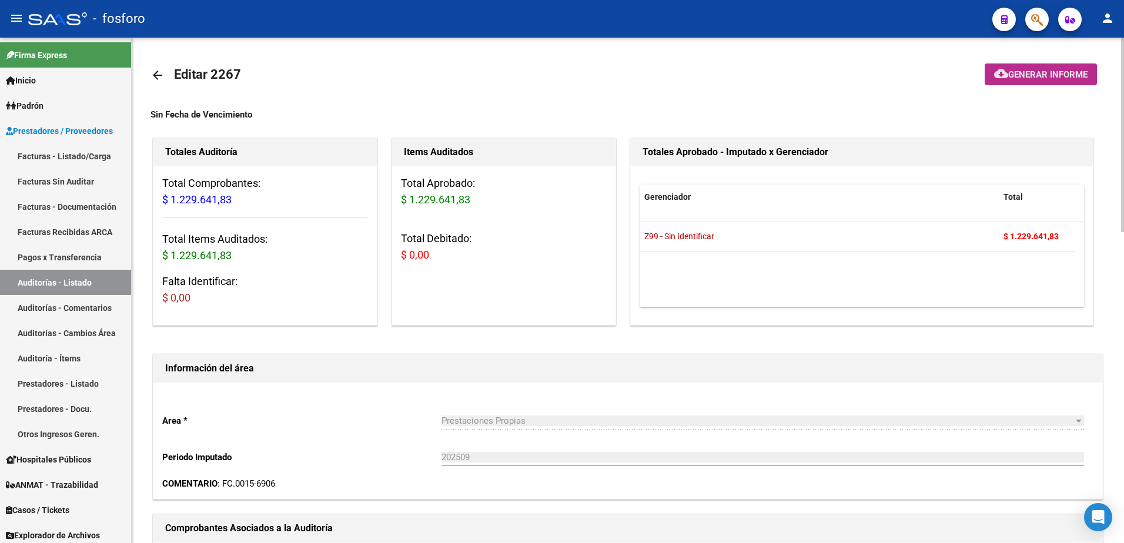
click at [1013, 72] on span "Generar informe" at bounding box center [1047, 74] width 79 height 11
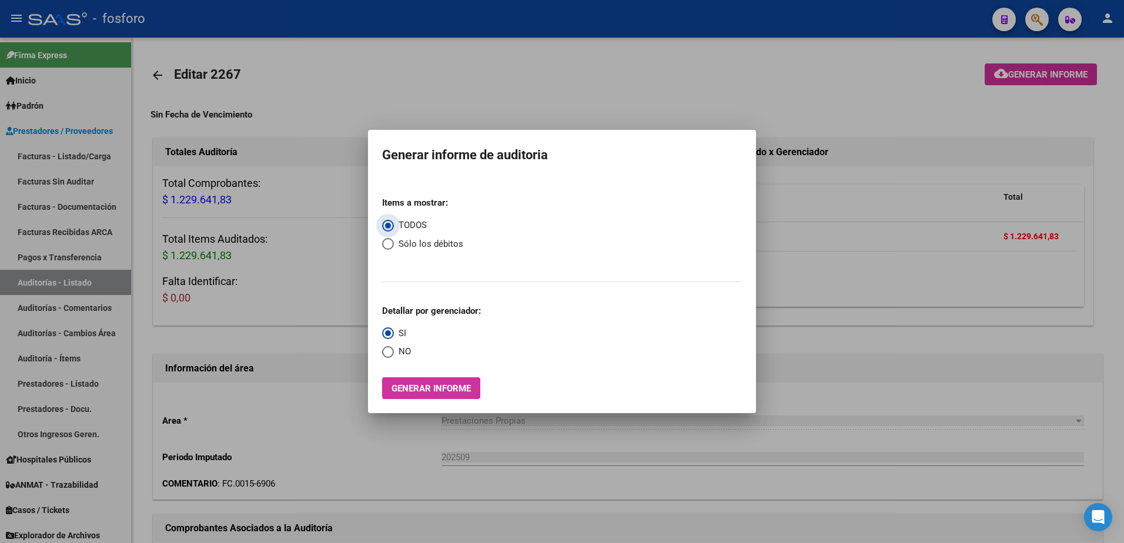
click at [424, 390] on span "Generar informe" at bounding box center [430, 388] width 79 height 11
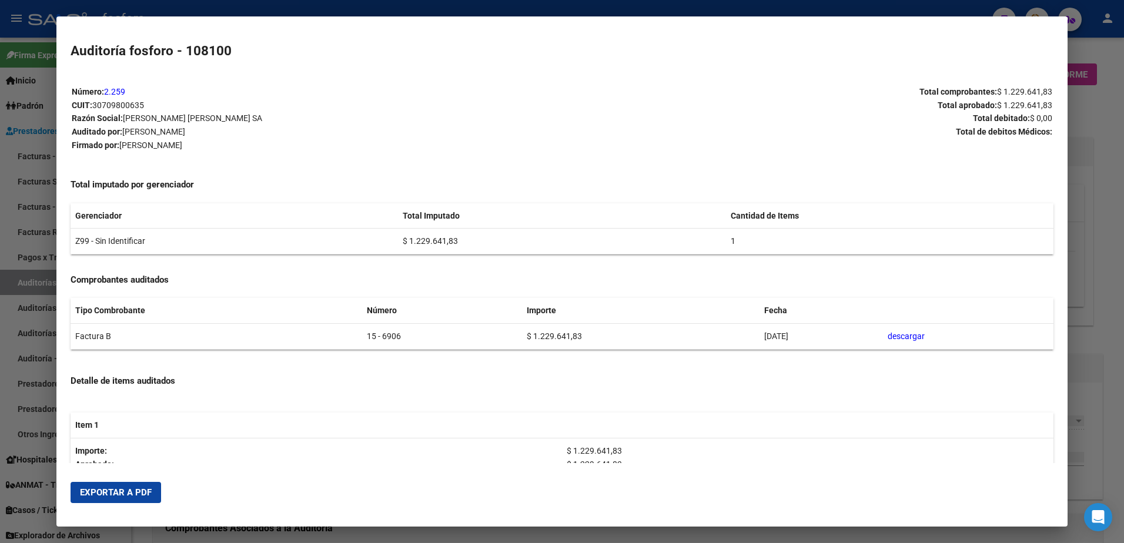
click at [116, 489] on span "Exportar a PDF" at bounding box center [116, 492] width 72 height 11
click at [1093, 256] on div at bounding box center [562, 271] width 1124 height 543
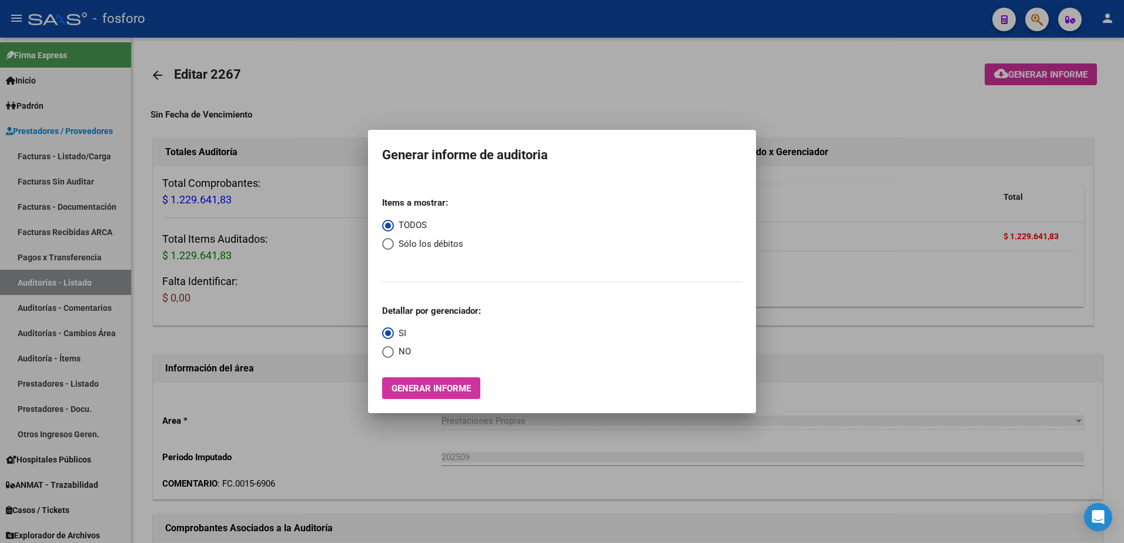
click at [1039, 26] on div at bounding box center [562, 271] width 1124 height 543
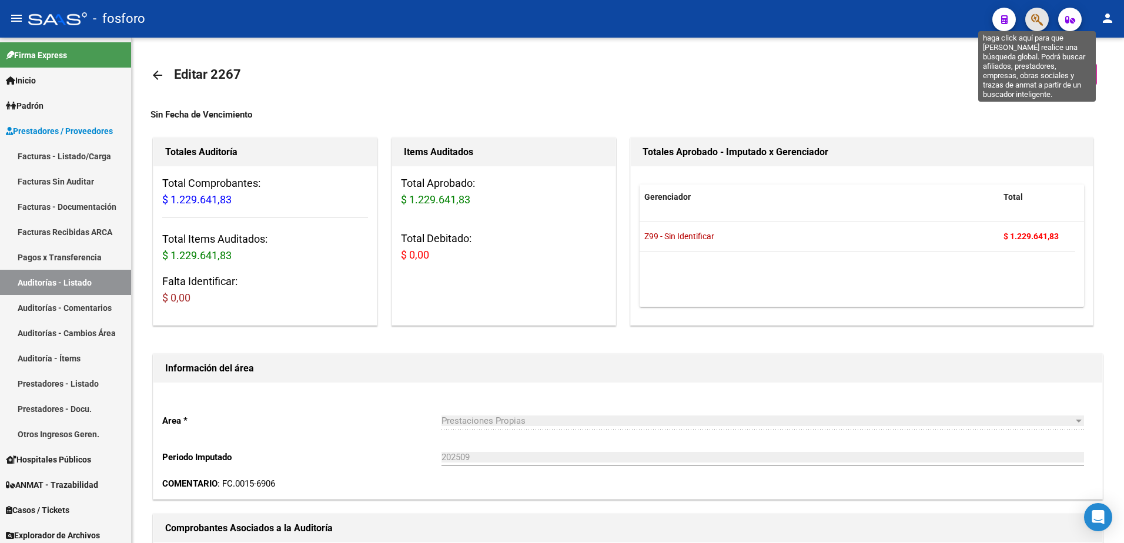
click at [1038, 26] on icon "button" at bounding box center [1037, 20] width 12 height 14
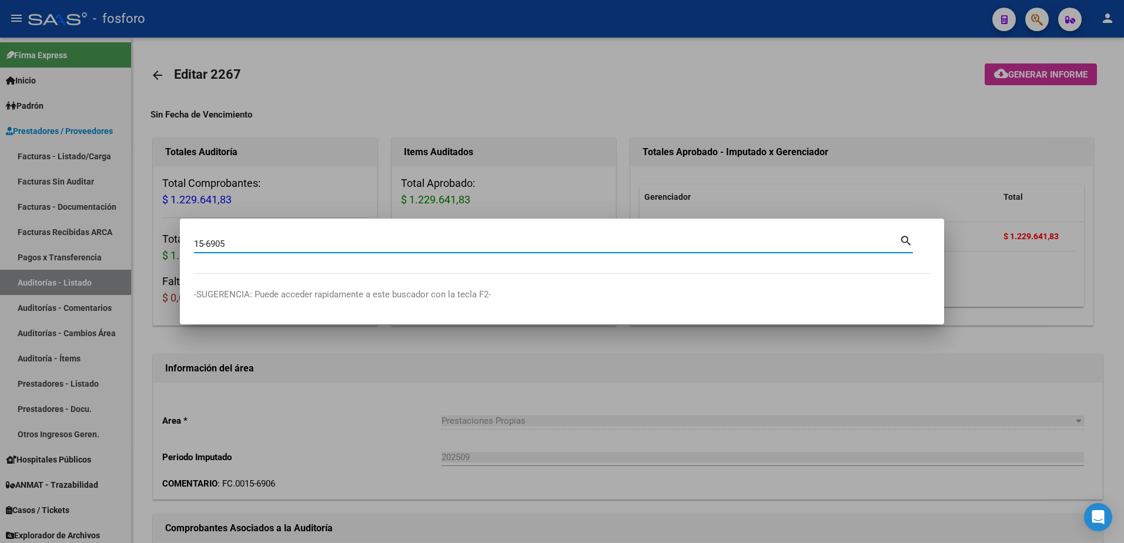
type input "15-6905"
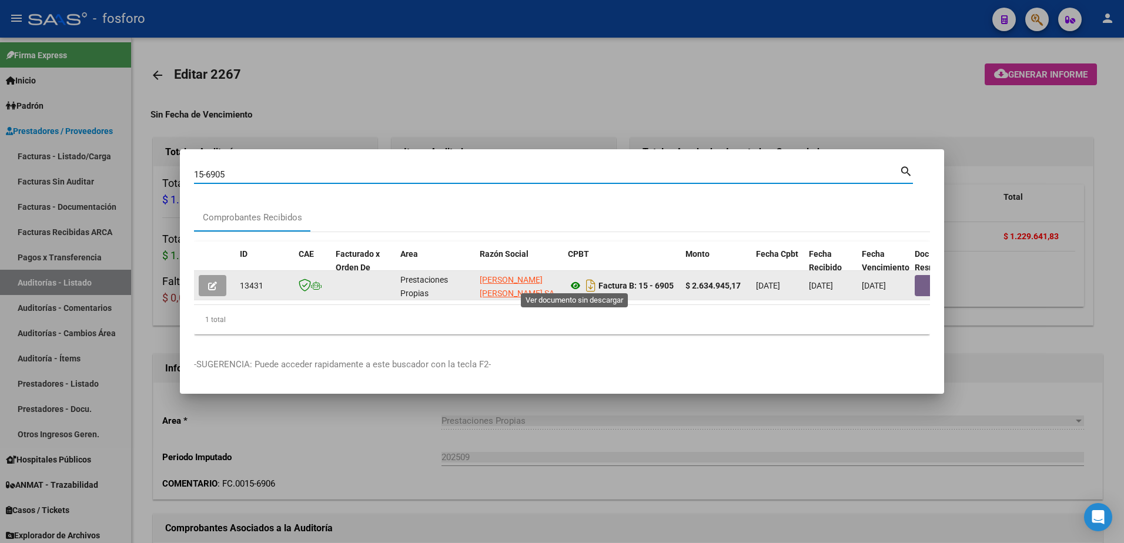
click at [574, 284] on icon at bounding box center [575, 286] width 15 height 14
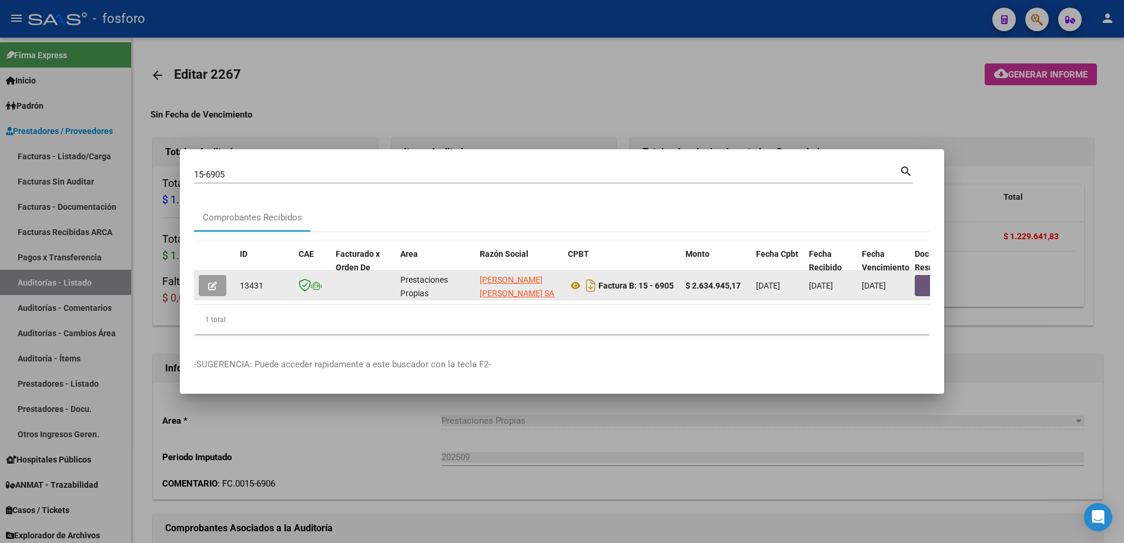
click at [925, 287] on button "button" at bounding box center [933, 285] width 38 height 21
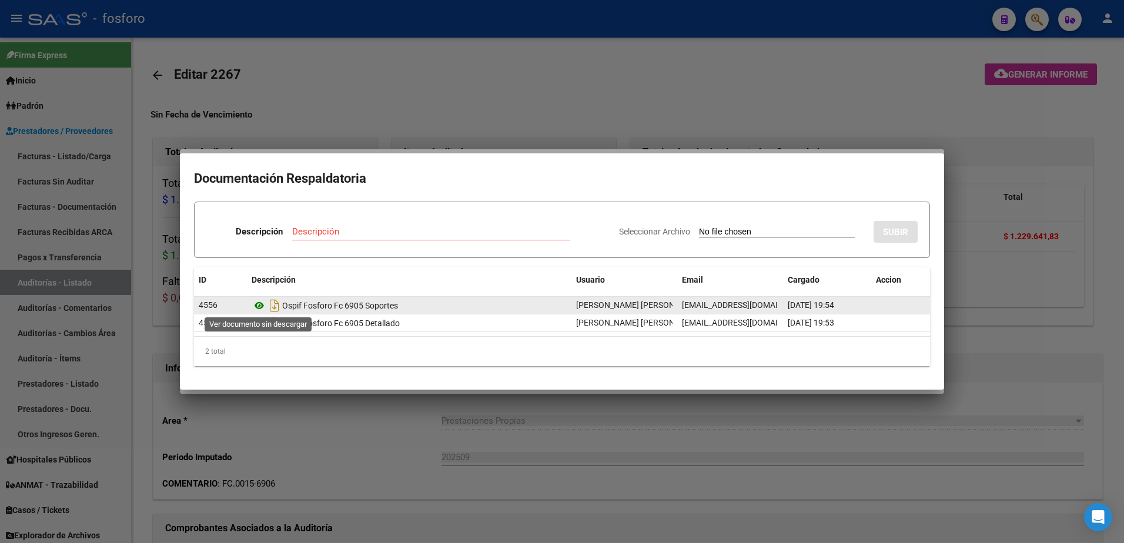
click at [257, 304] on icon at bounding box center [258, 306] width 15 height 14
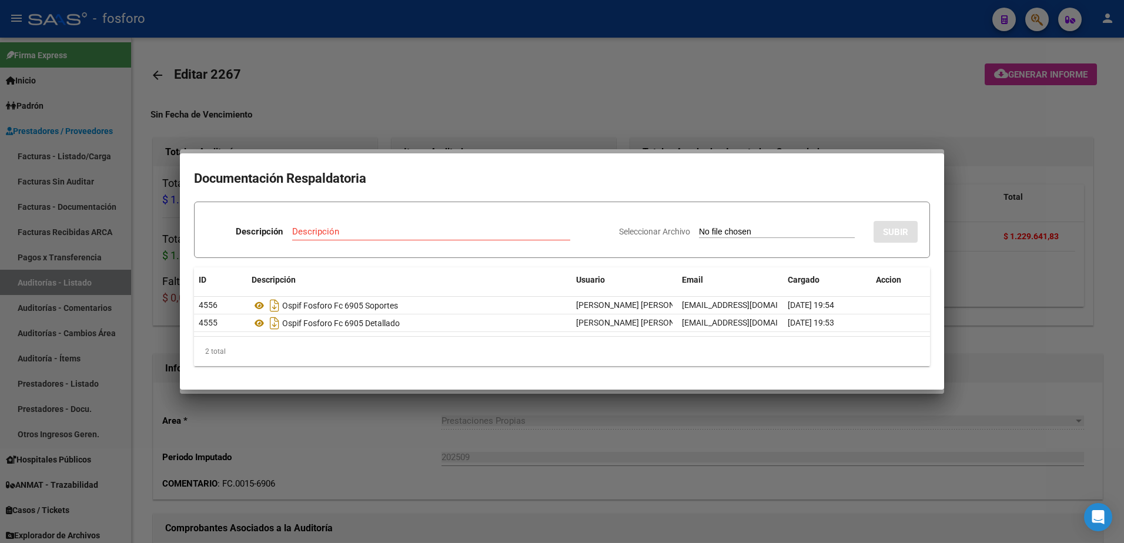
click at [367, 437] on div at bounding box center [562, 271] width 1124 height 543
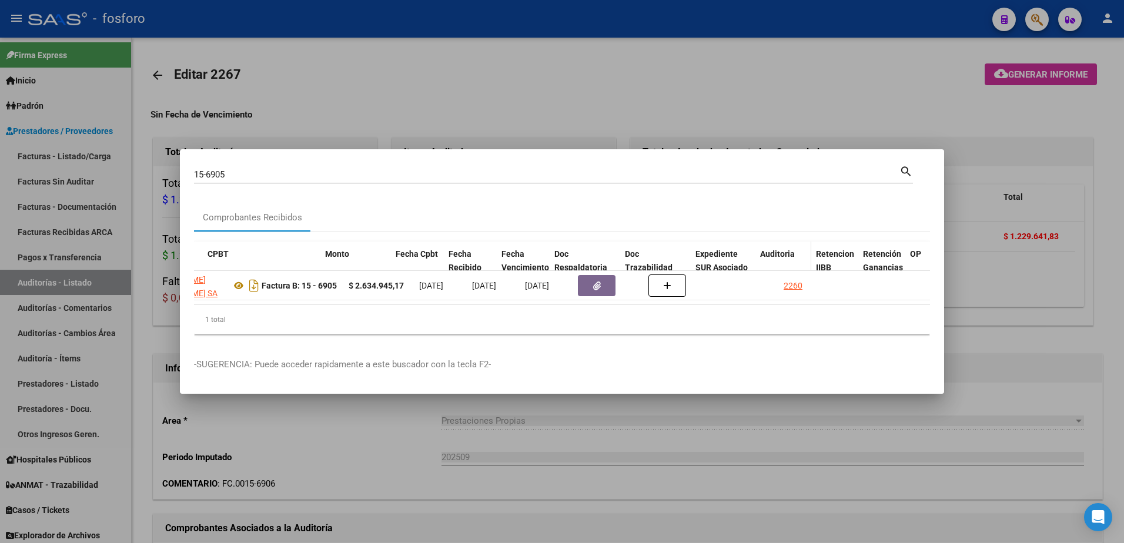
scroll to position [0, 360]
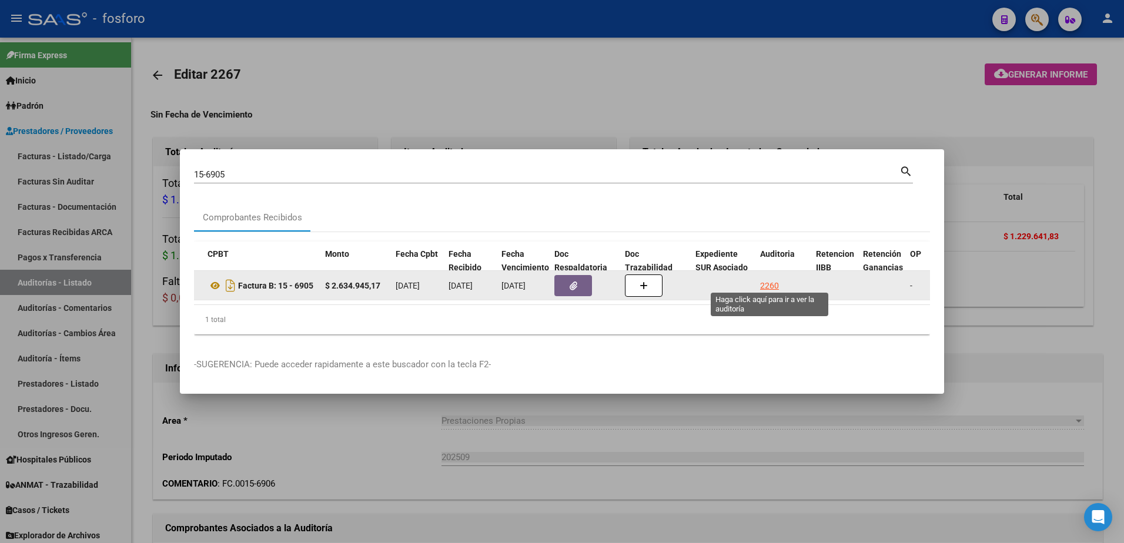
click at [766, 279] on div "2260" at bounding box center [769, 286] width 19 height 14
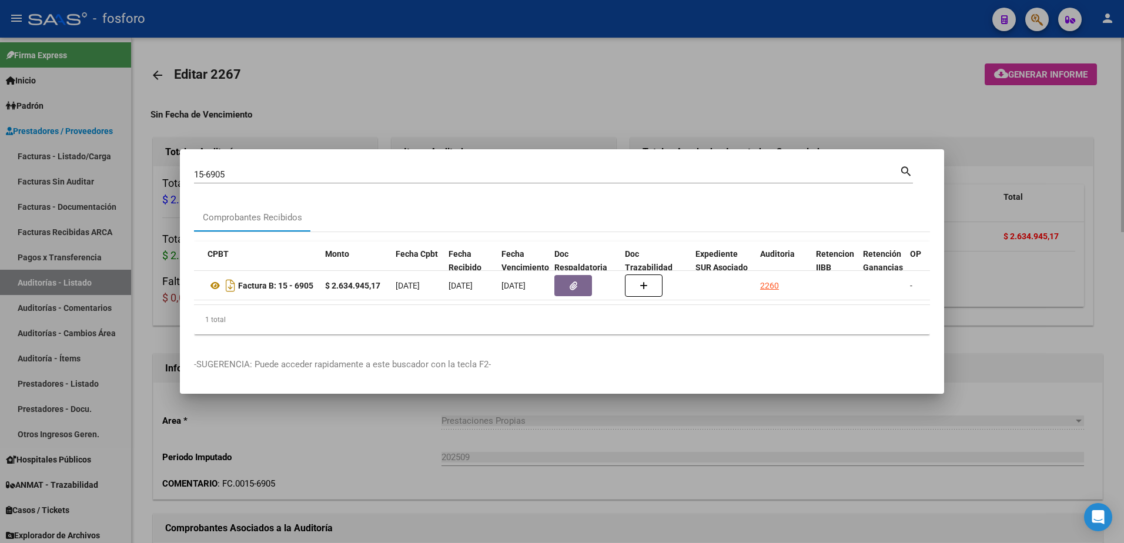
drag, startPoint x: 820, startPoint y: 116, endPoint x: 887, endPoint y: 100, distance: 68.8
click at [826, 116] on div at bounding box center [562, 271] width 1124 height 543
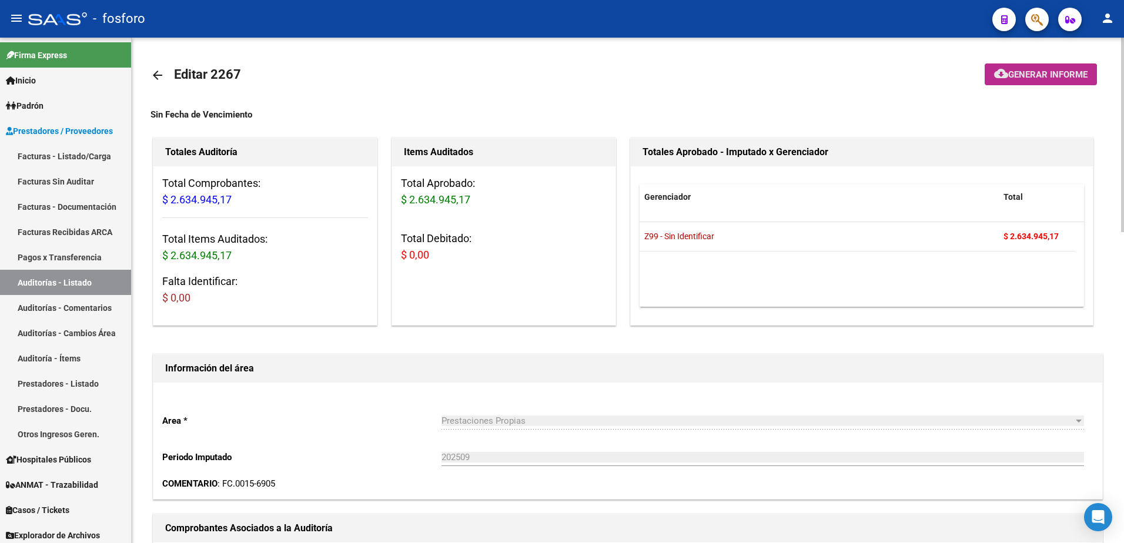
click at [1020, 71] on span "Generar informe" at bounding box center [1047, 74] width 79 height 11
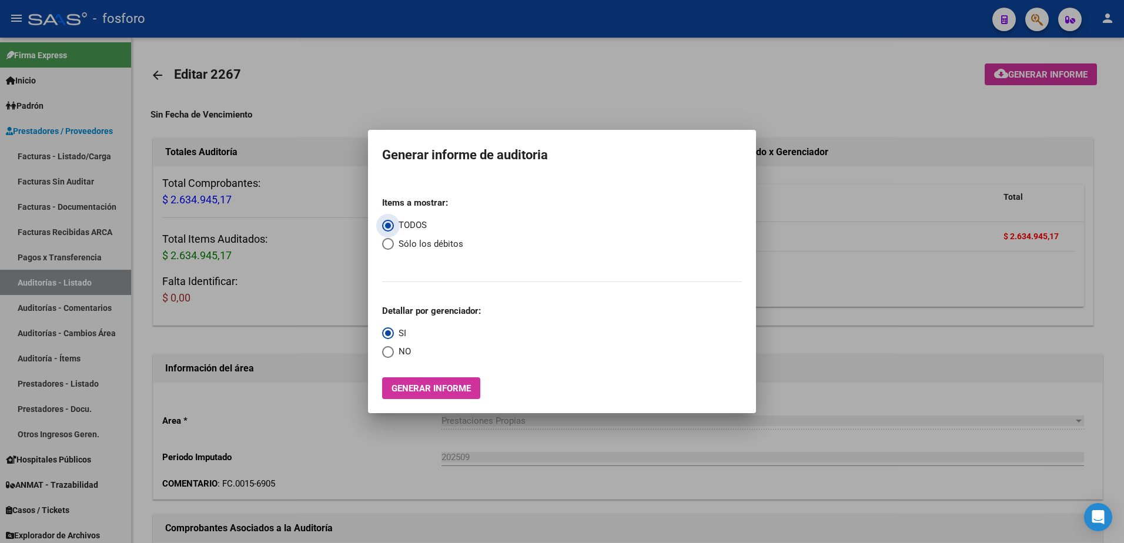
drag, startPoint x: 413, startPoint y: 390, endPoint x: 293, endPoint y: 378, distance: 120.4
click at [345, 381] on div "Generar informe de auditoria Items a mostrar: TODOS Sólo los débitos Detallar p…" at bounding box center [562, 271] width 1124 height 543
click at [414, 391] on span "Generar informe" at bounding box center [430, 388] width 79 height 11
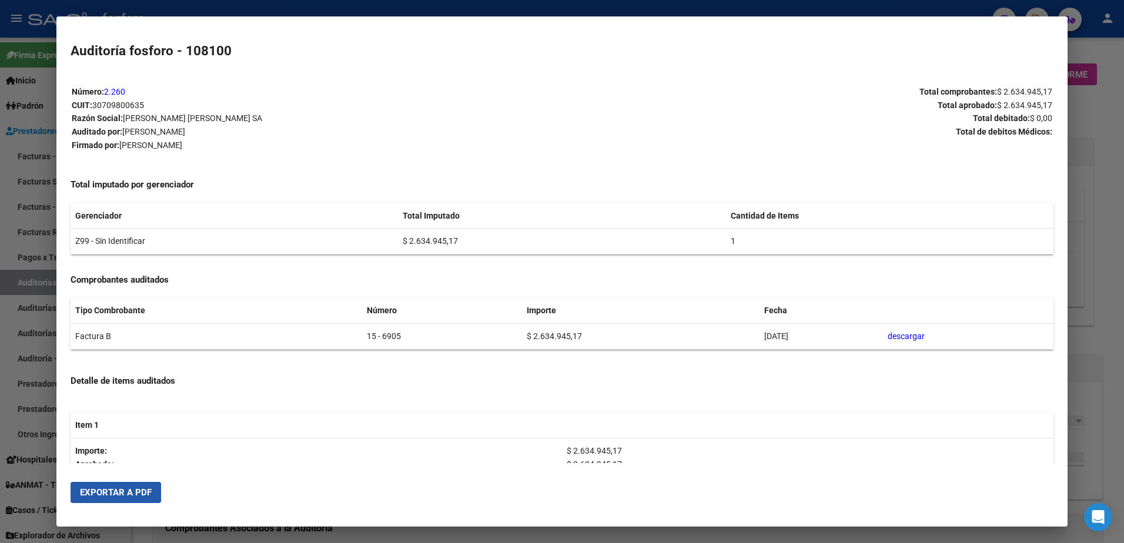
click at [129, 491] on span "Exportar a PDF" at bounding box center [116, 492] width 72 height 11
drag, startPoint x: 140, startPoint y: 487, endPoint x: 438, endPoint y: 382, distance: 316.3
click at [140, 487] on button "Exportar a PDF" at bounding box center [116, 492] width 90 height 21
click at [46, 106] on div at bounding box center [562, 271] width 1124 height 543
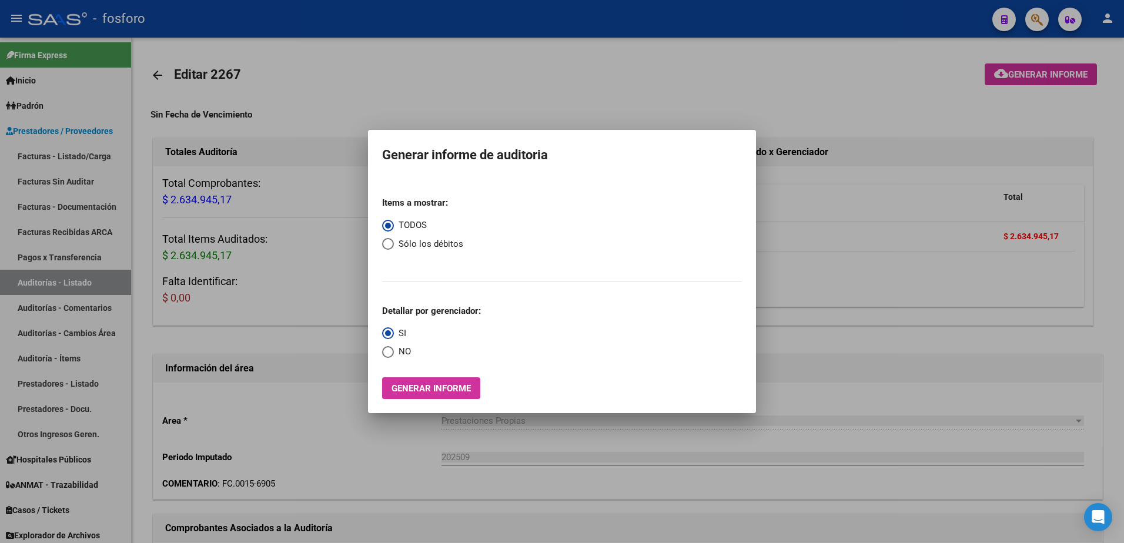
click at [46, 106] on div at bounding box center [562, 271] width 1124 height 543
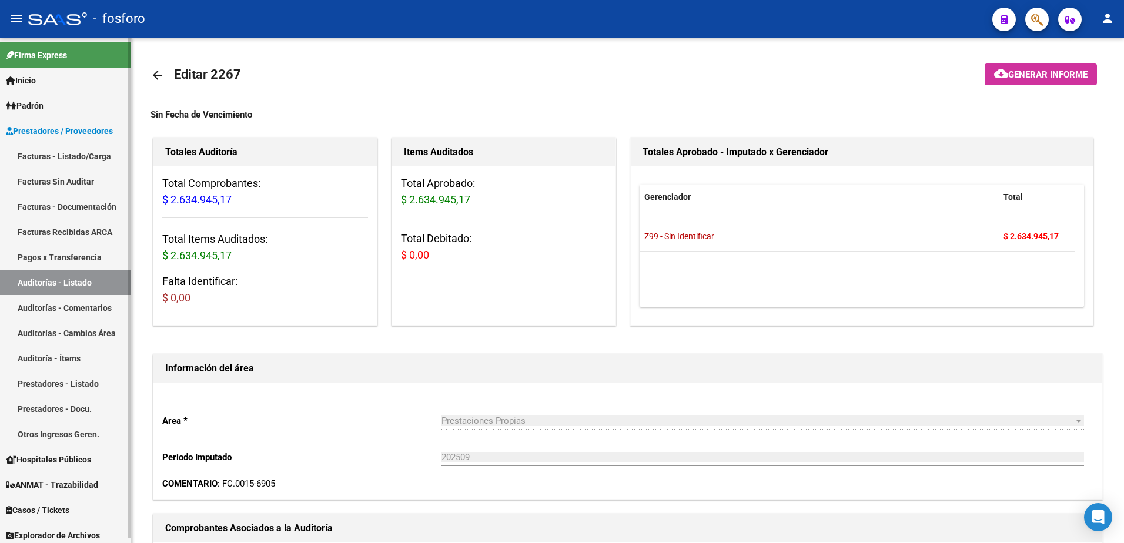
click at [70, 152] on link "Facturas - Listado/Carga" at bounding box center [65, 155] width 131 height 25
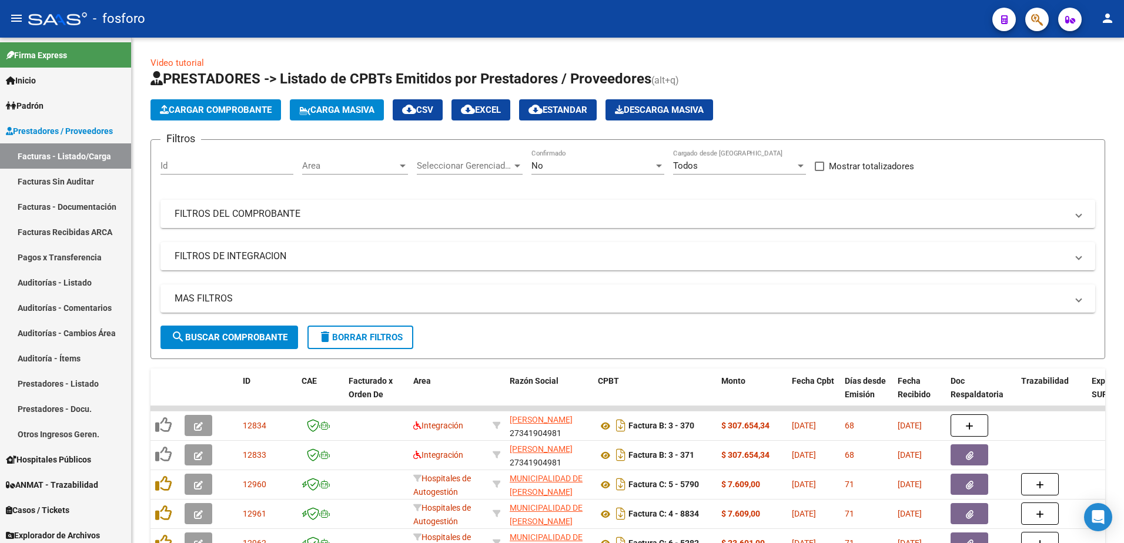
click at [1027, 19] on button "button" at bounding box center [1037, 20] width 24 height 24
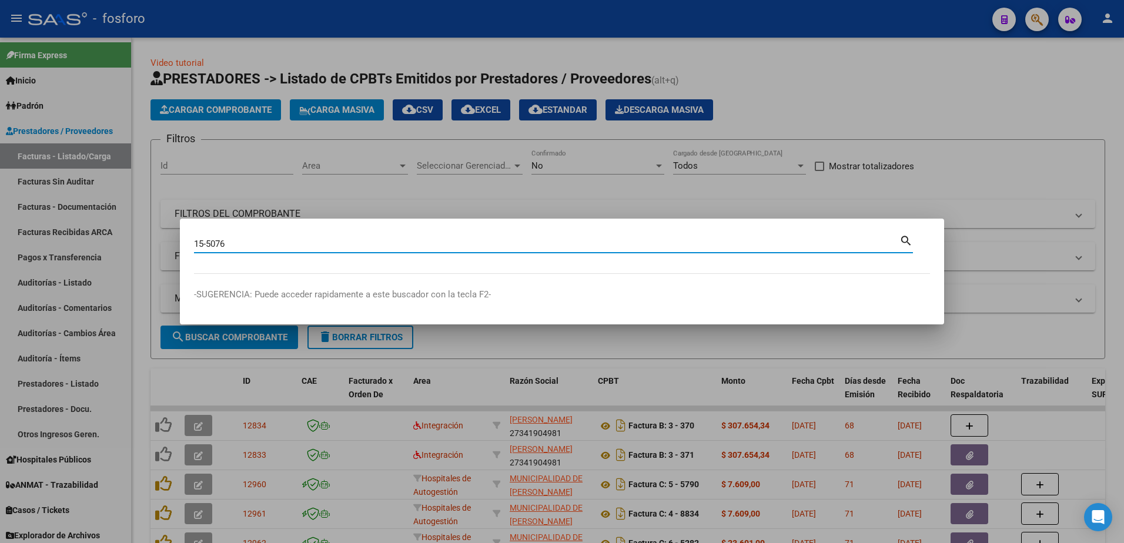
type input "15-5076"
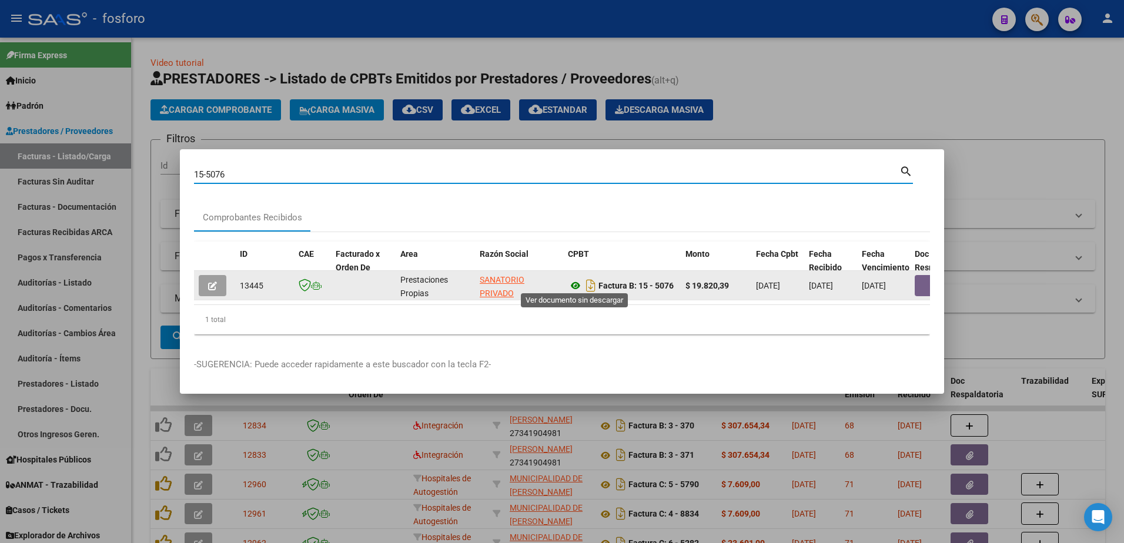
click at [573, 281] on icon at bounding box center [575, 286] width 15 height 14
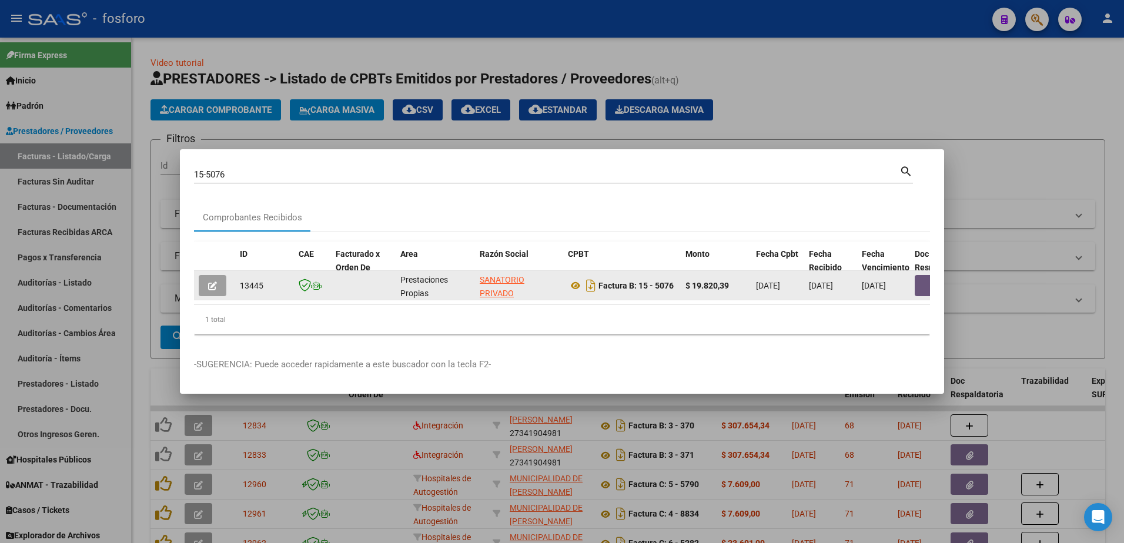
click at [927, 283] on button "button" at bounding box center [933, 285] width 38 height 21
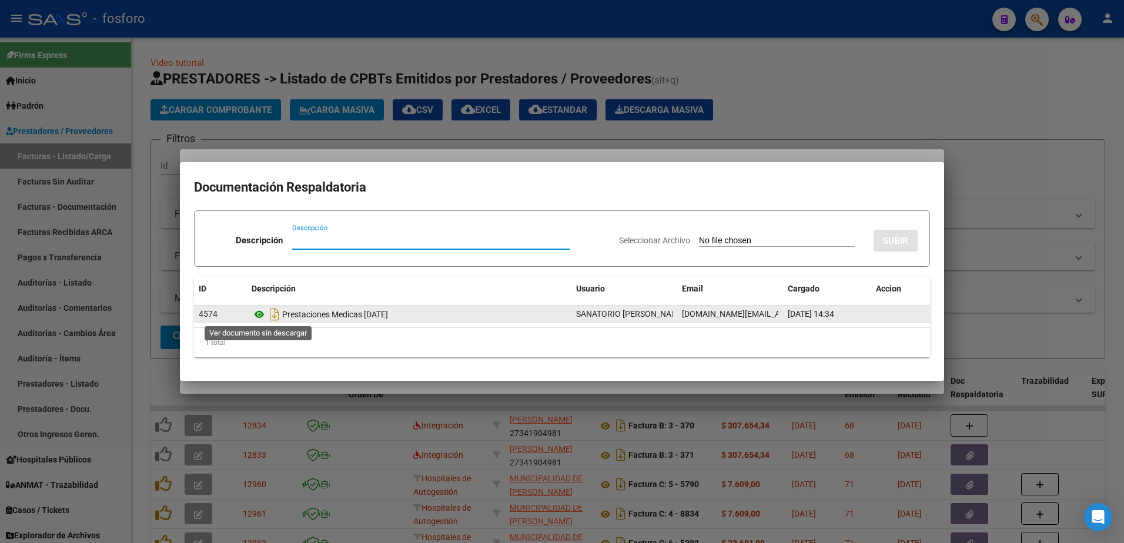
click at [258, 311] on icon at bounding box center [258, 314] width 15 height 14
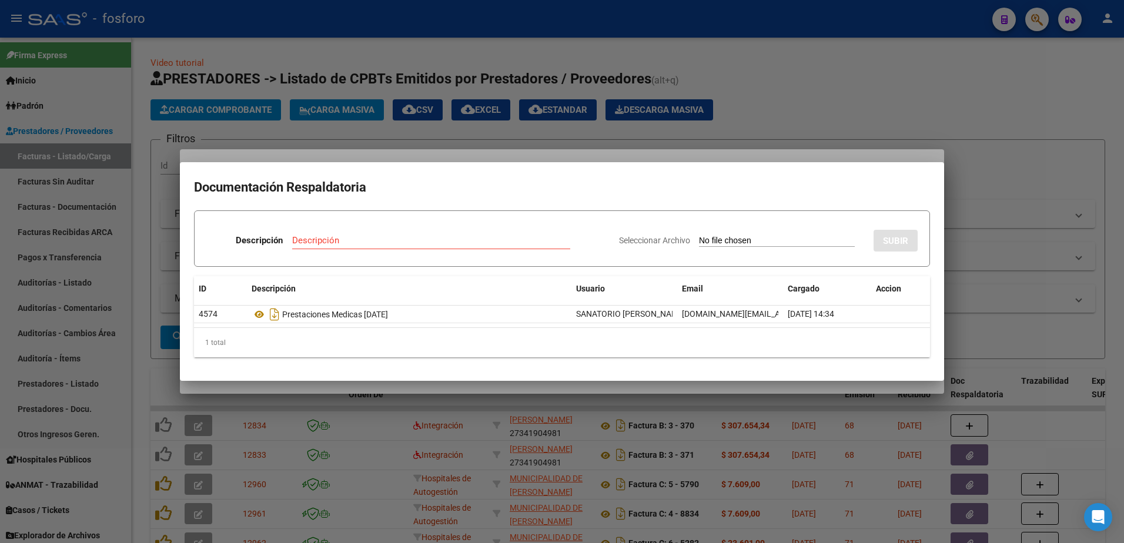
drag, startPoint x: 1063, startPoint y: 349, endPoint x: 934, endPoint y: 334, distance: 129.5
click at [1042, 347] on div at bounding box center [562, 271] width 1124 height 543
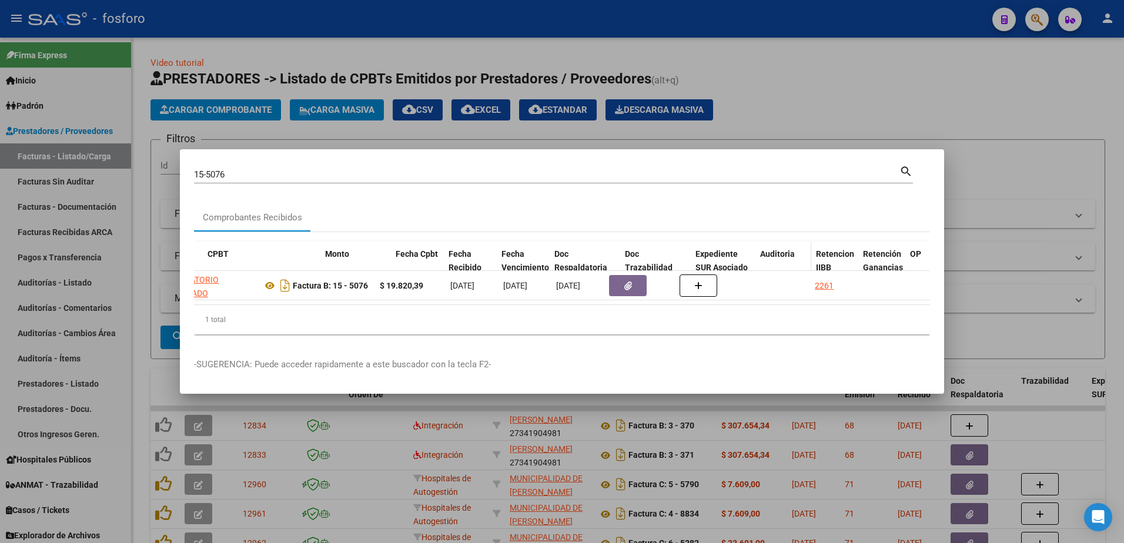
scroll to position [0, 360]
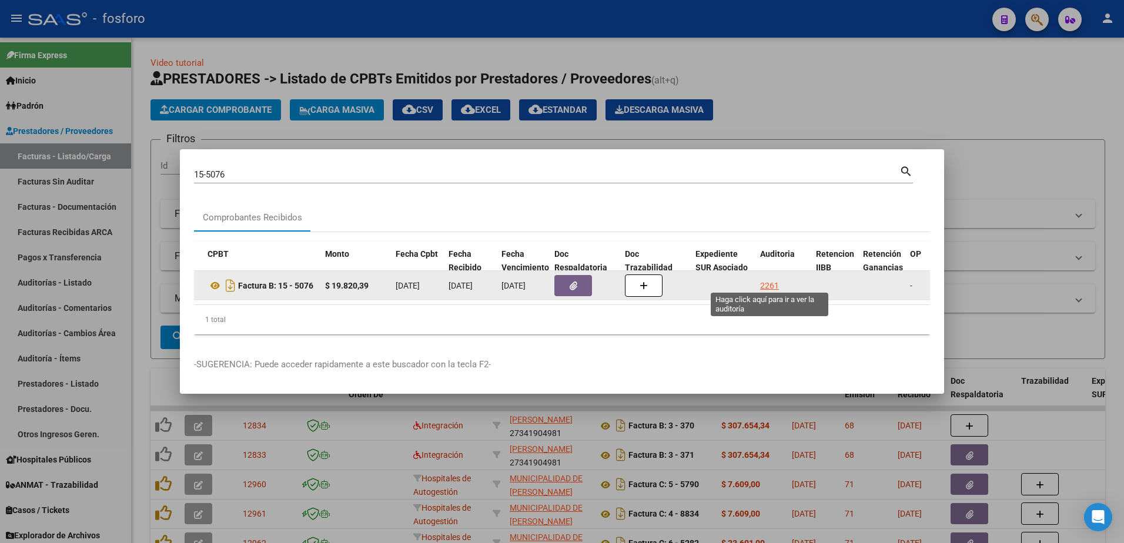
click at [776, 279] on div "2261" at bounding box center [769, 286] width 19 height 14
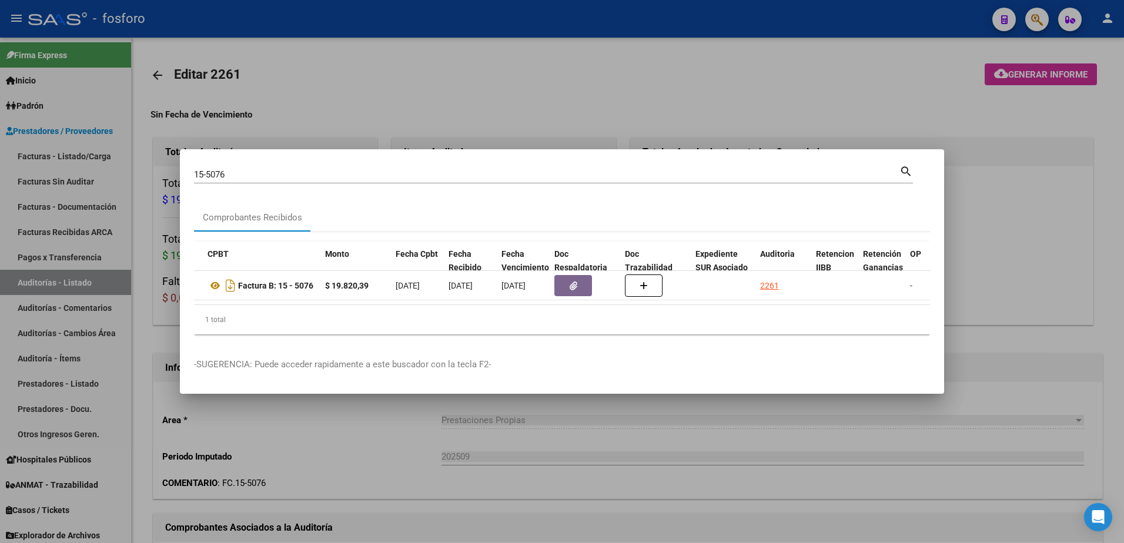
click at [833, 118] on div at bounding box center [562, 271] width 1124 height 543
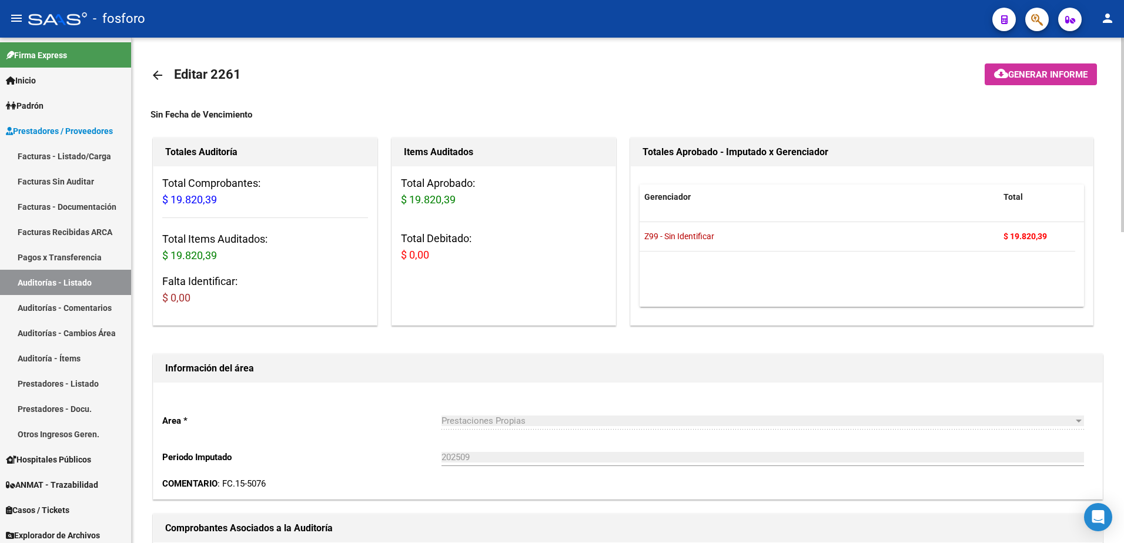
click at [995, 73] on mat-icon "cloud_download" at bounding box center [1001, 73] width 14 height 14
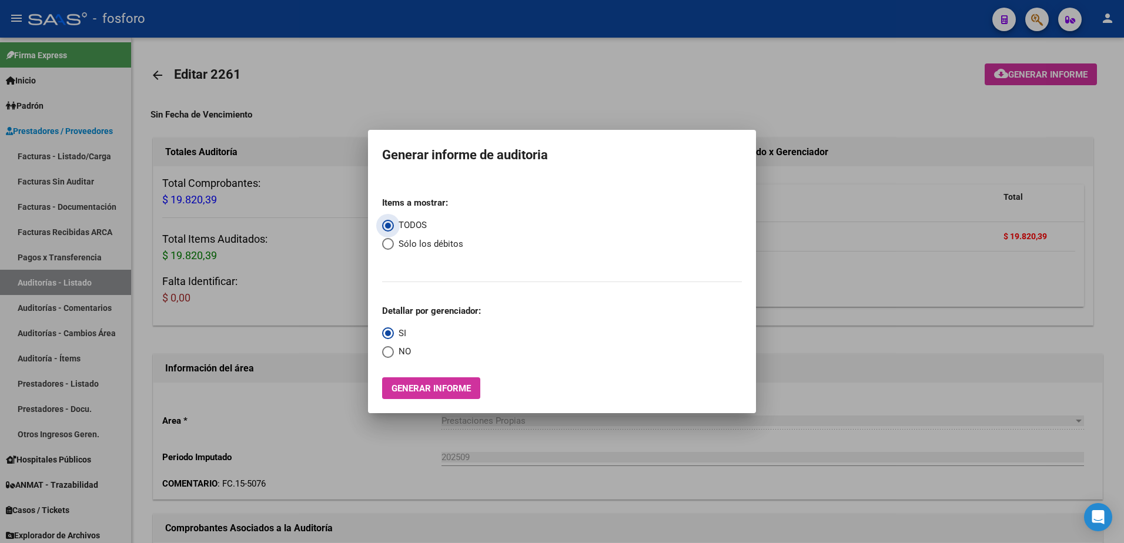
click at [458, 390] on span "Generar informe" at bounding box center [430, 388] width 79 height 11
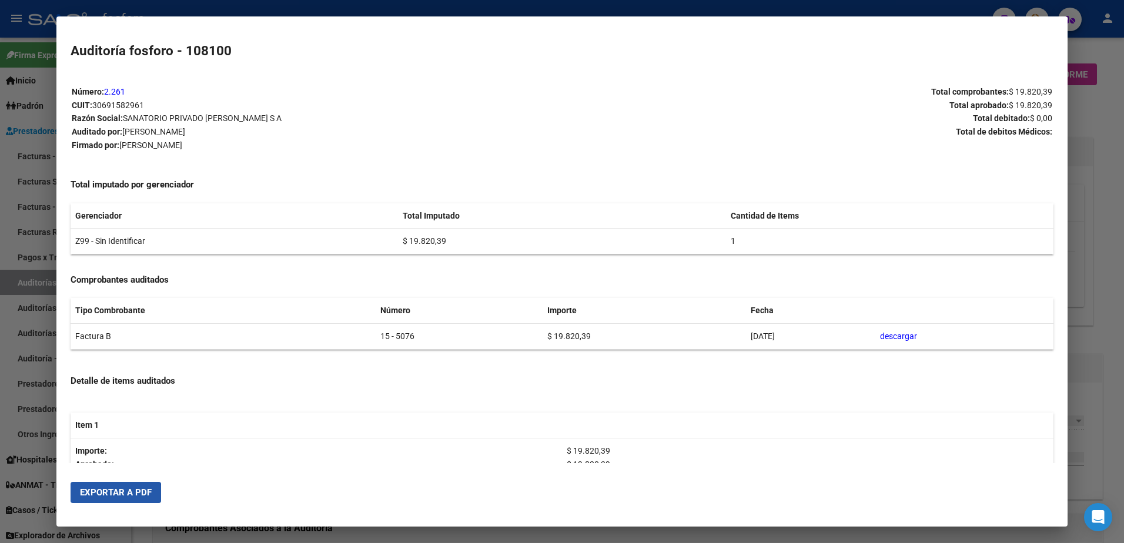
click at [90, 501] on button "Exportar a PDF" at bounding box center [116, 492] width 90 height 21
click at [16, 259] on div at bounding box center [562, 271] width 1124 height 543
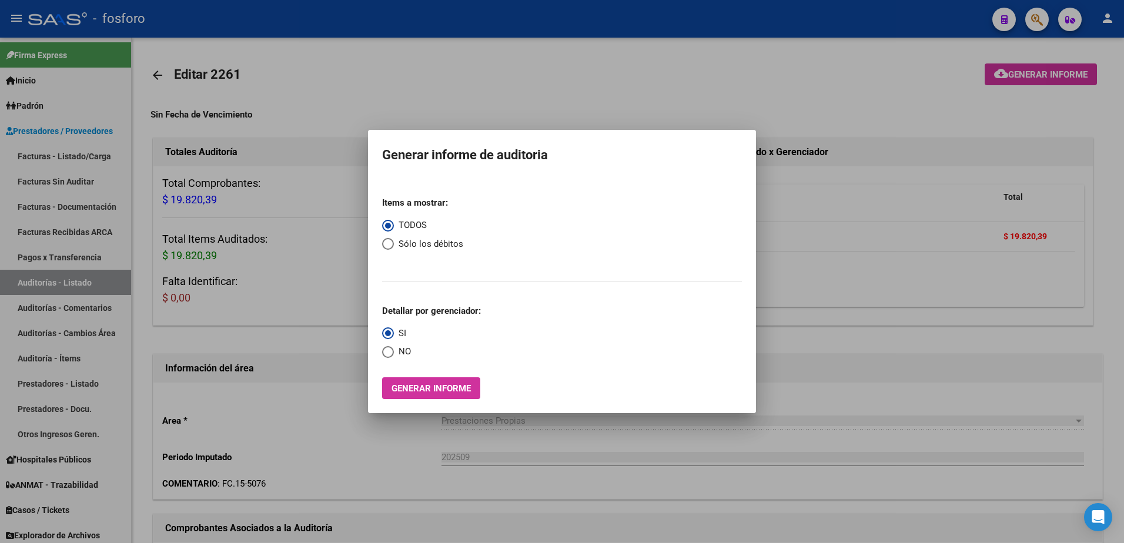
click at [990, 170] on div at bounding box center [562, 271] width 1124 height 543
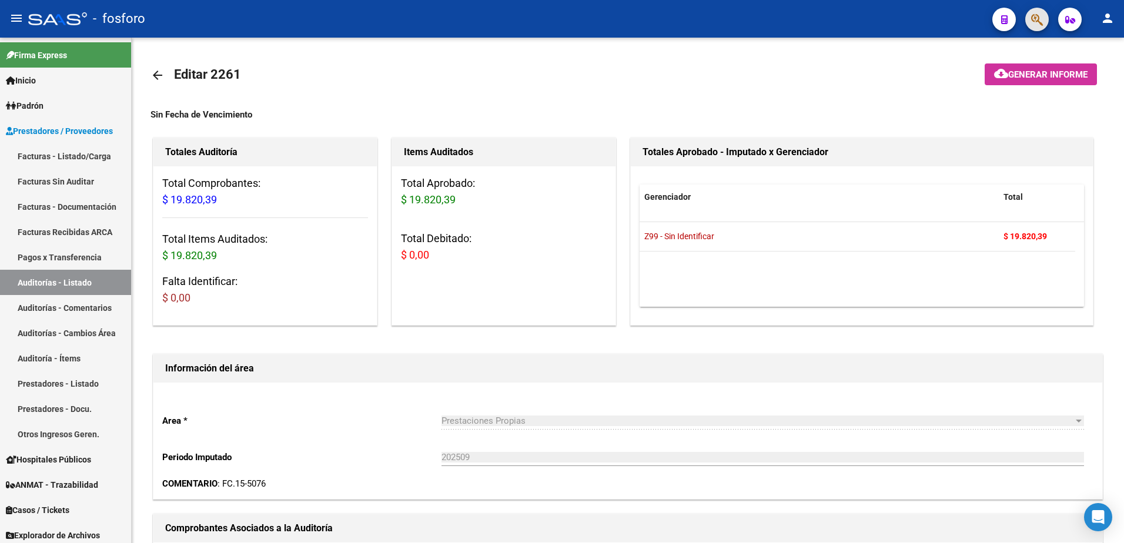
click at [1046, 20] on button "button" at bounding box center [1037, 20] width 24 height 24
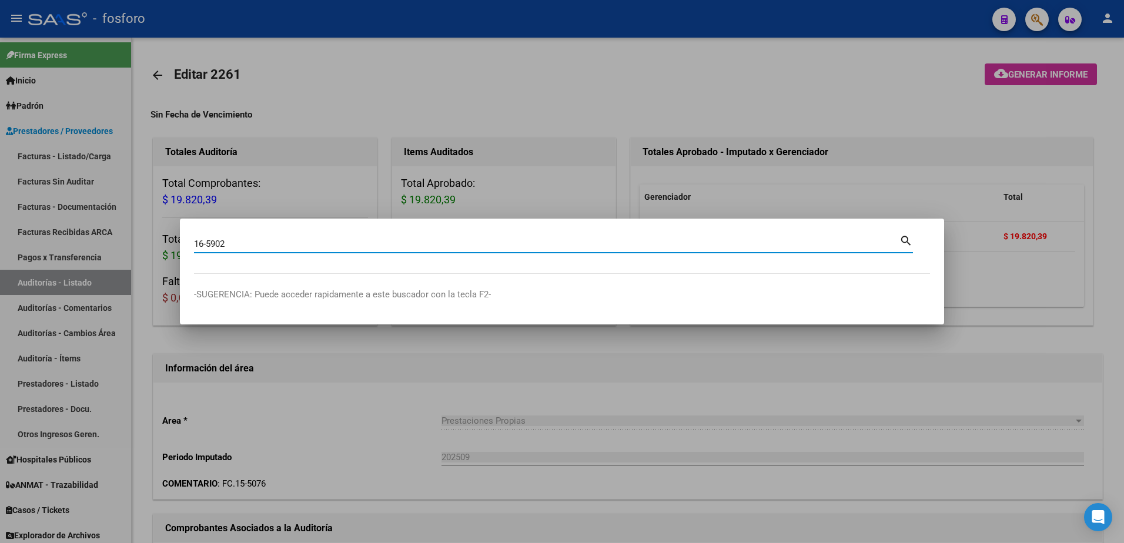
type input "16-5902"
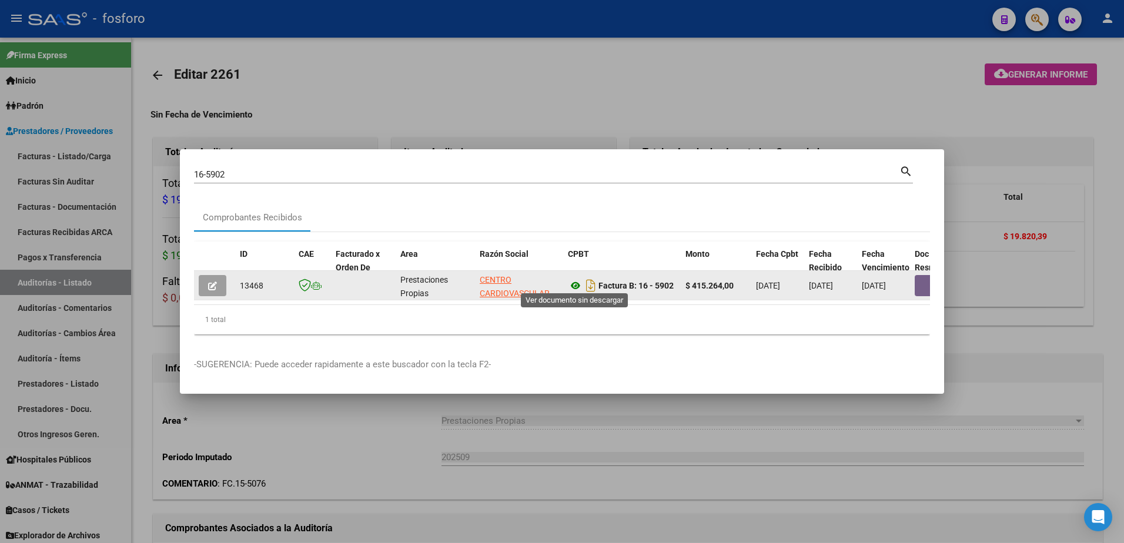
click at [581, 280] on icon at bounding box center [575, 286] width 15 height 14
click at [919, 277] on button "button" at bounding box center [933, 285] width 38 height 21
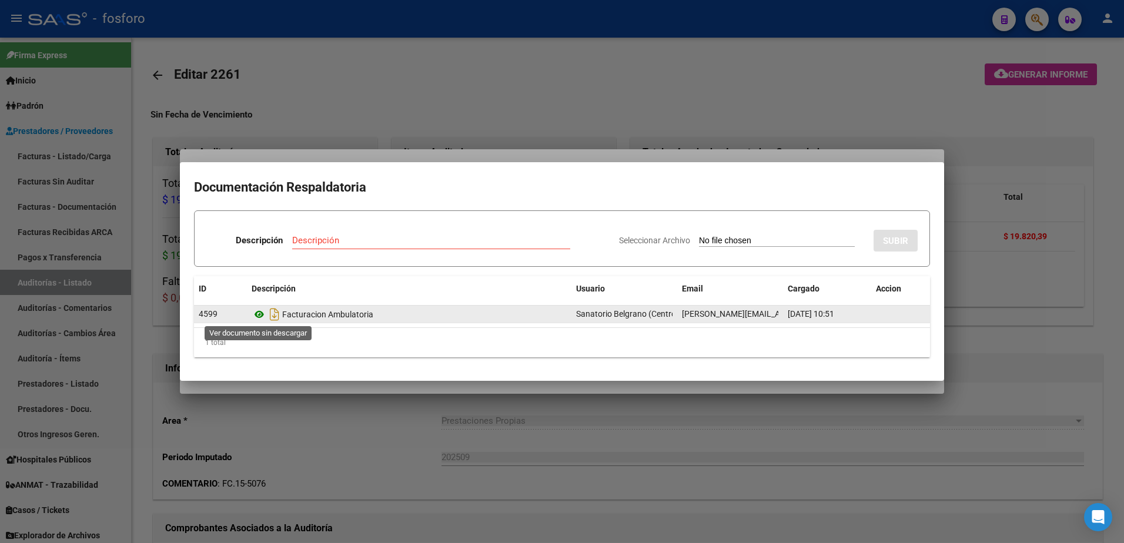
click at [259, 314] on icon at bounding box center [258, 314] width 15 height 14
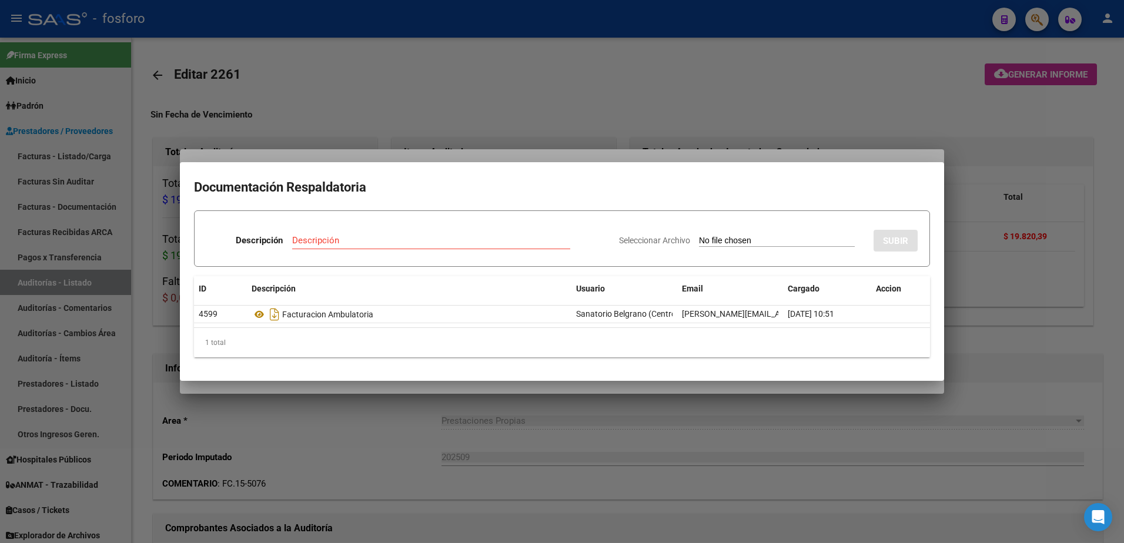
click at [836, 383] on div at bounding box center [562, 271] width 1124 height 543
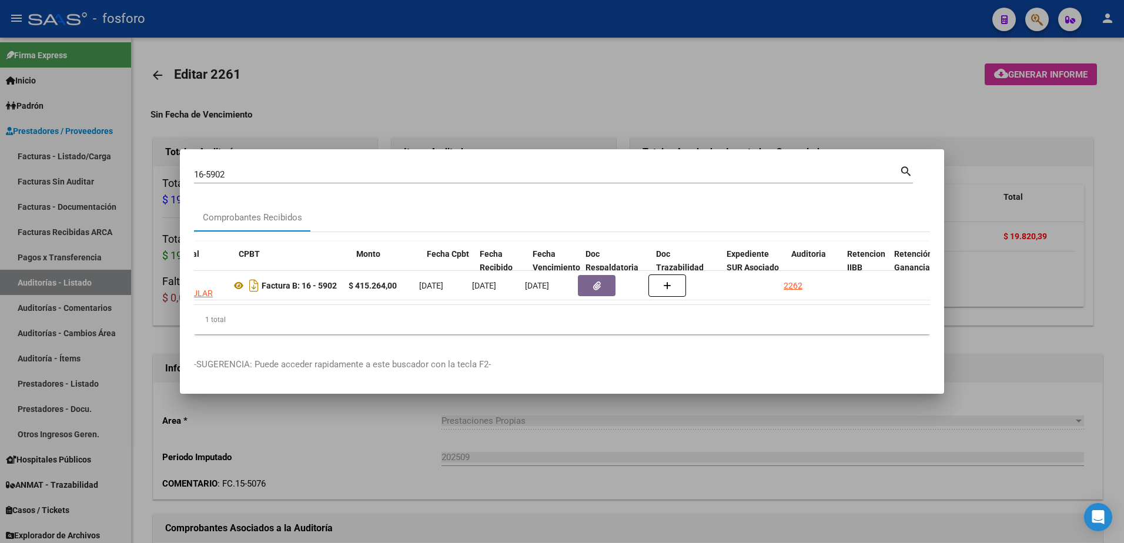
scroll to position [0, 353]
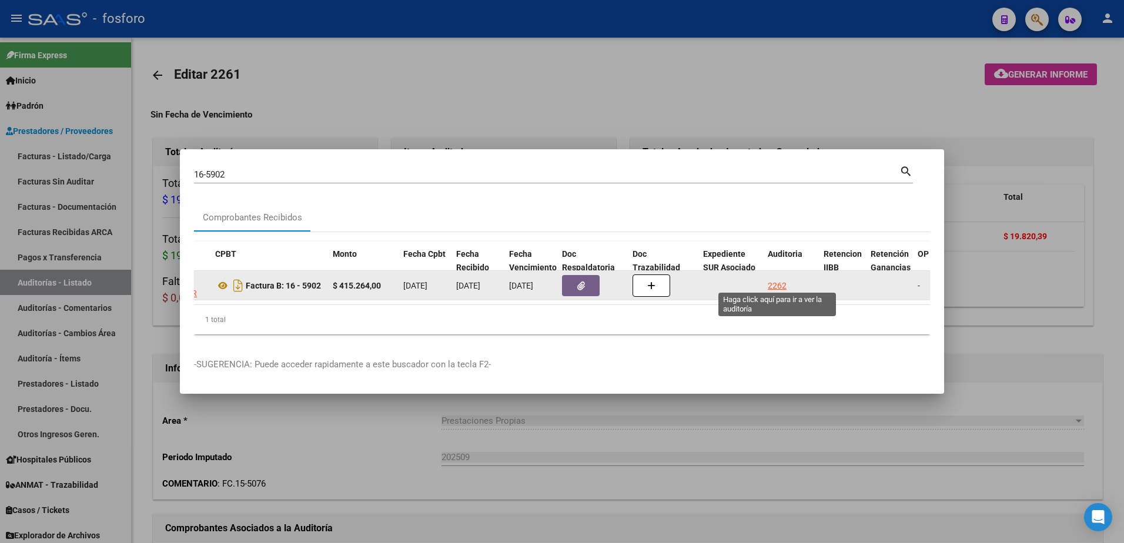
click at [774, 281] on div "2262" at bounding box center [776, 286] width 19 height 14
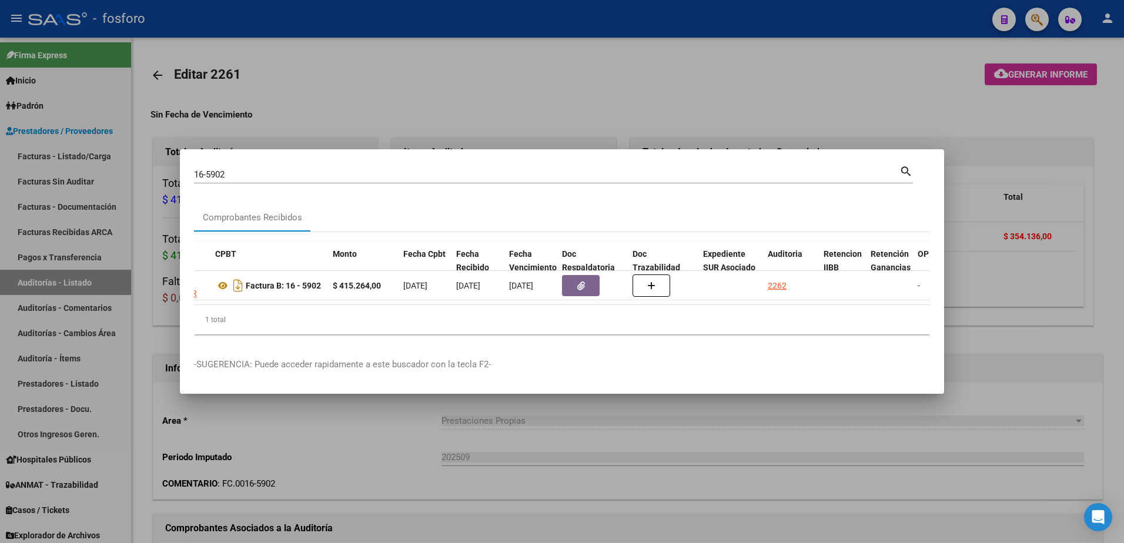
click at [877, 92] on div at bounding box center [562, 271] width 1124 height 543
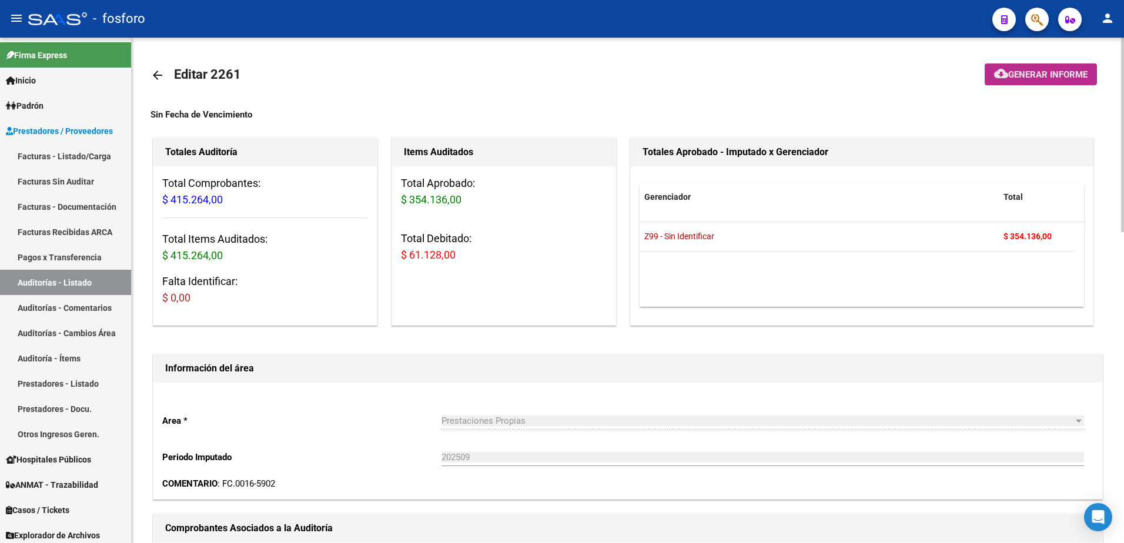
click at [1012, 80] on span "Generar informe" at bounding box center [1047, 74] width 79 height 11
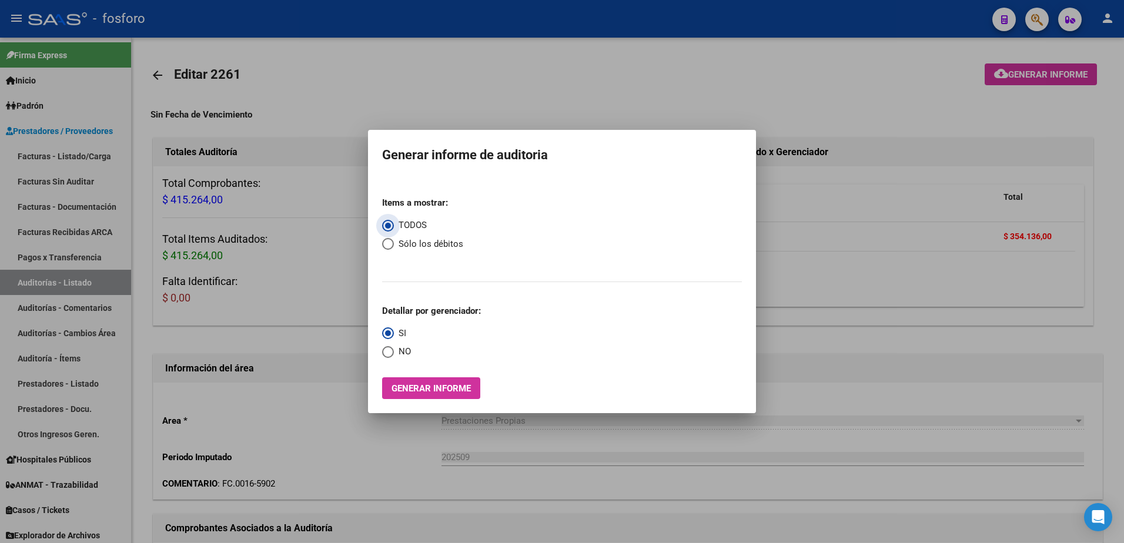
click at [421, 393] on span "Generar informe" at bounding box center [430, 388] width 79 height 11
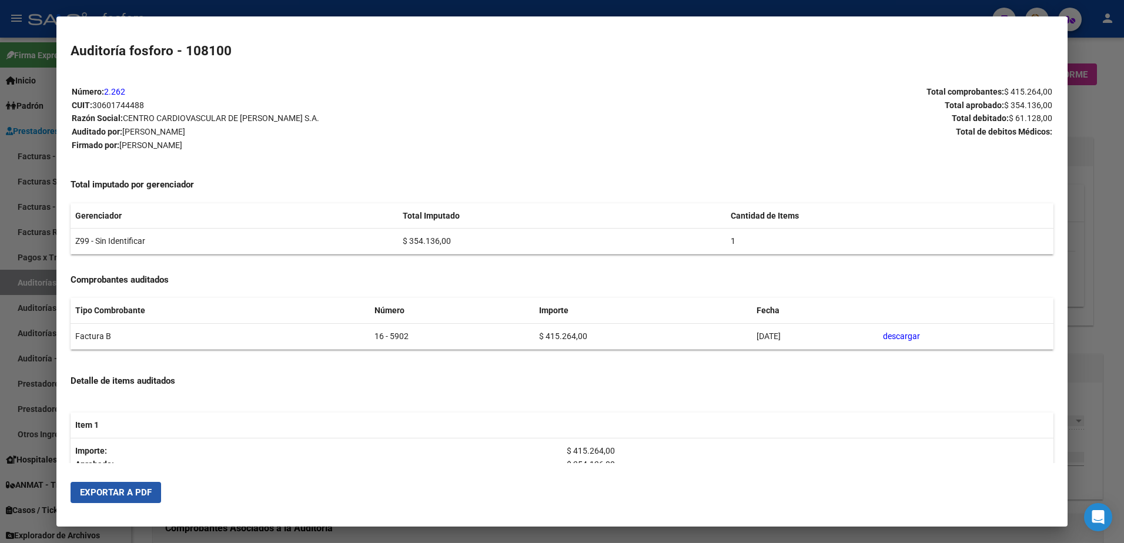
click at [128, 490] on span "Exportar a PDF" at bounding box center [116, 492] width 72 height 11
click at [9, 232] on div at bounding box center [562, 271] width 1124 height 543
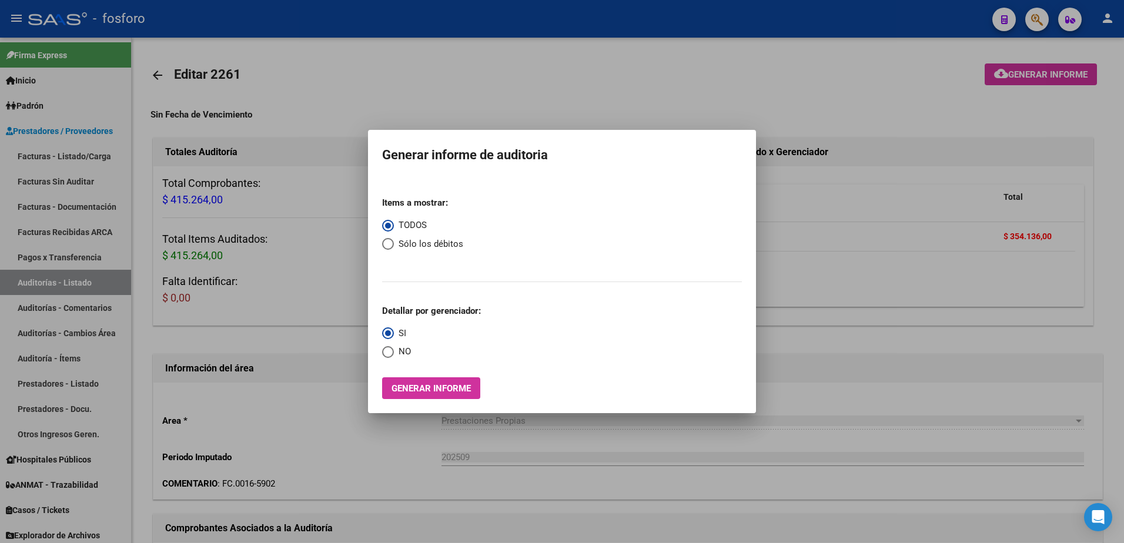
click at [919, 200] on div at bounding box center [562, 271] width 1124 height 543
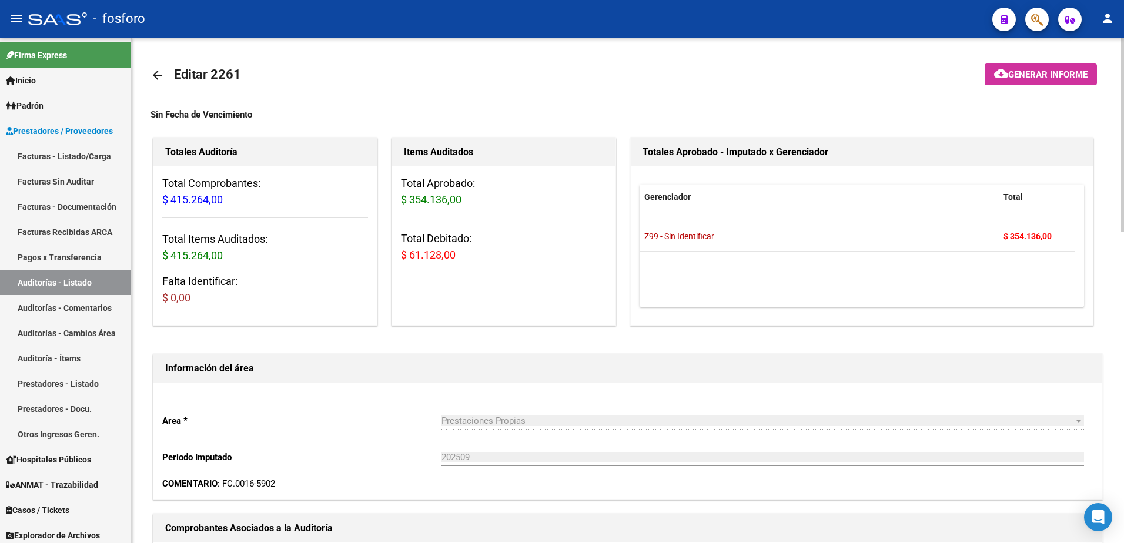
click at [958, 83] on mat-toolbar-row at bounding box center [1007, 75] width 199 height 38
click at [1024, 19] on div at bounding box center [1031, 19] width 33 height 24
click at [1030, 20] on button "button" at bounding box center [1037, 20] width 24 height 24
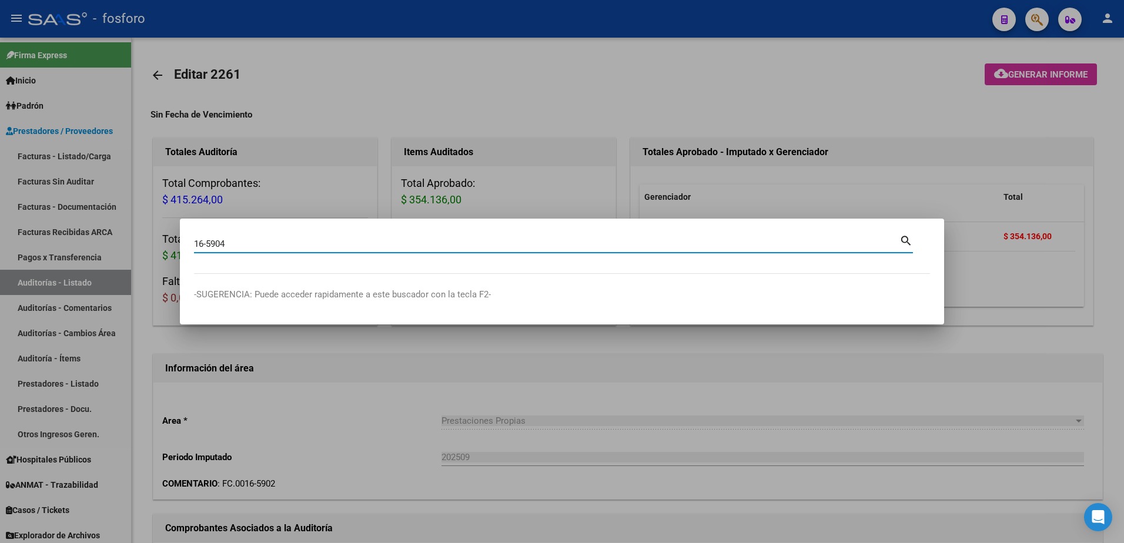
type input "16-5904"
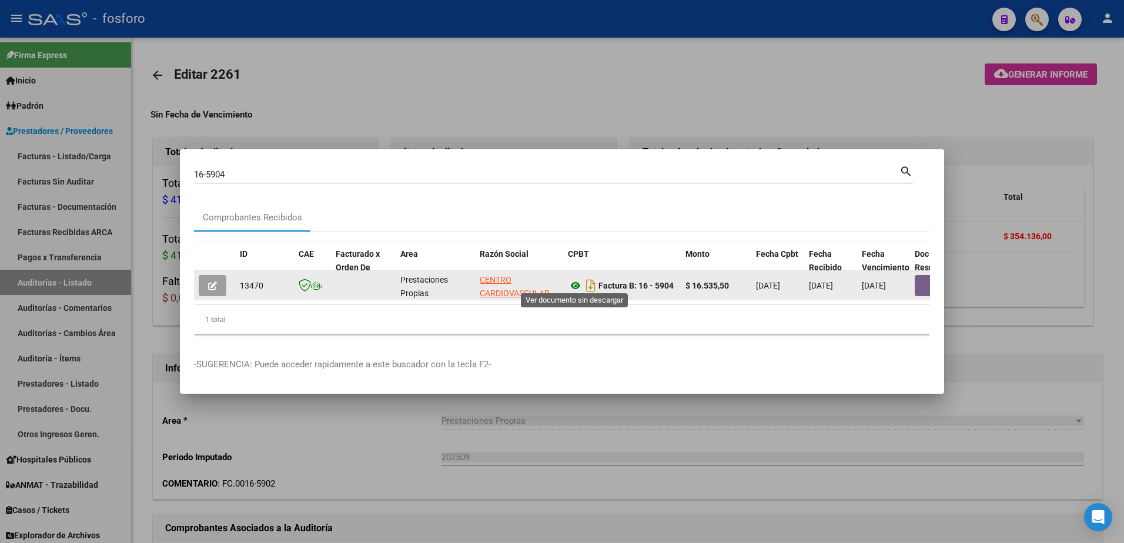
click at [572, 283] on icon at bounding box center [575, 286] width 15 height 14
click at [925, 282] on button "button" at bounding box center [933, 285] width 38 height 21
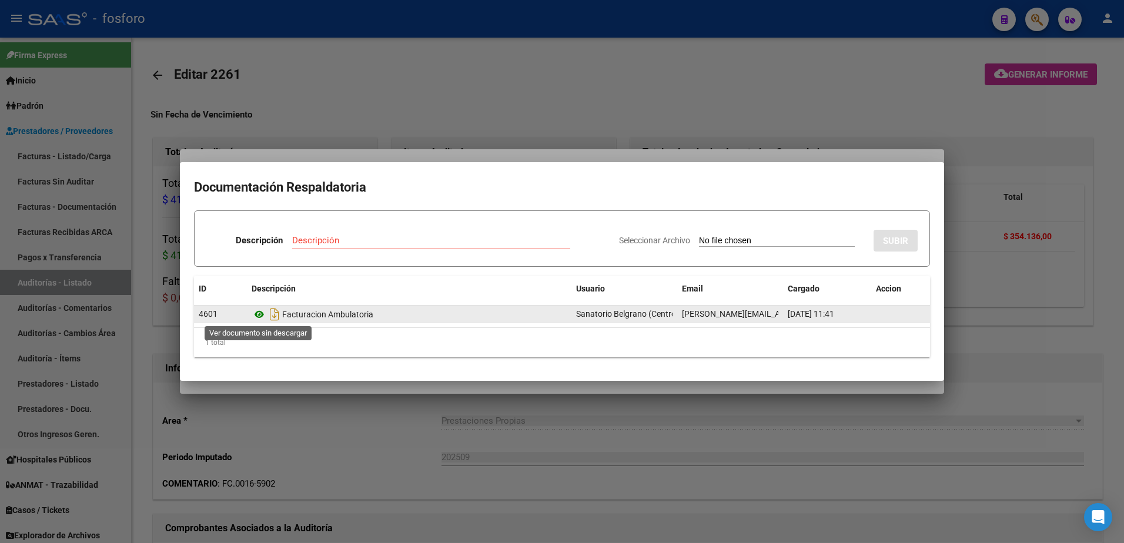
click at [259, 314] on icon at bounding box center [258, 314] width 15 height 14
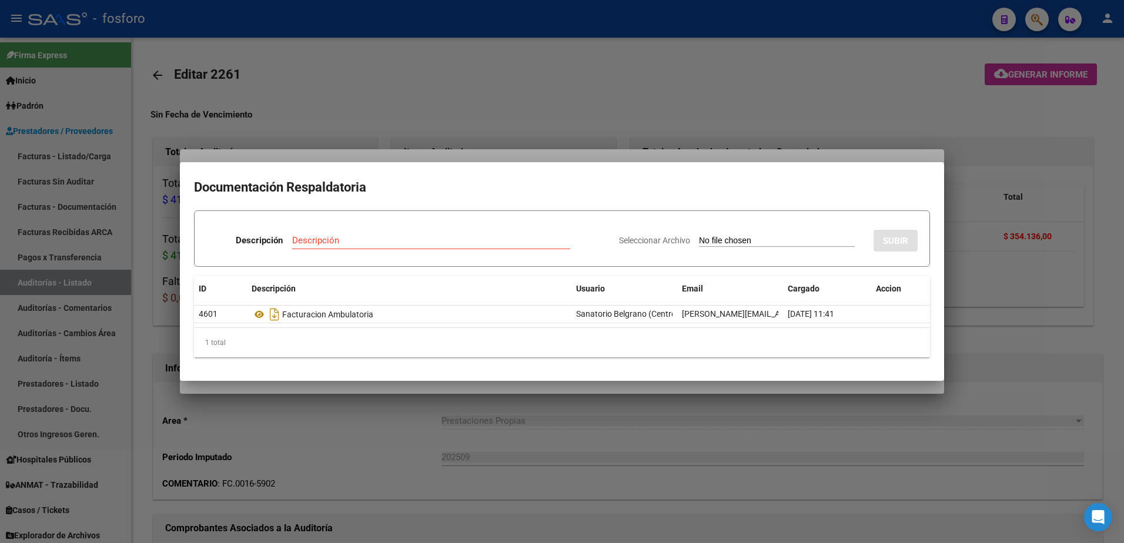
click at [945, 409] on div at bounding box center [562, 271] width 1124 height 543
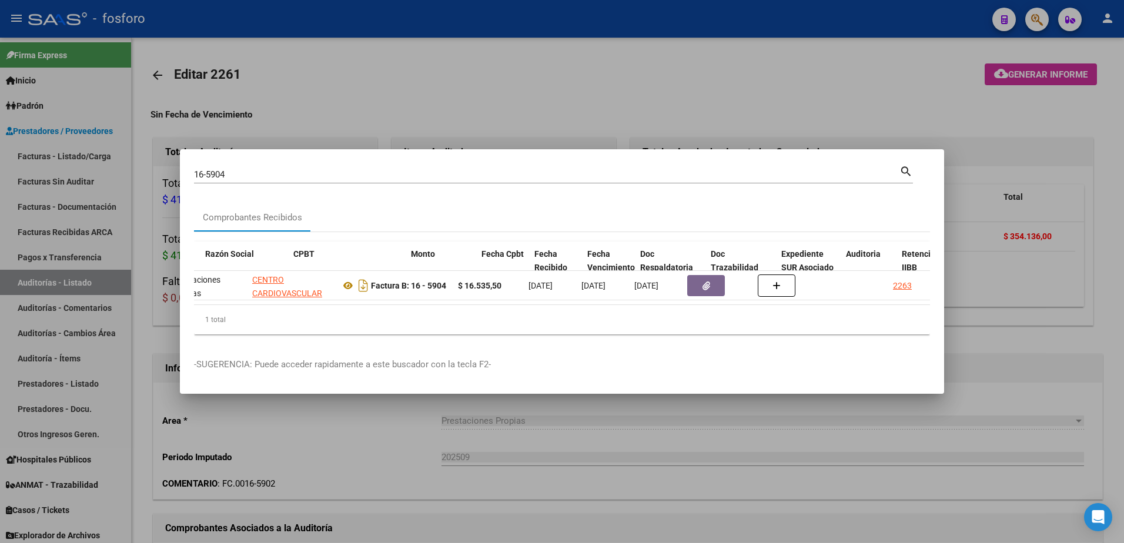
scroll to position [0, 321]
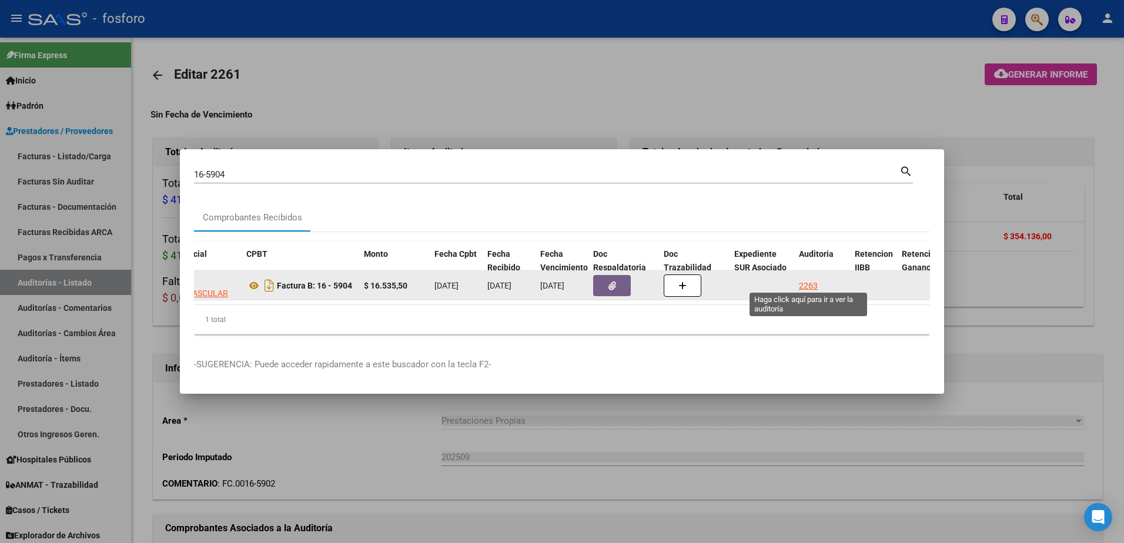
click at [807, 279] on div "2263" at bounding box center [808, 286] width 19 height 14
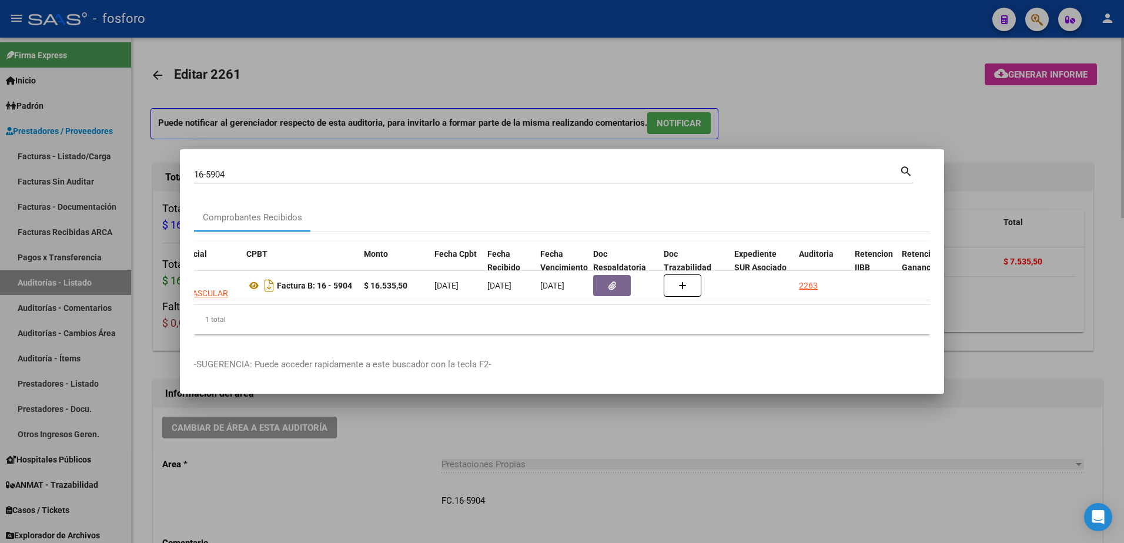
drag, startPoint x: 878, startPoint y: 112, endPoint x: 976, endPoint y: 100, distance: 98.3
click at [905, 111] on div at bounding box center [562, 271] width 1124 height 543
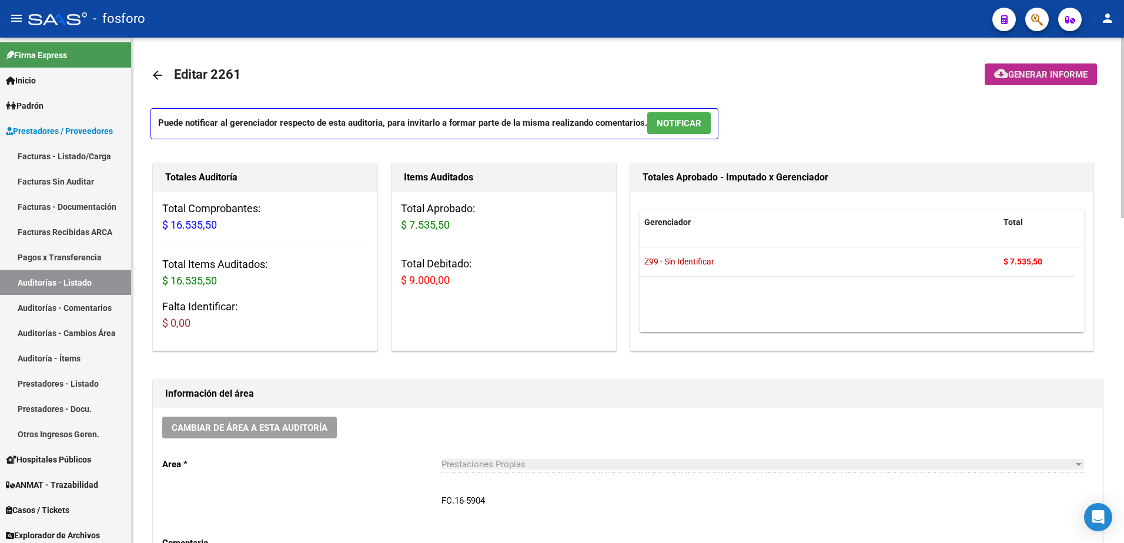
click at [1011, 71] on span "Generar informe" at bounding box center [1047, 74] width 79 height 11
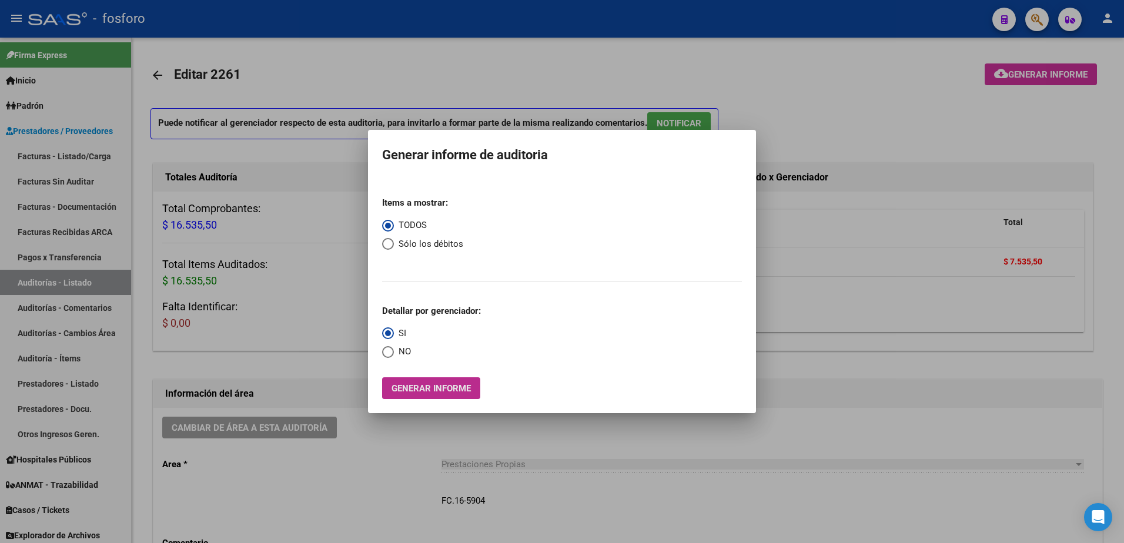
click at [397, 388] on span "Generar informe" at bounding box center [430, 388] width 79 height 11
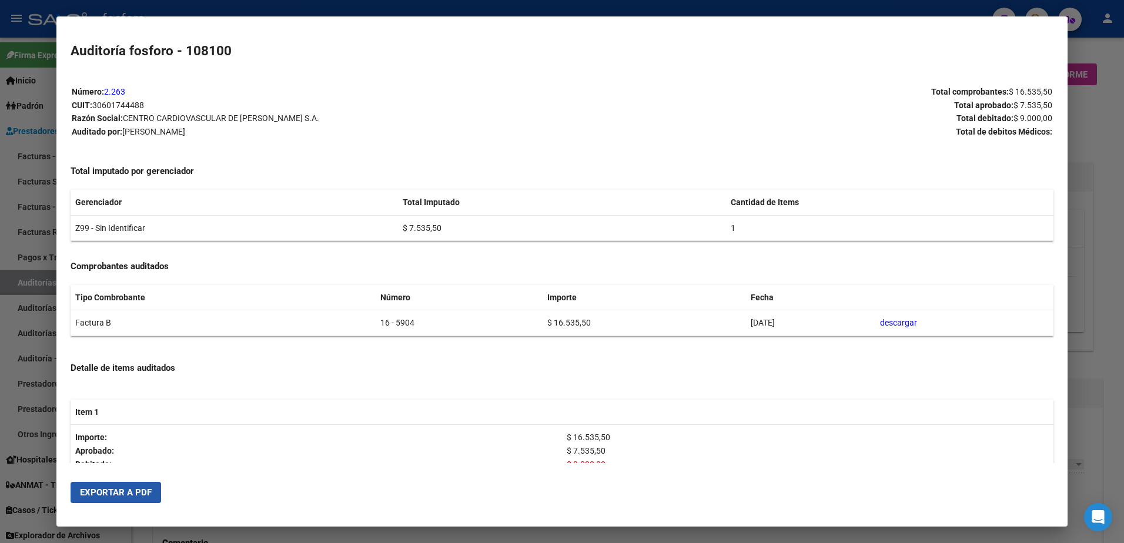
click at [125, 492] on span "Exportar a PDF" at bounding box center [116, 492] width 72 height 11
click at [39, 208] on div at bounding box center [562, 271] width 1124 height 543
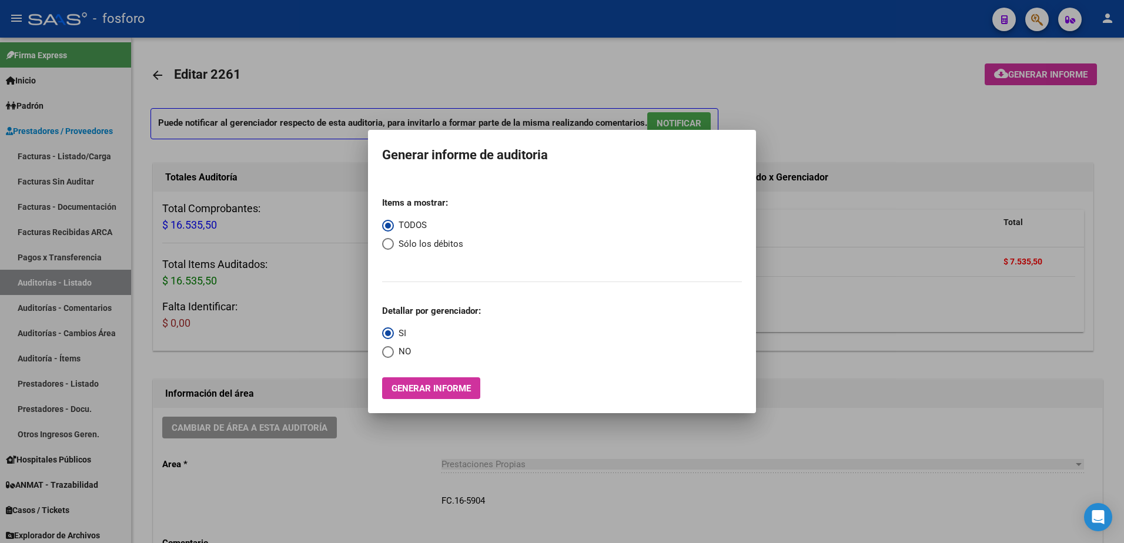
click at [382, 450] on div at bounding box center [562, 271] width 1124 height 543
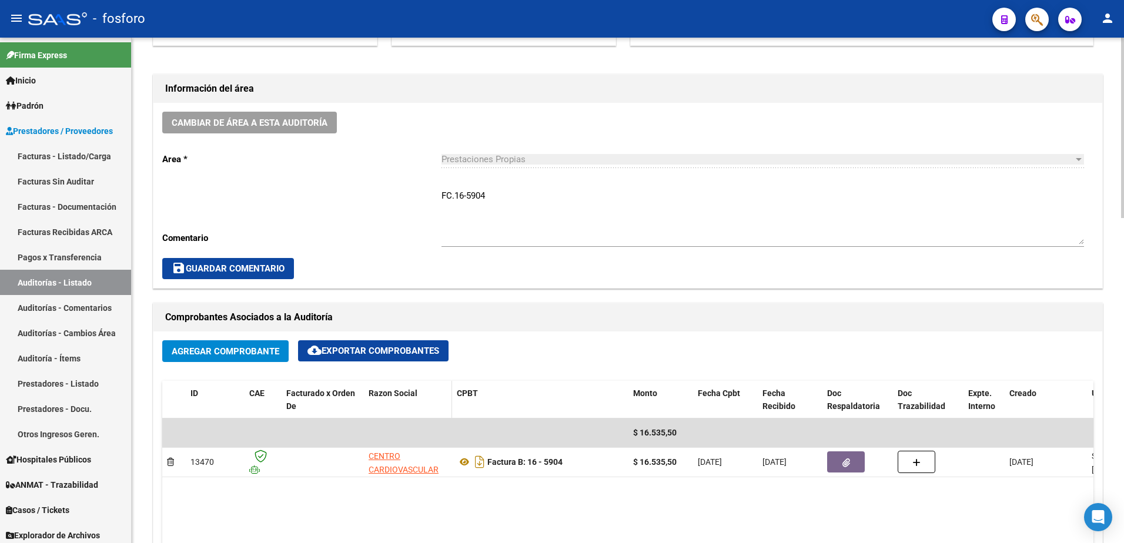
scroll to position [353, 0]
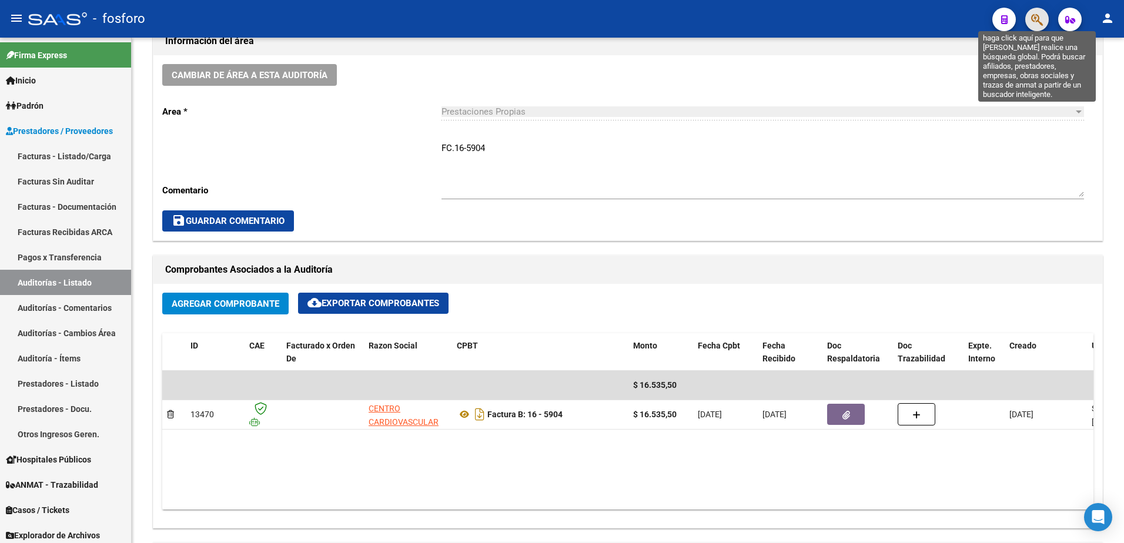
click at [1033, 25] on icon "button" at bounding box center [1037, 20] width 12 height 14
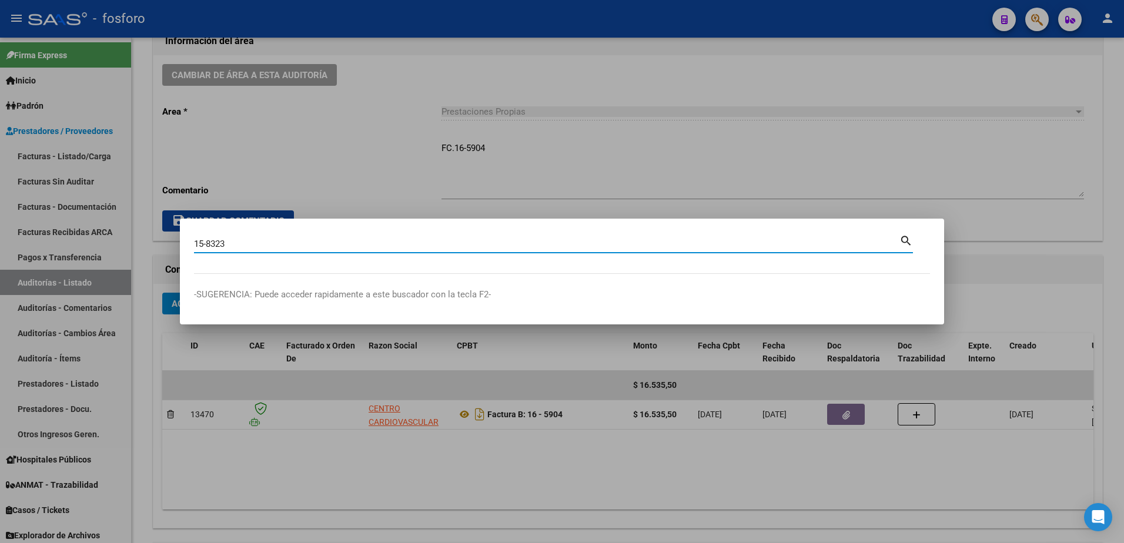
type input "15-8323"
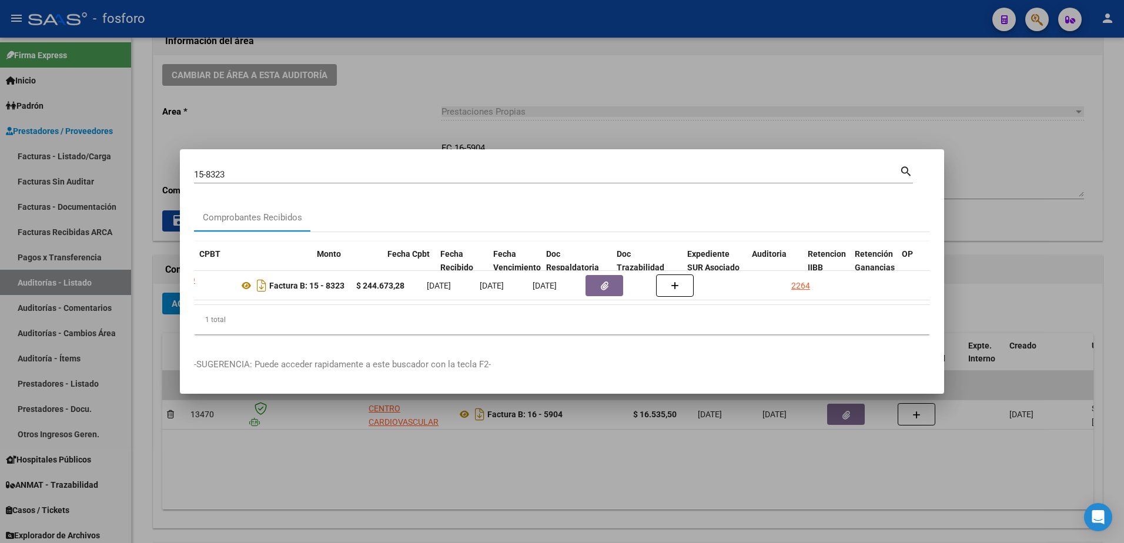
scroll to position [0, 392]
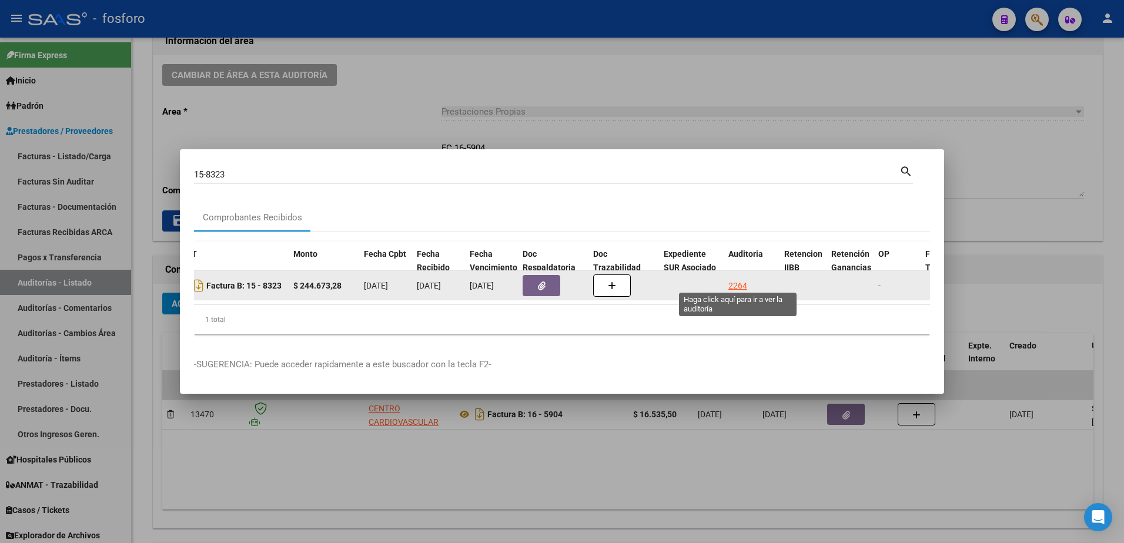
click at [733, 279] on div "2264" at bounding box center [737, 286] width 19 height 14
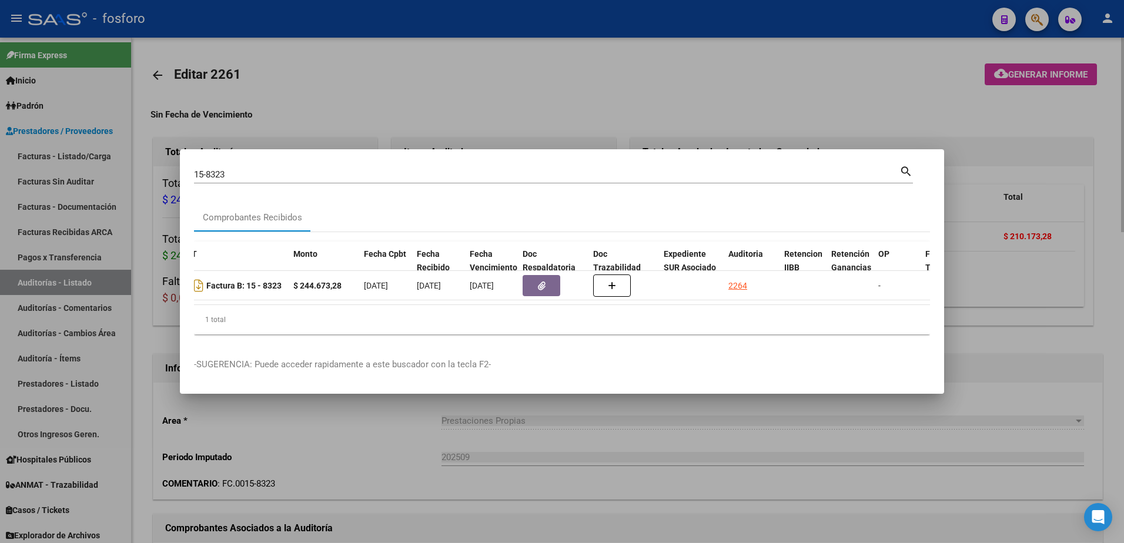
drag, startPoint x: 750, startPoint y: 58, endPoint x: 961, endPoint y: 71, distance: 211.3
click at [767, 58] on div at bounding box center [562, 271] width 1124 height 543
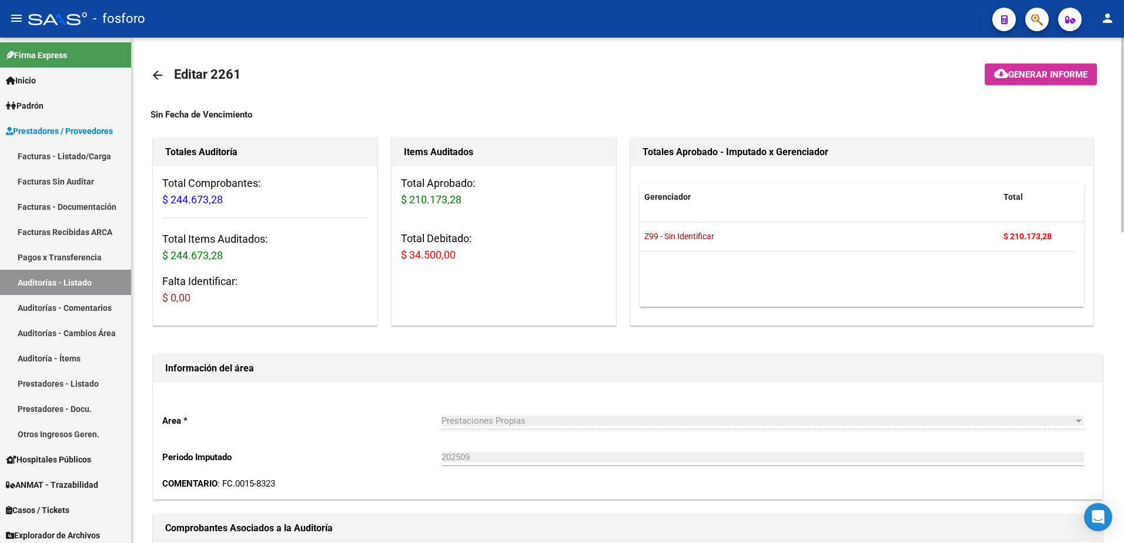
click at [1004, 69] on mat-icon "cloud_download" at bounding box center [1001, 73] width 14 height 14
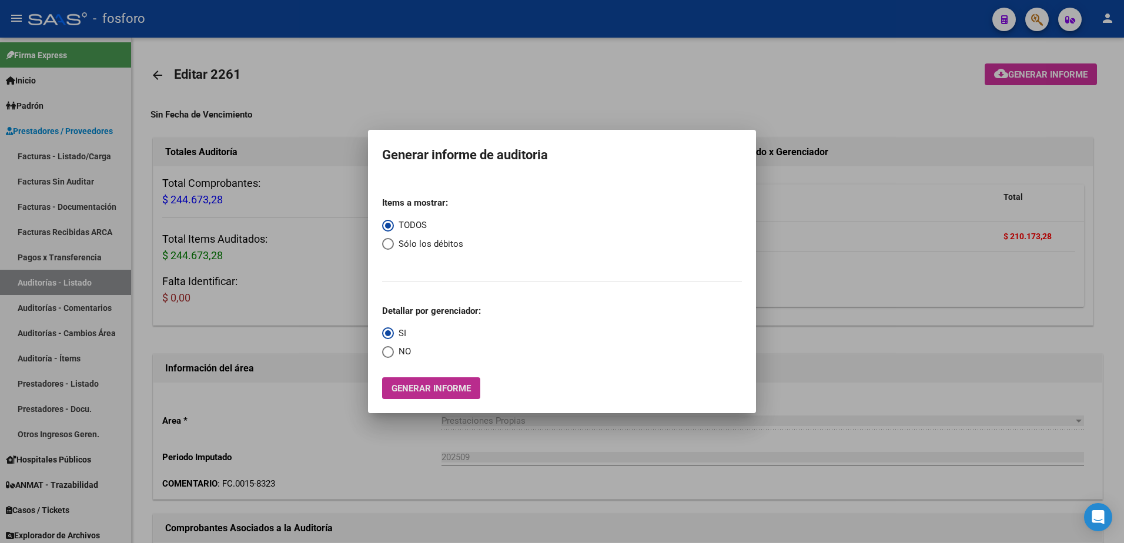
click at [465, 388] on span "Generar informe" at bounding box center [430, 388] width 79 height 11
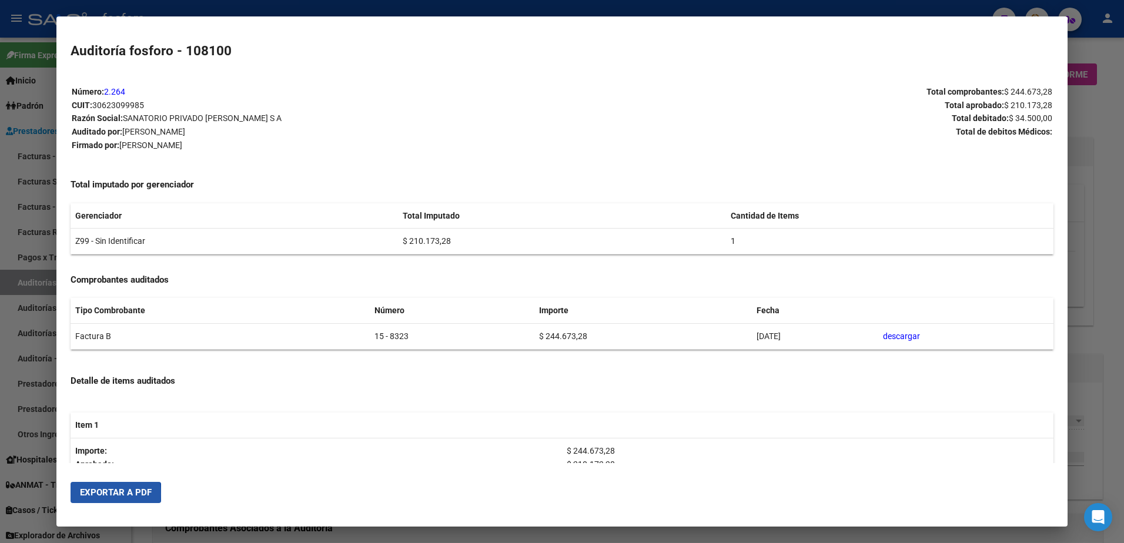
drag, startPoint x: 103, startPoint y: 494, endPoint x: 147, endPoint y: 487, distance: 44.7
click at [112, 491] on span "Exportar a PDF" at bounding box center [116, 492] width 72 height 11
click at [19, 395] on div at bounding box center [562, 271] width 1124 height 543
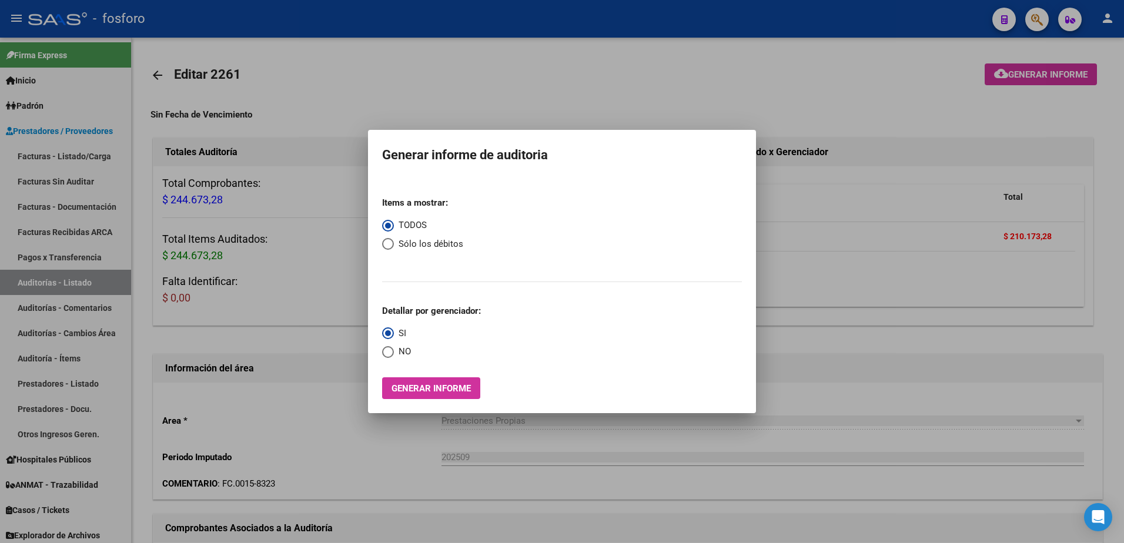
click at [338, 415] on div at bounding box center [562, 271] width 1124 height 543
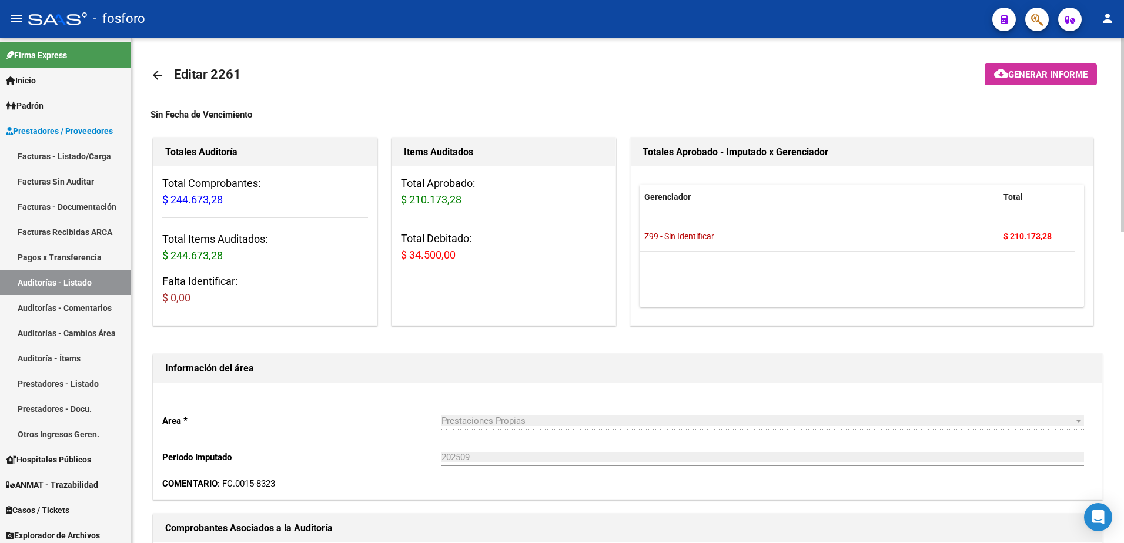
scroll to position [294, 0]
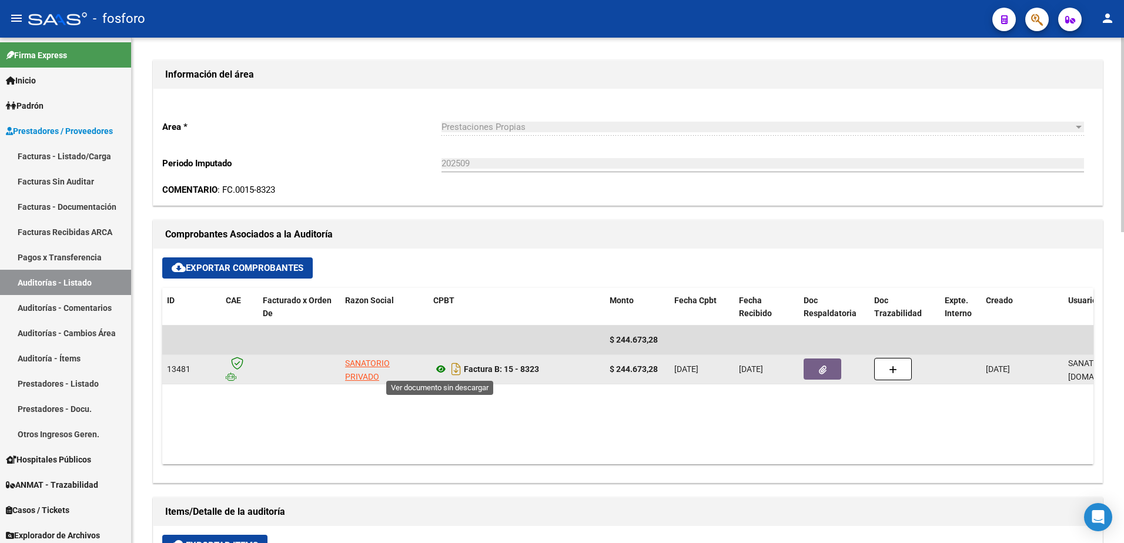
click at [437, 366] on icon at bounding box center [440, 369] width 15 height 14
click at [823, 368] on icon "button" at bounding box center [823, 369] width 8 height 9
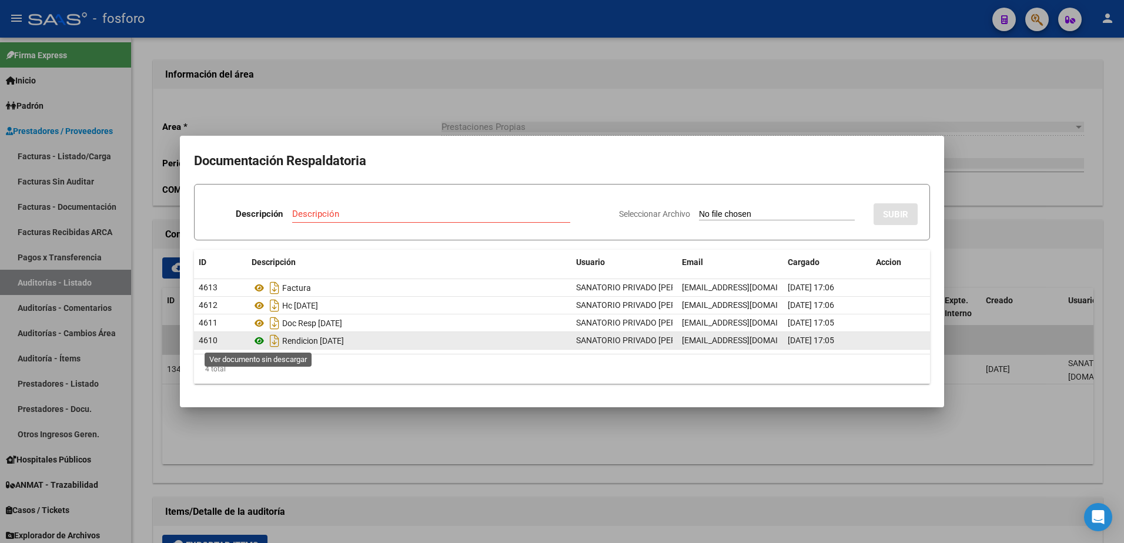
click at [258, 336] on icon at bounding box center [258, 341] width 15 height 14
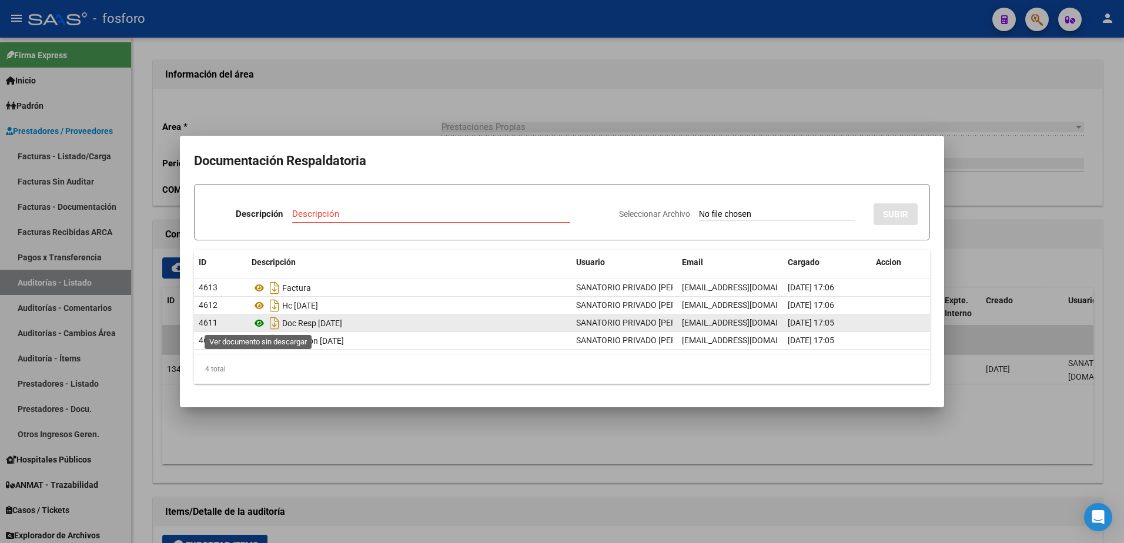
click at [263, 323] on icon at bounding box center [258, 323] width 15 height 14
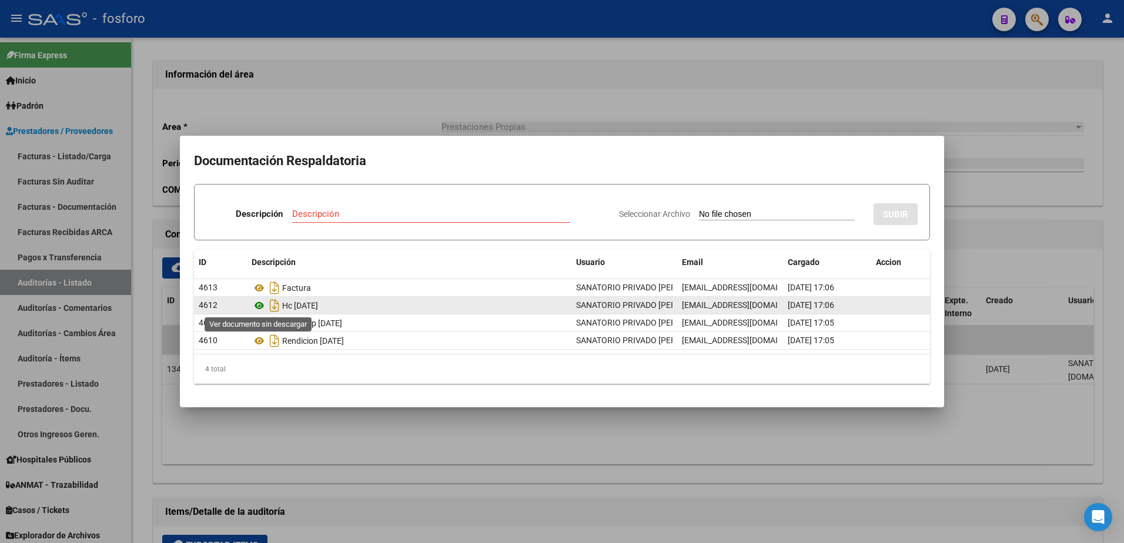
click at [256, 306] on icon at bounding box center [258, 306] width 15 height 14
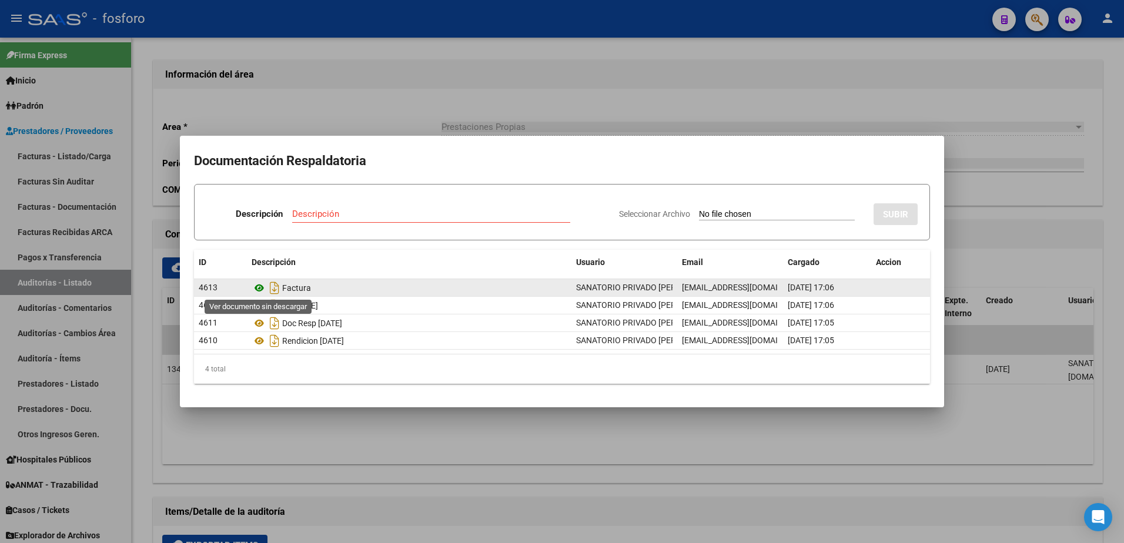
click at [259, 286] on icon at bounding box center [258, 288] width 15 height 14
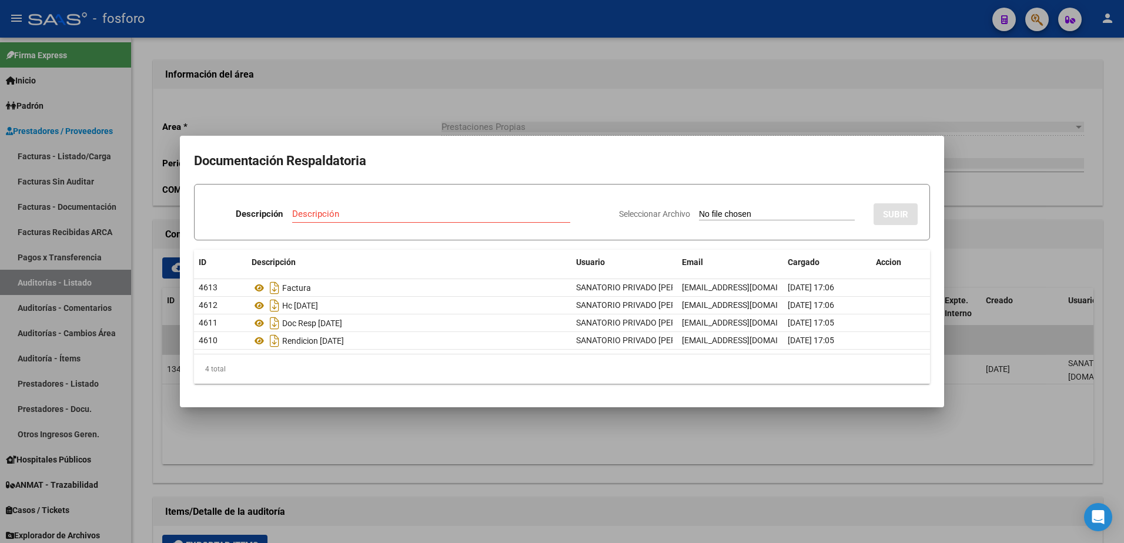
click at [331, 412] on div at bounding box center [562, 271] width 1124 height 543
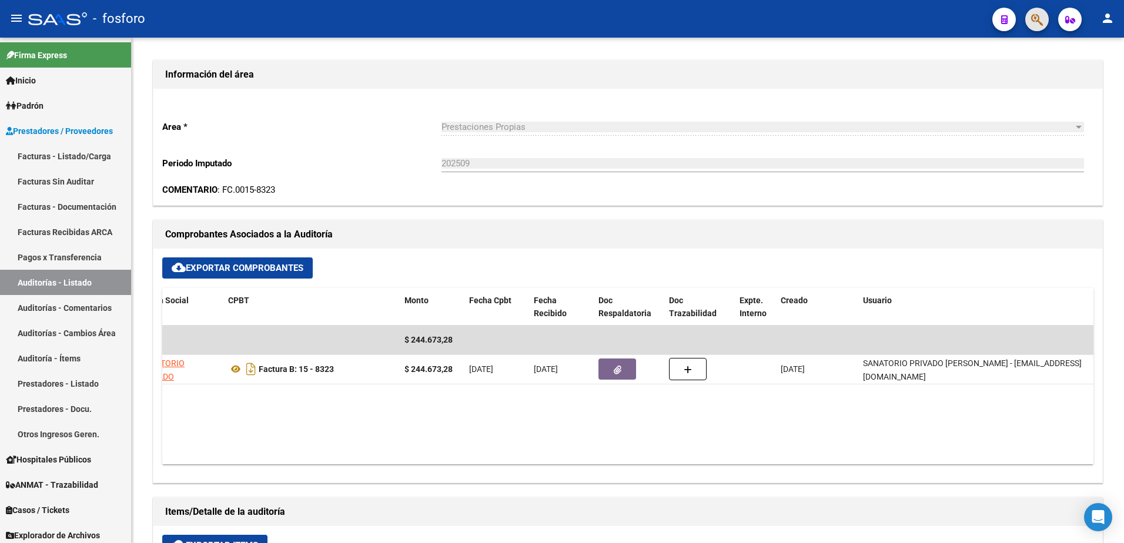
click at [1031, 12] on span "button" at bounding box center [1037, 20] width 12 height 24
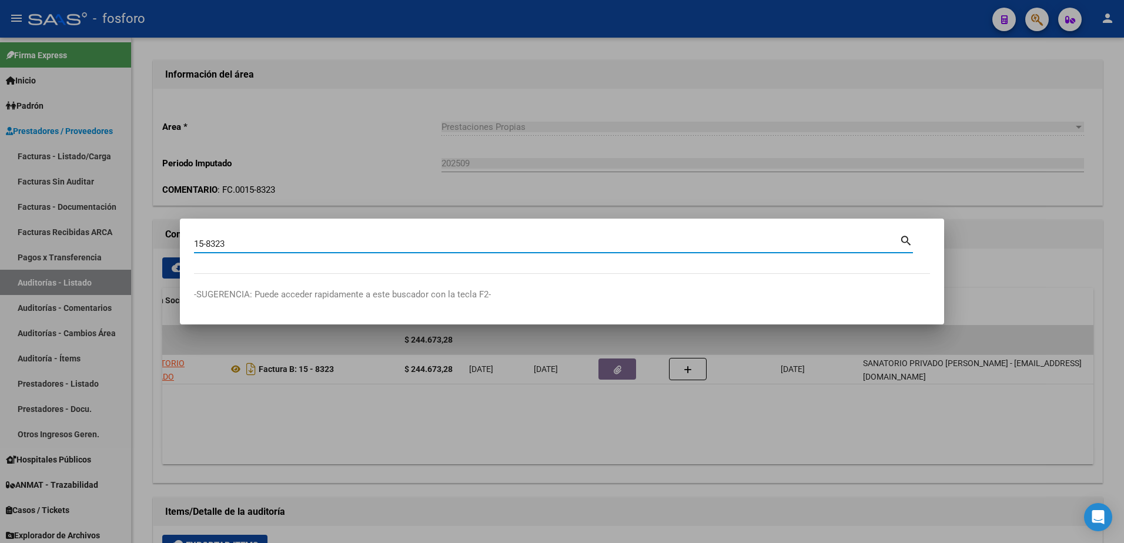
type input "15-8323"
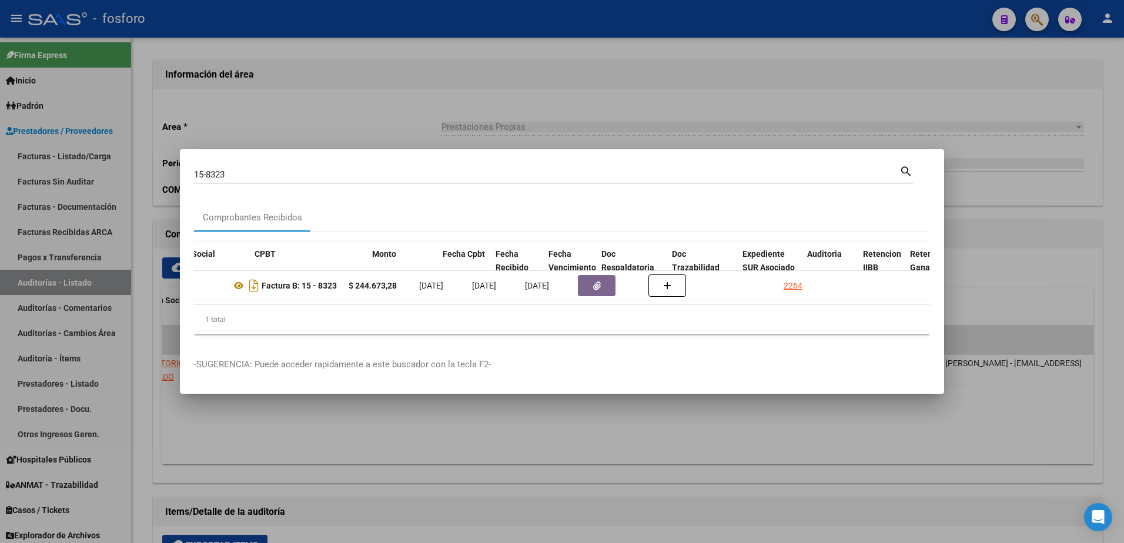
scroll to position [0, 384]
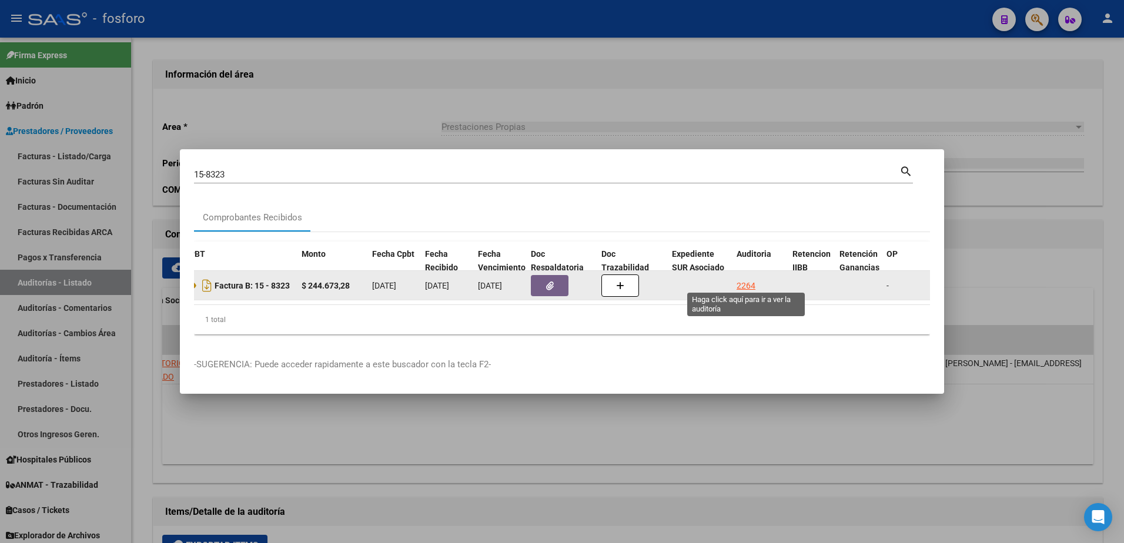
click at [743, 279] on div "2264" at bounding box center [745, 286] width 19 height 14
click at [741, 279] on div "2264" at bounding box center [745, 286] width 19 height 14
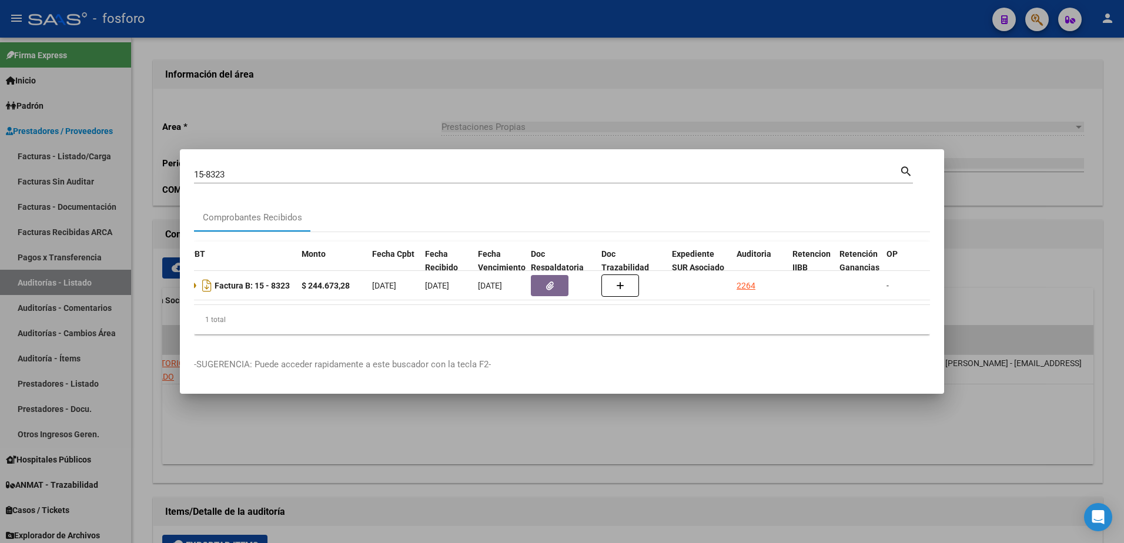
click at [790, 112] on div at bounding box center [562, 271] width 1124 height 543
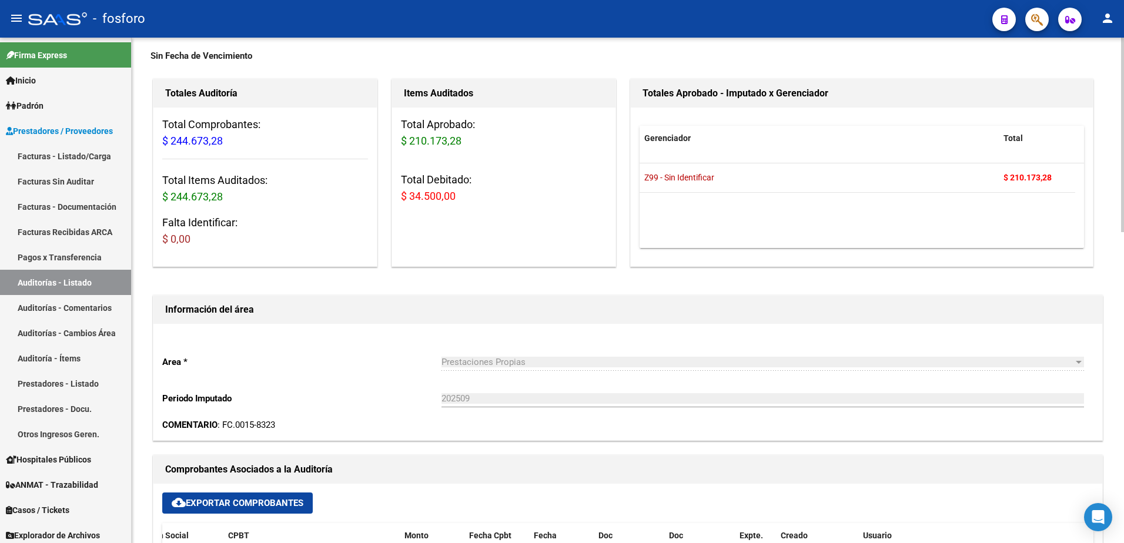
scroll to position [0, 0]
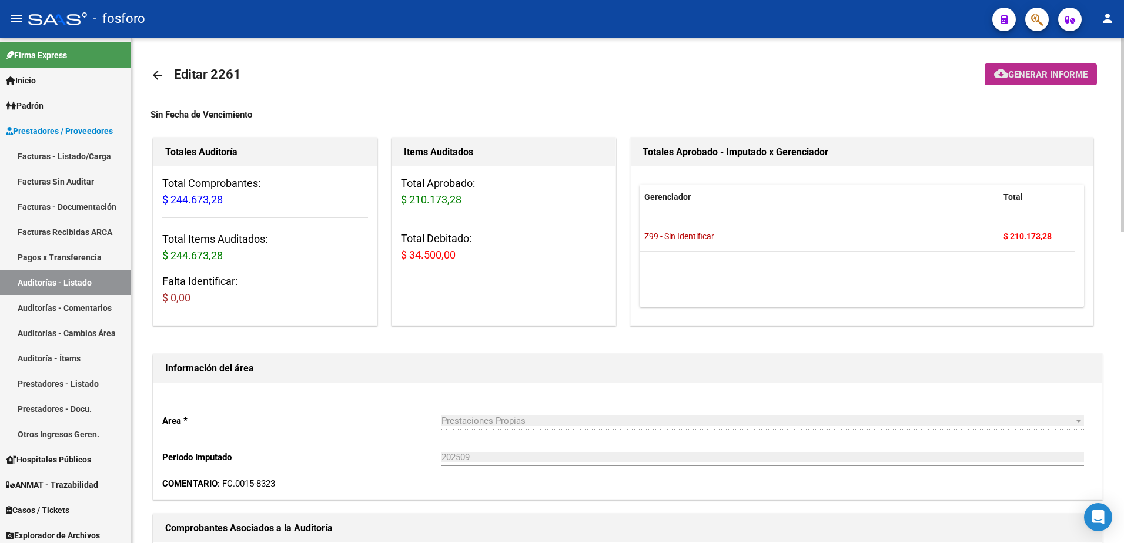
click at [998, 77] on mat-icon "cloud_download" at bounding box center [1001, 73] width 14 height 14
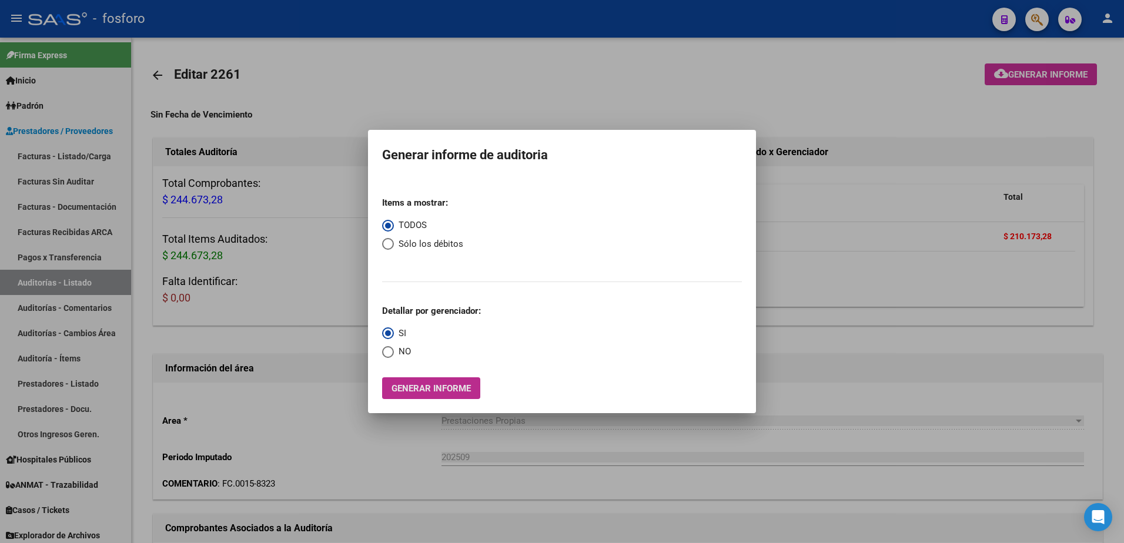
click at [430, 386] on span "Generar informe" at bounding box center [430, 388] width 79 height 11
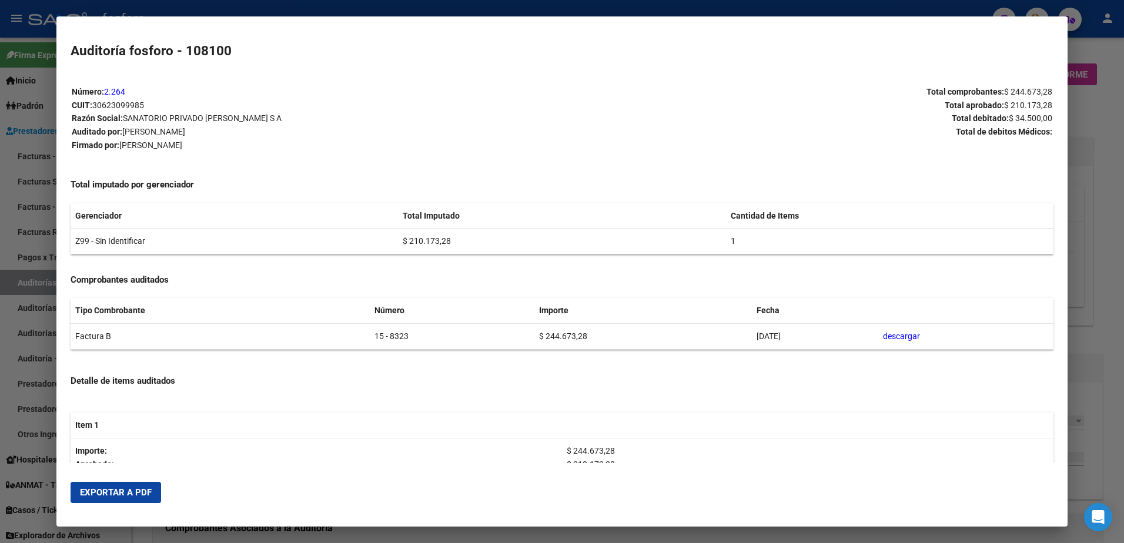
click at [147, 489] on span "Exportar a PDF" at bounding box center [116, 492] width 72 height 11
click at [1092, 108] on div at bounding box center [562, 271] width 1124 height 543
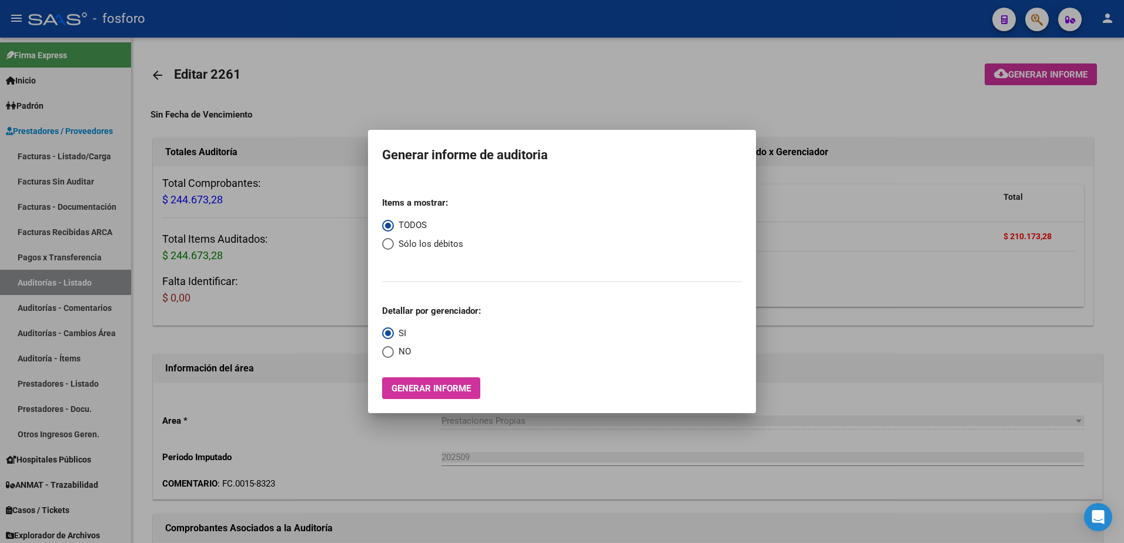
click at [1037, 16] on div at bounding box center [562, 271] width 1124 height 543
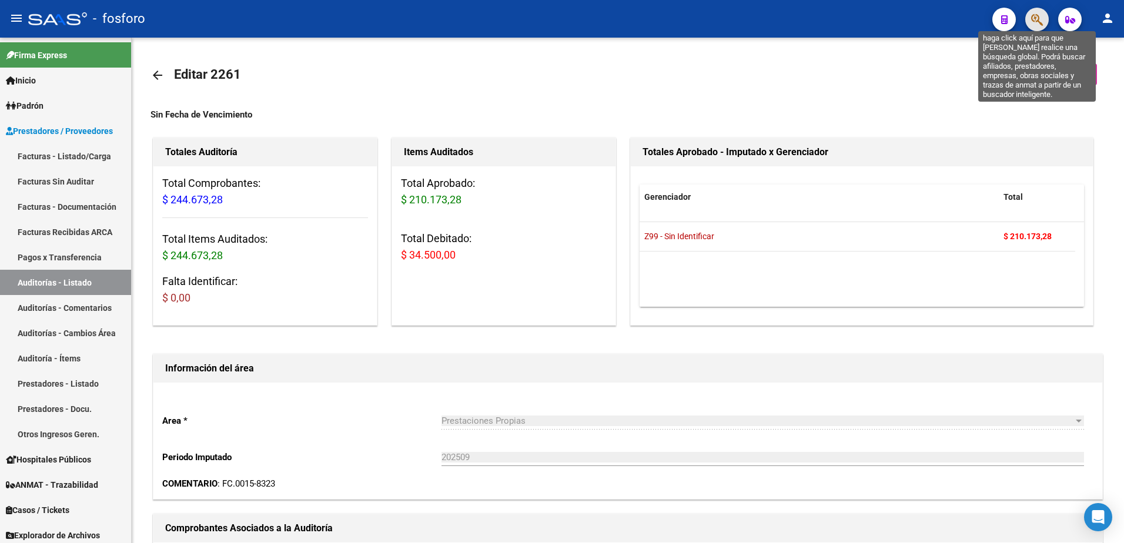
click at [1037, 16] on icon "button" at bounding box center [1037, 20] width 12 height 14
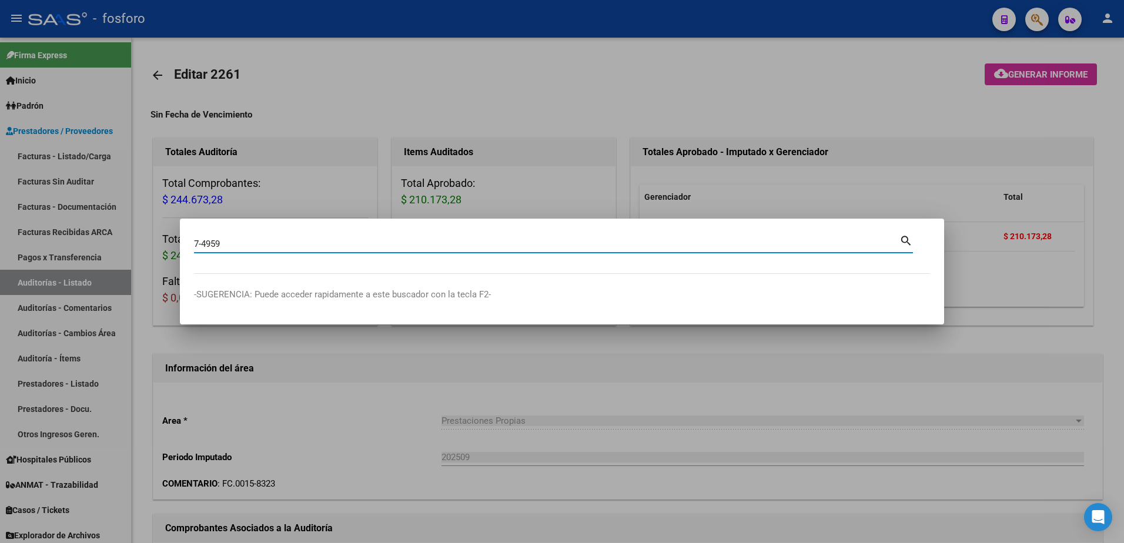
type input "7-4959"
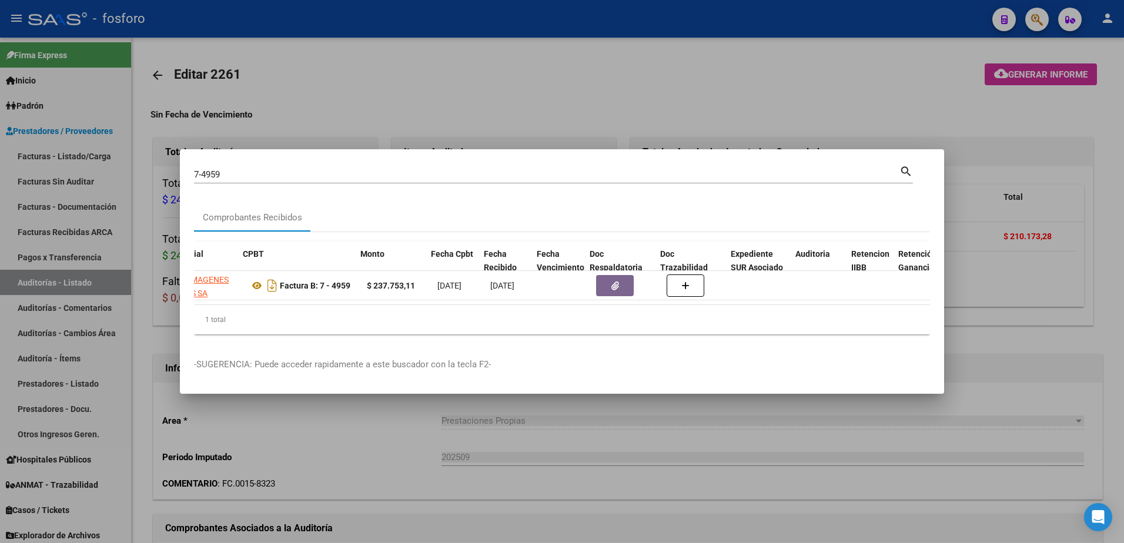
scroll to position [0, 329]
click at [735, 98] on div at bounding box center [562, 271] width 1124 height 543
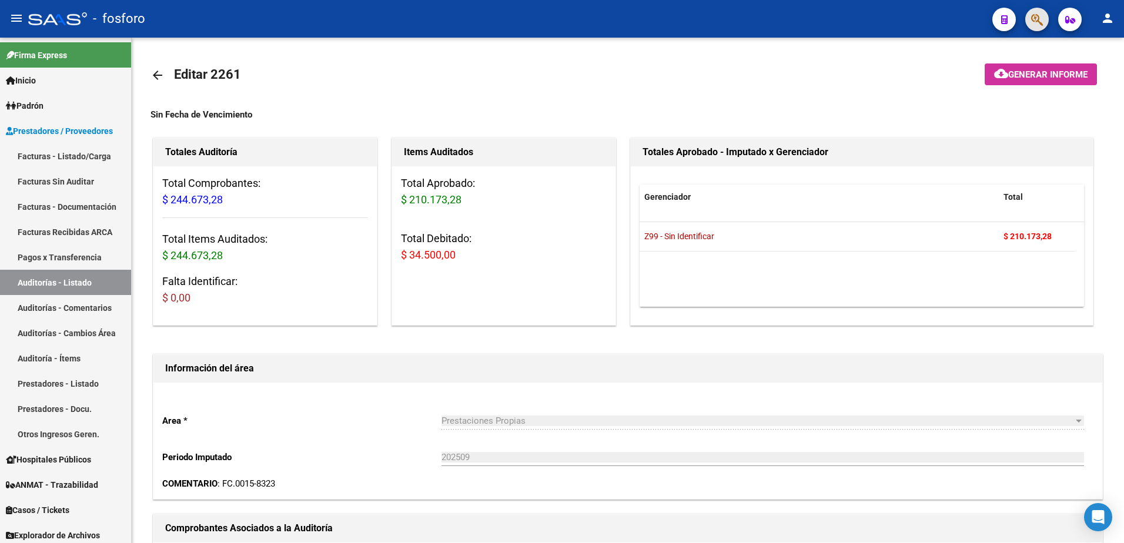
click at [1045, 23] on button "button" at bounding box center [1037, 20] width 24 height 24
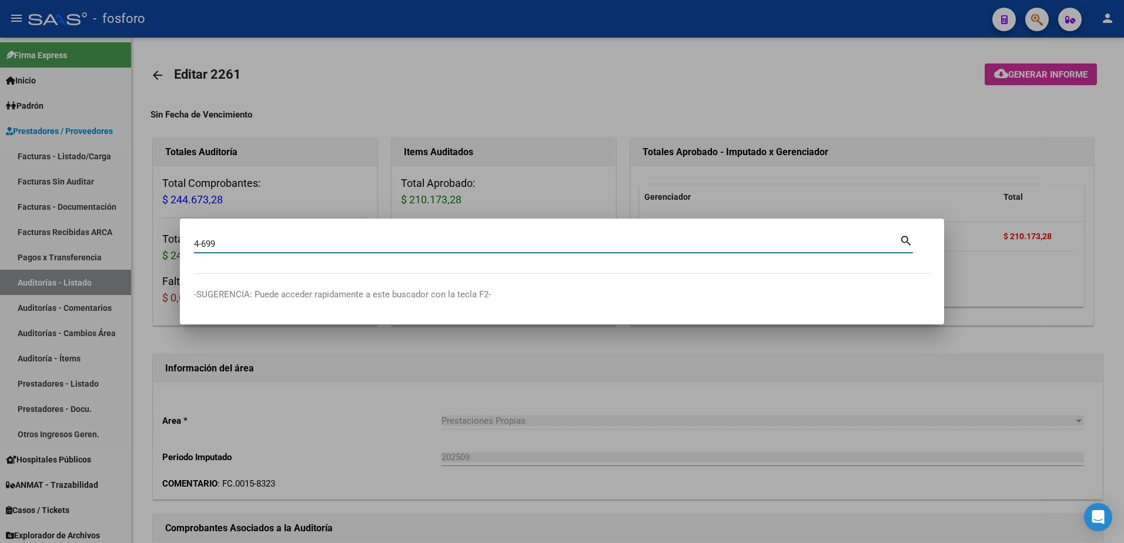
type input "4-699"
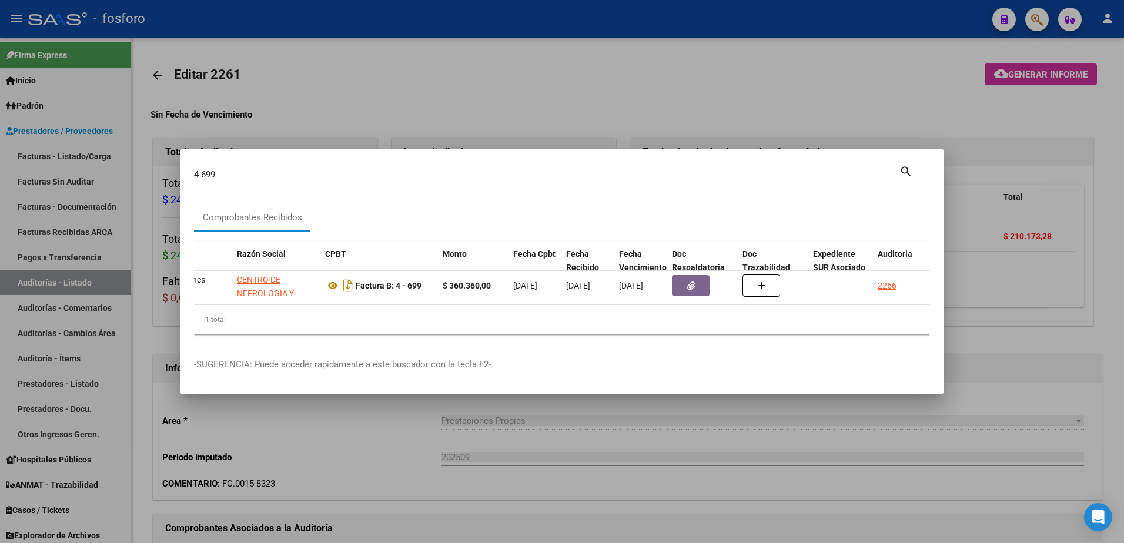
scroll to position [0, 266]
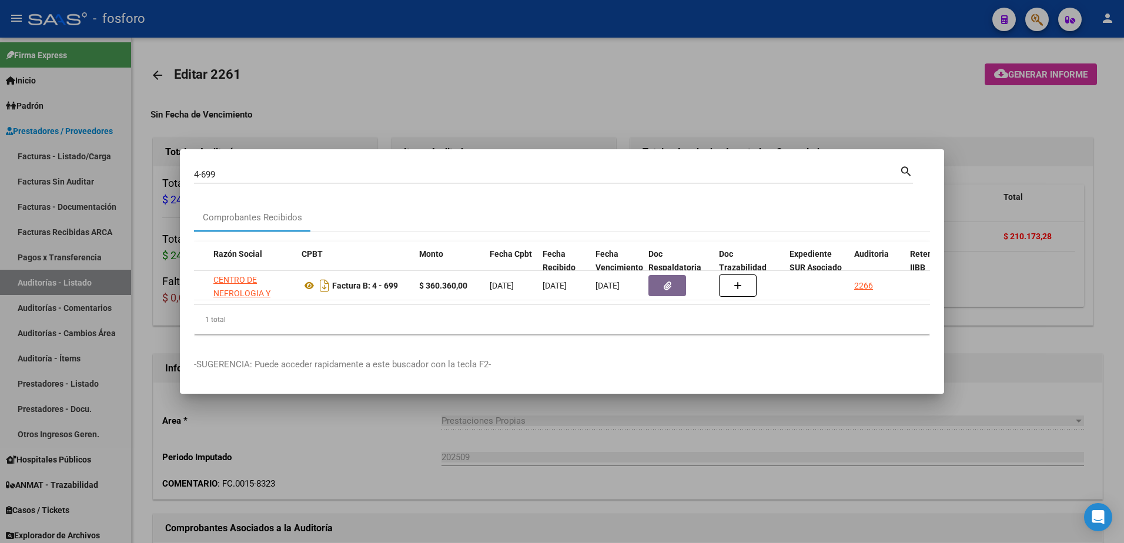
click at [1037, 24] on div at bounding box center [562, 271] width 1124 height 543
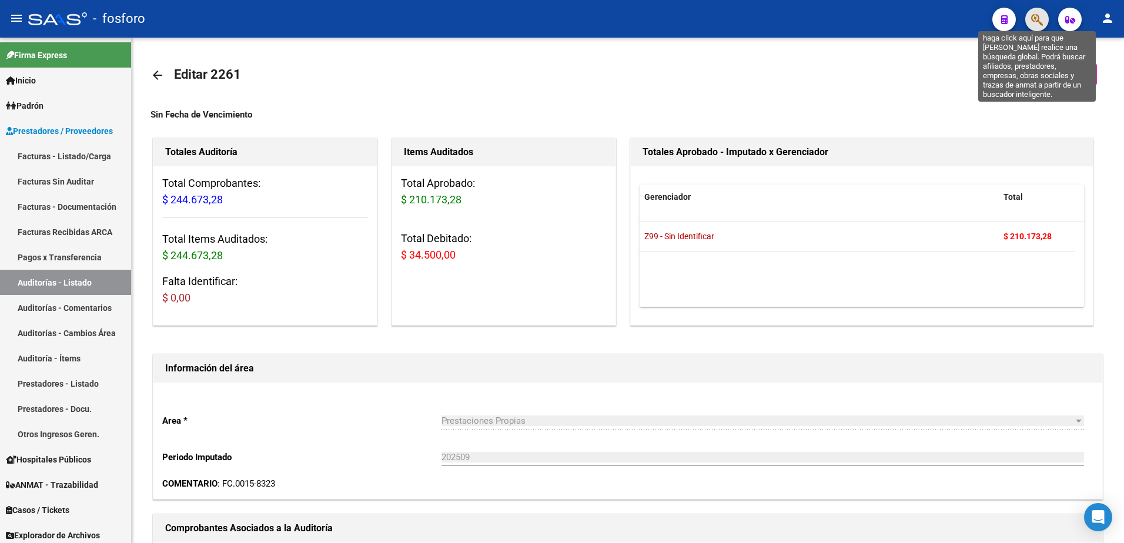
click at [1042, 22] on icon "button" at bounding box center [1037, 20] width 12 height 14
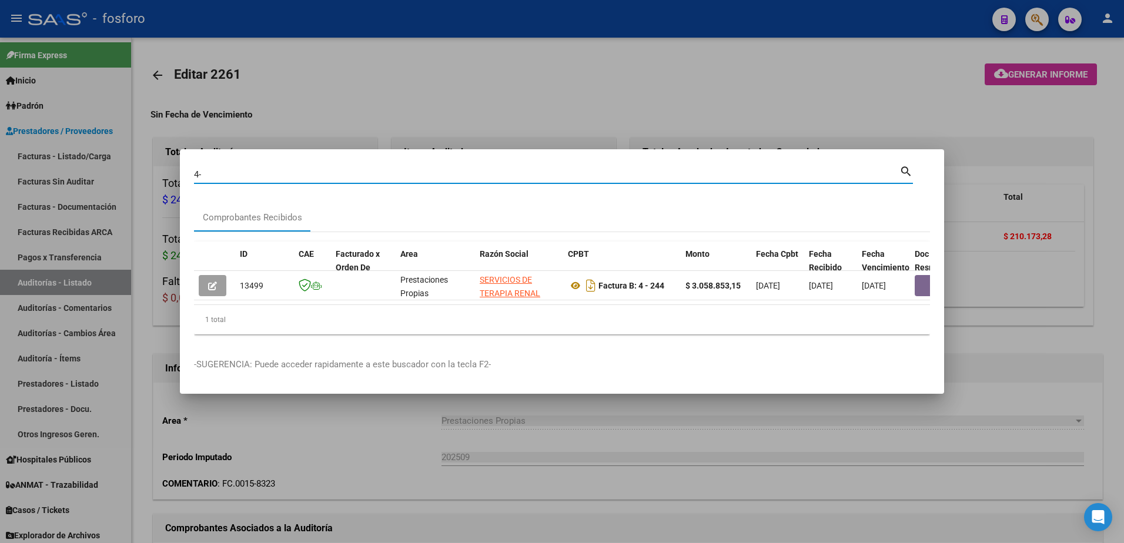
type input "4"
drag, startPoint x: 876, startPoint y: 235, endPoint x: 880, endPoint y: 230, distance: 6.2
click at [880, 232] on div "ID CAE Facturado x Orden De Area Razón Social CPBT Monto Fecha Cpbt Fecha Recib…" at bounding box center [562, 288] width 736 height 112
click at [263, 170] on input "15-5076" at bounding box center [546, 174] width 705 height 11
type input "16-5904"
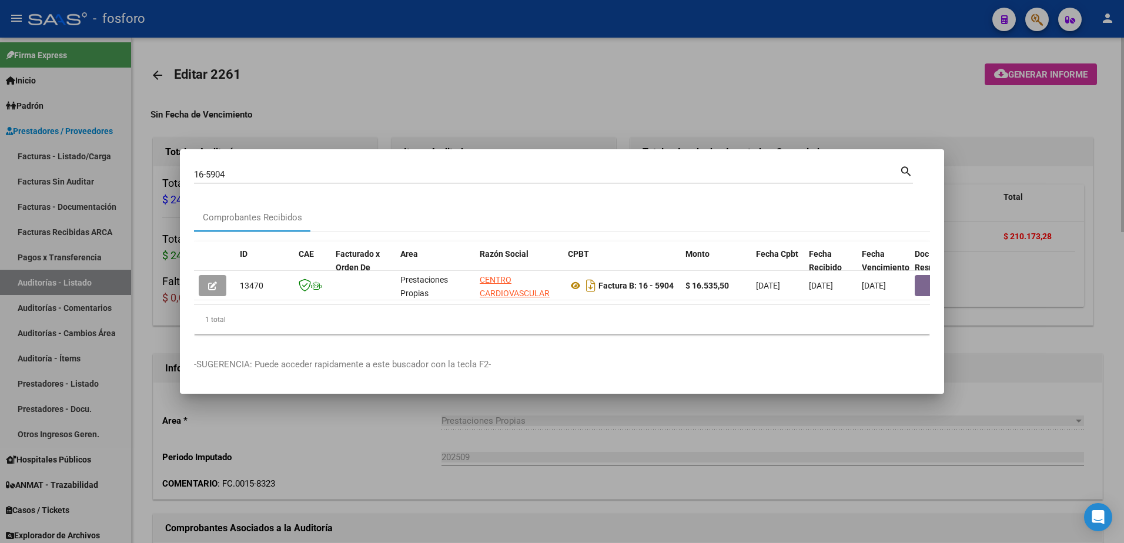
drag, startPoint x: 682, startPoint y: 85, endPoint x: 1028, endPoint y: 41, distance: 348.9
click at [725, 80] on div at bounding box center [562, 271] width 1124 height 543
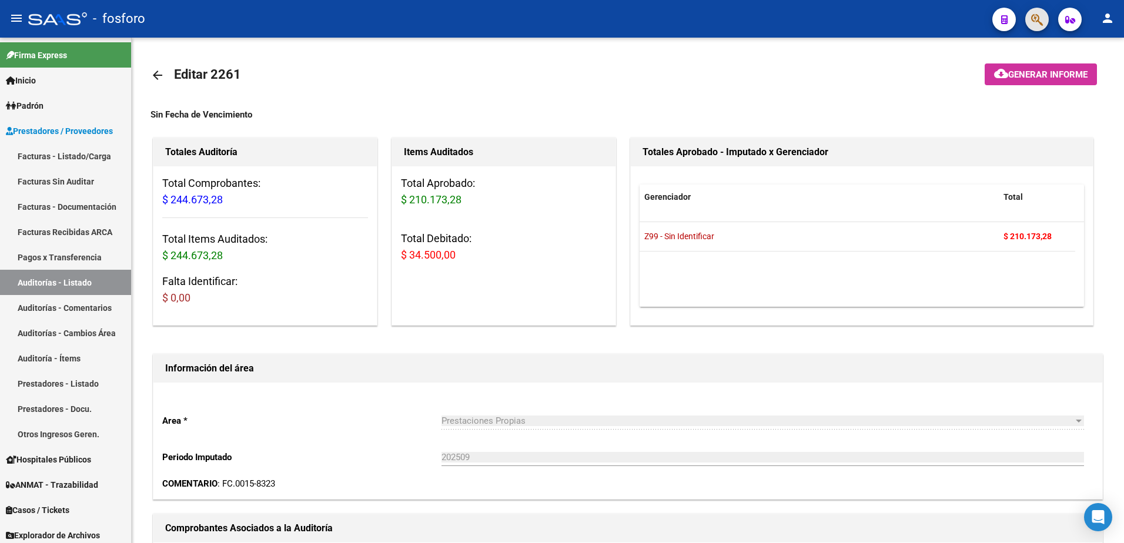
click at [1027, 16] on button "button" at bounding box center [1037, 20] width 24 height 24
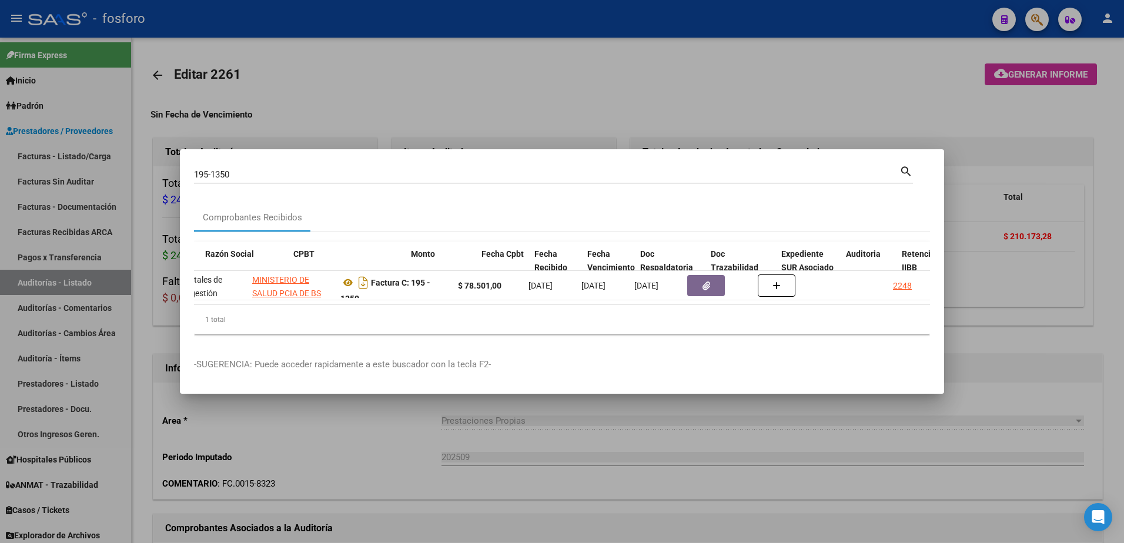
scroll to position [0, 212]
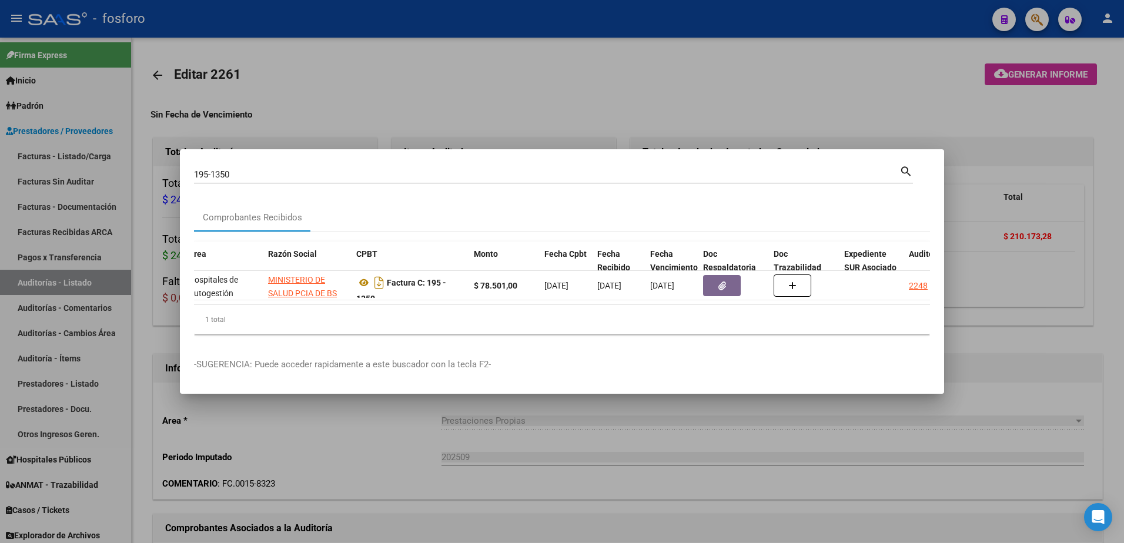
click at [245, 163] on div "195-1350 Buscar (apellido, dni, cuil, nro traspaso, cuit, obra social) search" at bounding box center [553, 173] width 719 height 20
type input "1"
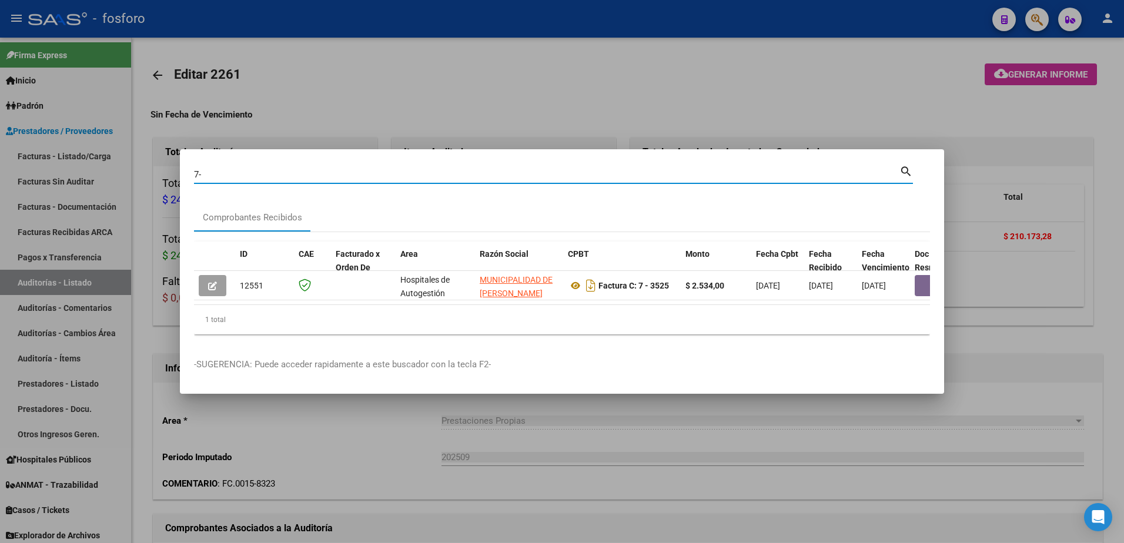
type input "7"
type input "1"
type input "5-5654"
